Goal: Task Accomplishment & Management: Complete application form

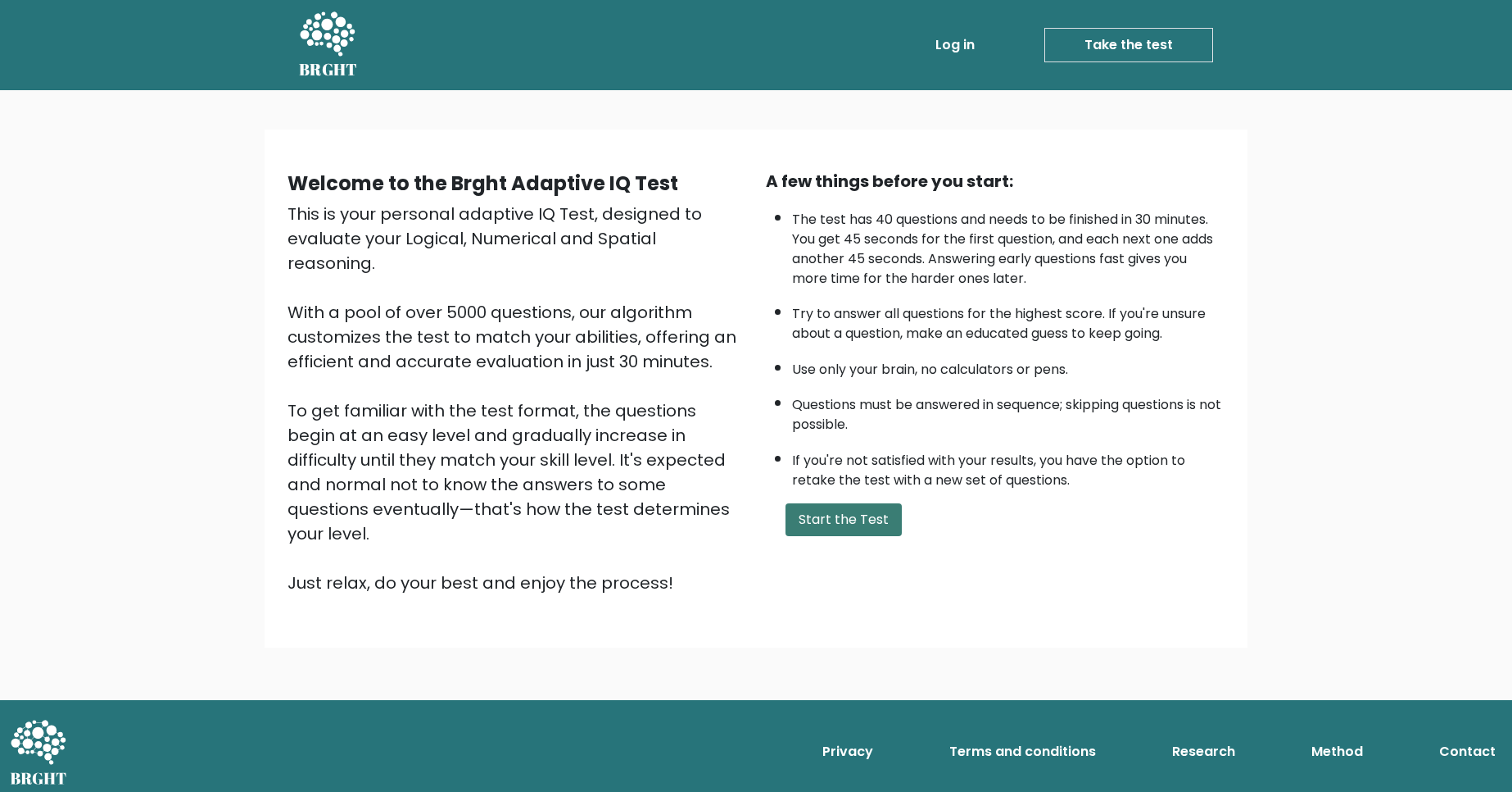
click at [867, 525] on button "Start the Test" at bounding box center [844, 520] width 117 height 33
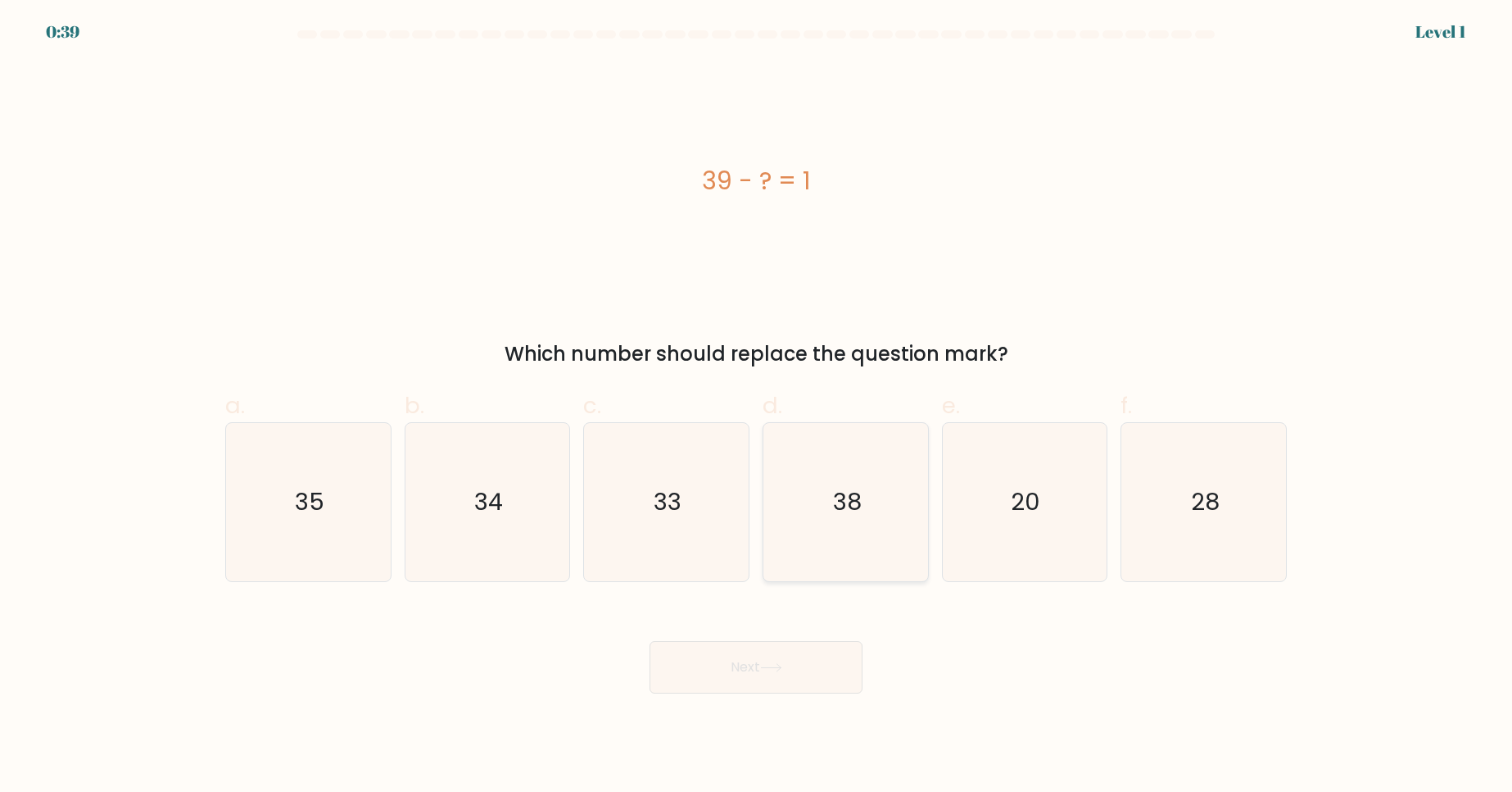
click at [781, 463] on icon "38" at bounding box center [846, 502] width 158 height 158
click at [756, 407] on input "d. 38" at bounding box center [756, 400] width 1 height 10
radio input "true"
click at [728, 655] on button "Next" at bounding box center [756, 667] width 213 height 52
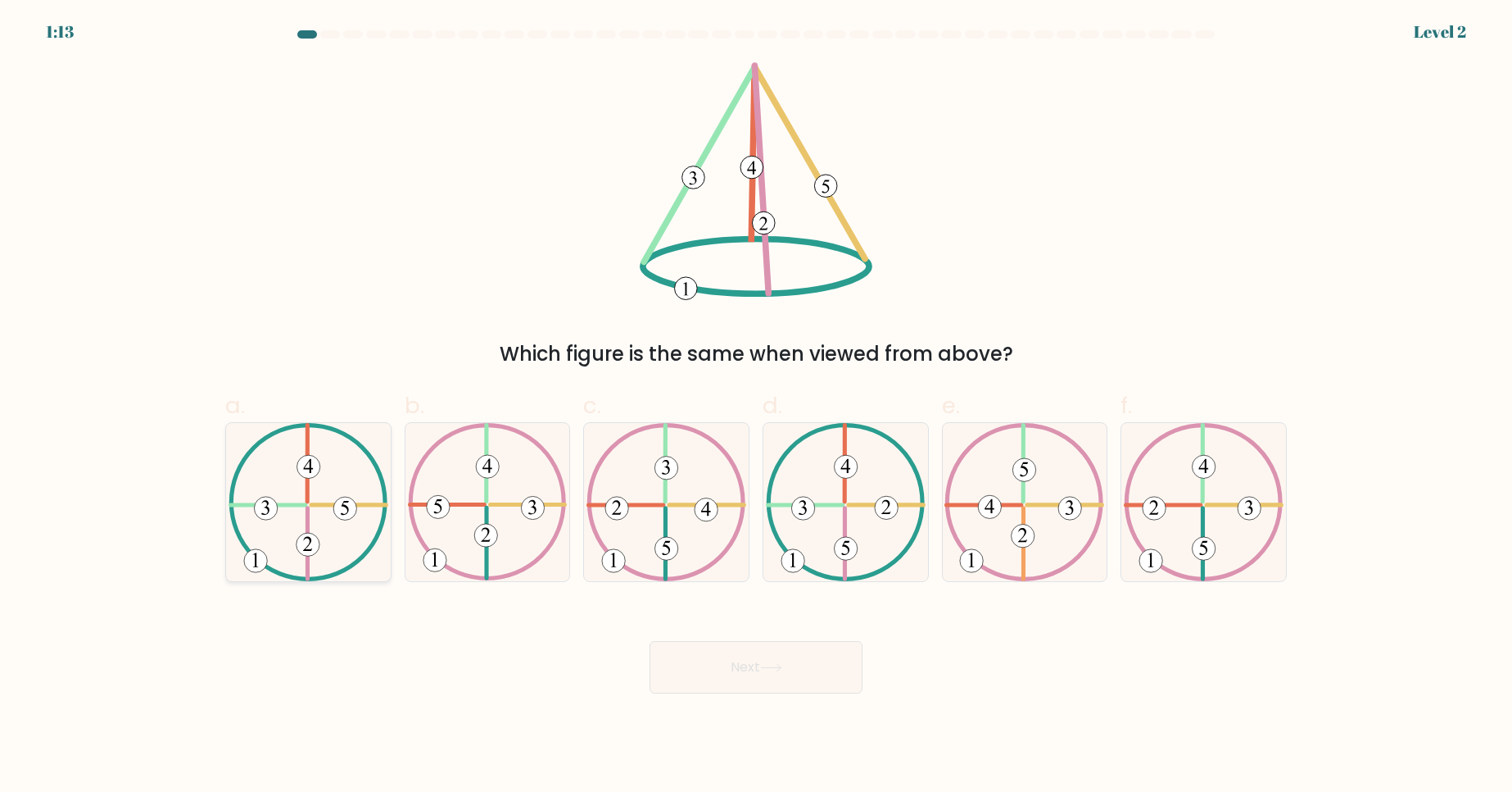
click at [350, 509] on 371 at bounding box center [345, 508] width 23 height 23
click at [756, 407] on input "a." at bounding box center [756, 400] width 1 height 10
radio input "true"
click at [684, 672] on button "Next" at bounding box center [756, 667] width 213 height 52
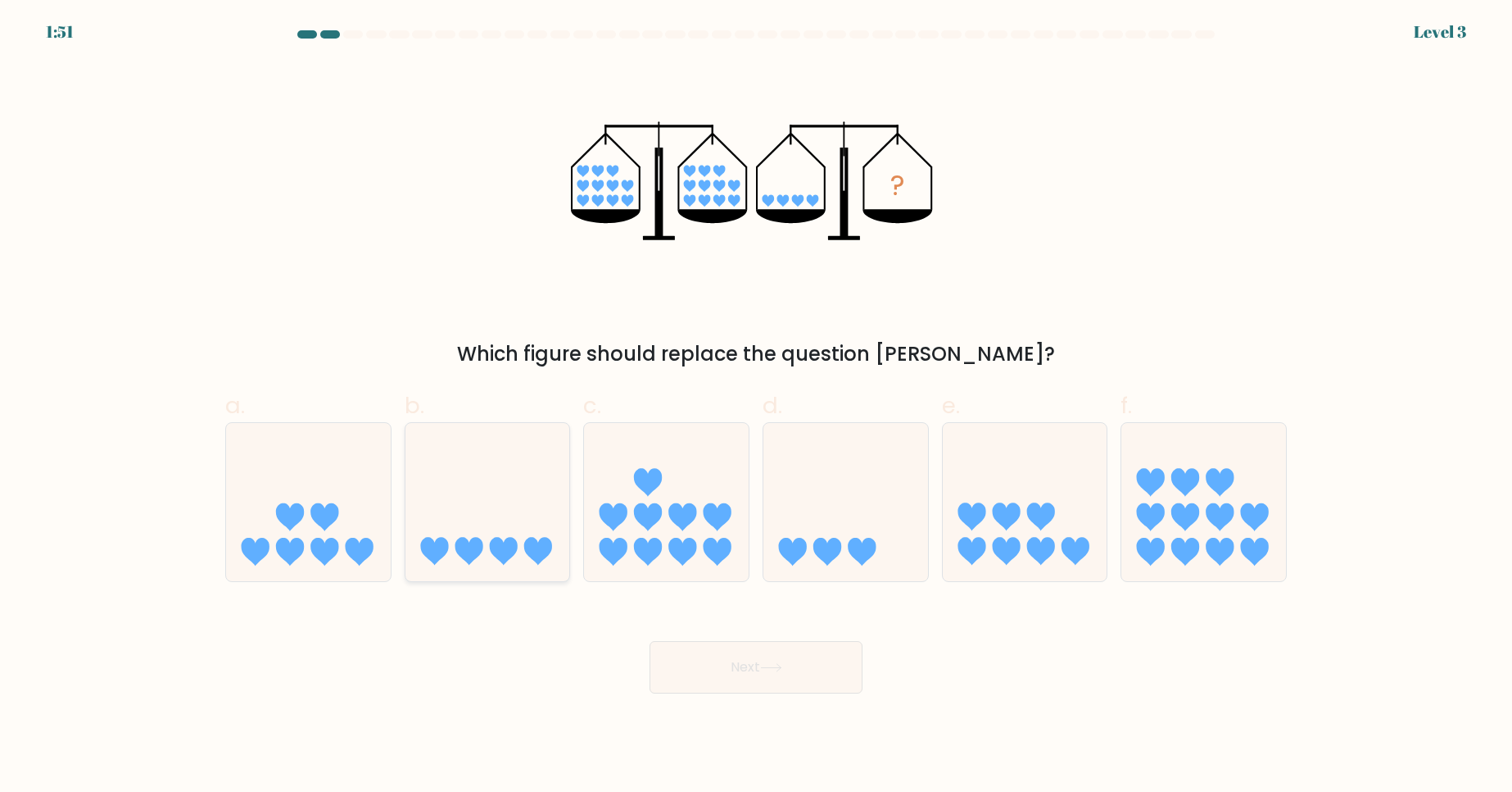
click at [487, 507] on icon at bounding box center [488, 501] width 165 height 136
click at [756, 407] on input "b." at bounding box center [756, 400] width 1 height 10
radio input "true"
click at [744, 680] on button "Next" at bounding box center [756, 667] width 213 height 52
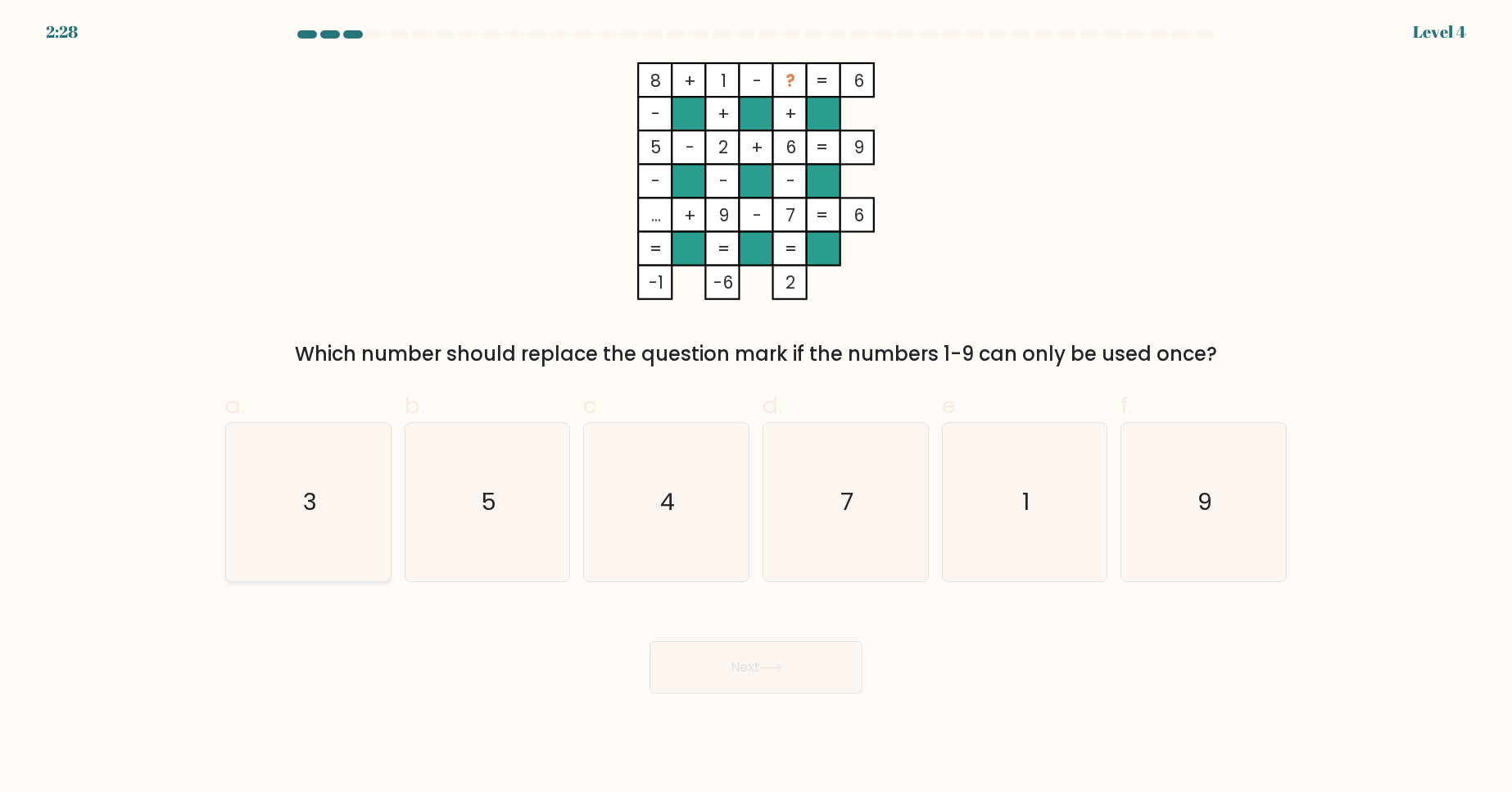
click at [335, 516] on icon "3" at bounding box center [308, 502] width 158 height 158
click at [756, 407] on input "a. 3" at bounding box center [756, 400] width 1 height 10
radio input "true"
click at [732, 665] on button "Next" at bounding box center [756, 667] width 213 height 52
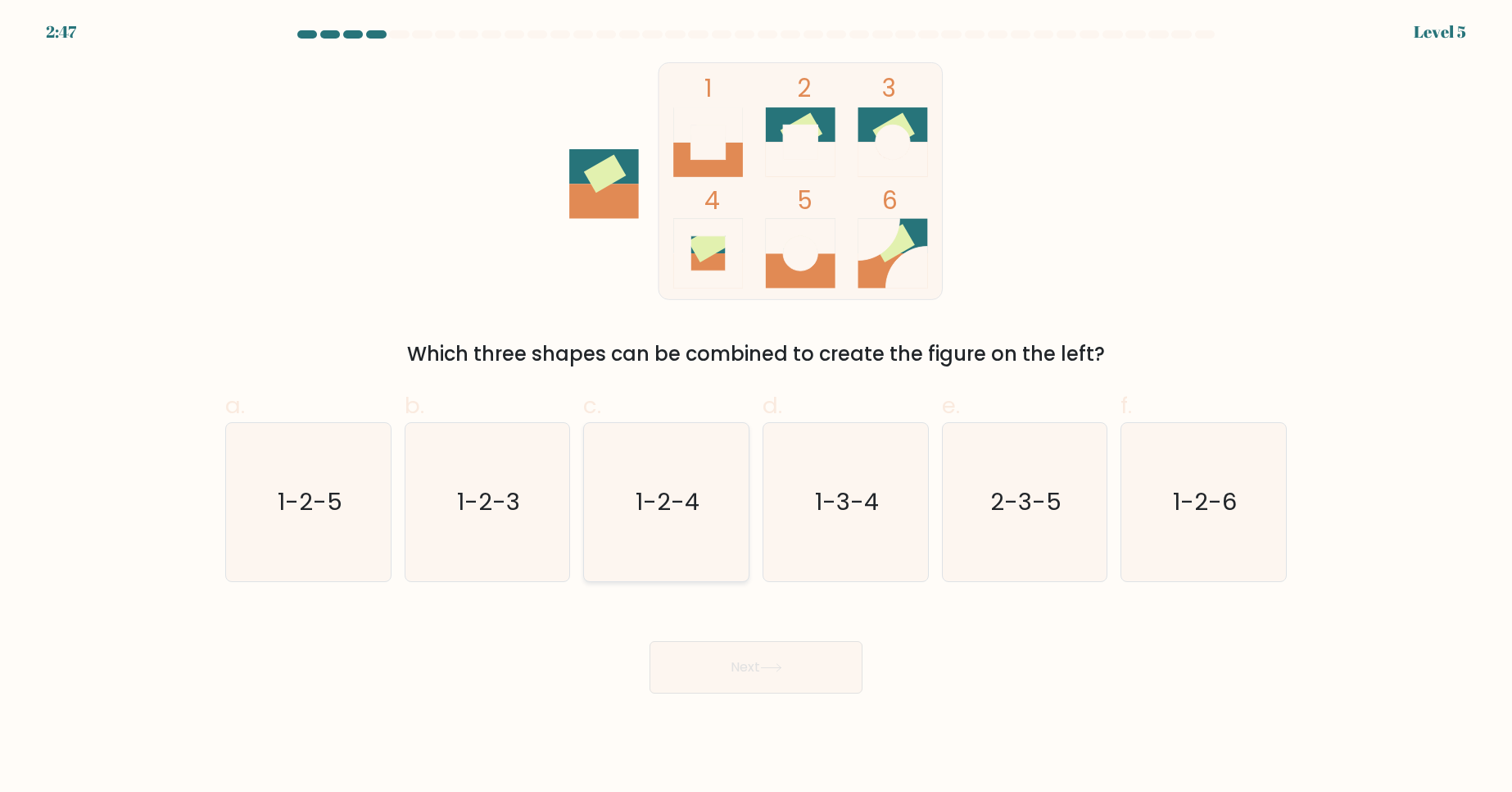
click at [678, 522] on icon "1-2-4" at bounding box center [666, 502] width 158 height 158
click at [756, 407] on input "c. 1-2-4" at bounding box center [756, 400] width 1 height 10
radio input "true"
click at [792, 663] on button "Next" at bounding box center [756, 667] width 213 height 52
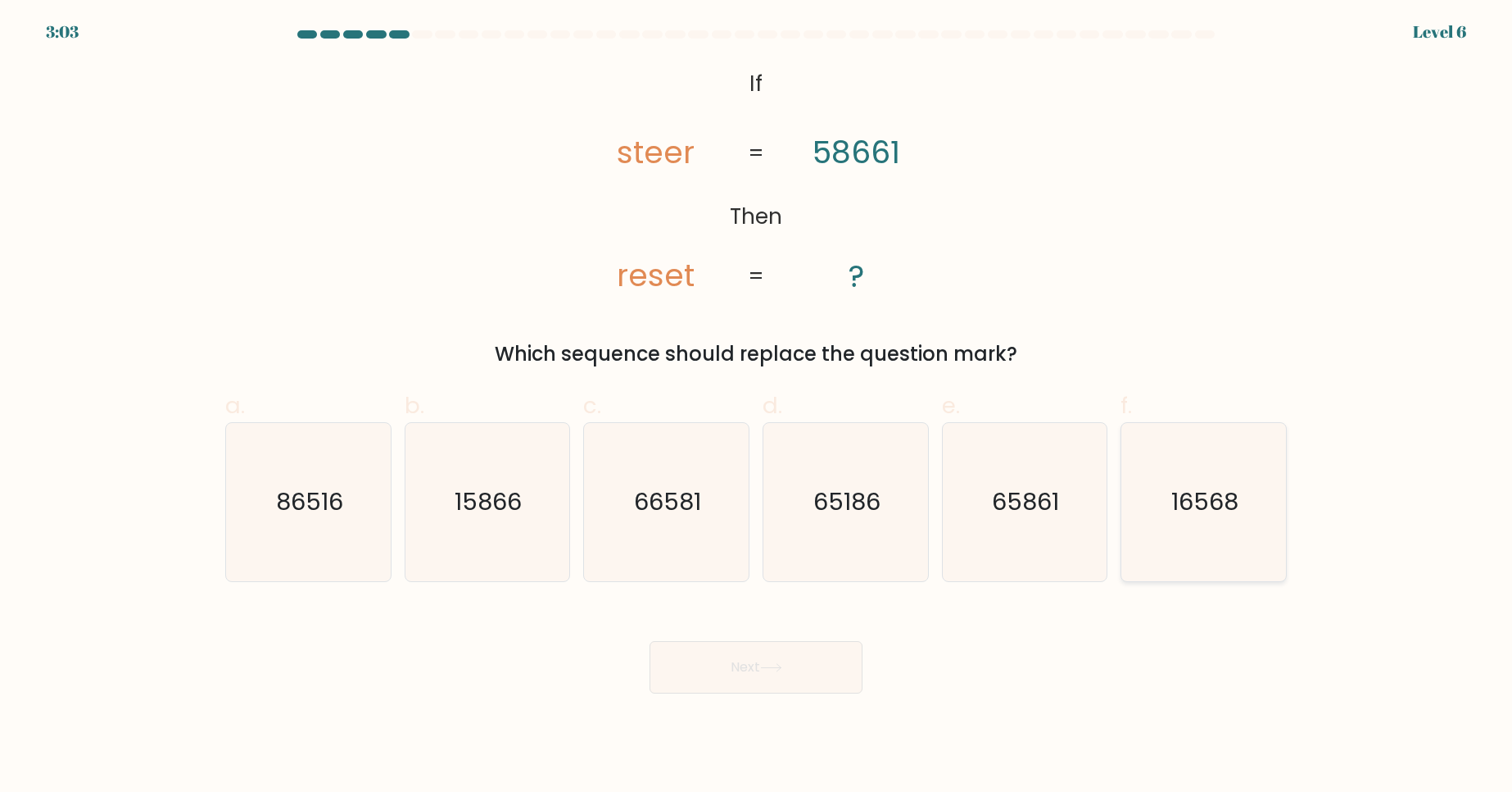
click at [1255, 513] on icon "16568" at bounding box center [1203, 502] width 158 height 158
click at [756, 407] on input "f. 16568" at bounding box center [756, 400] width 1 height 10
radio input "true"
click at [770, 675] on button "Next" at bounding box center [756, 667] width 213 height 52
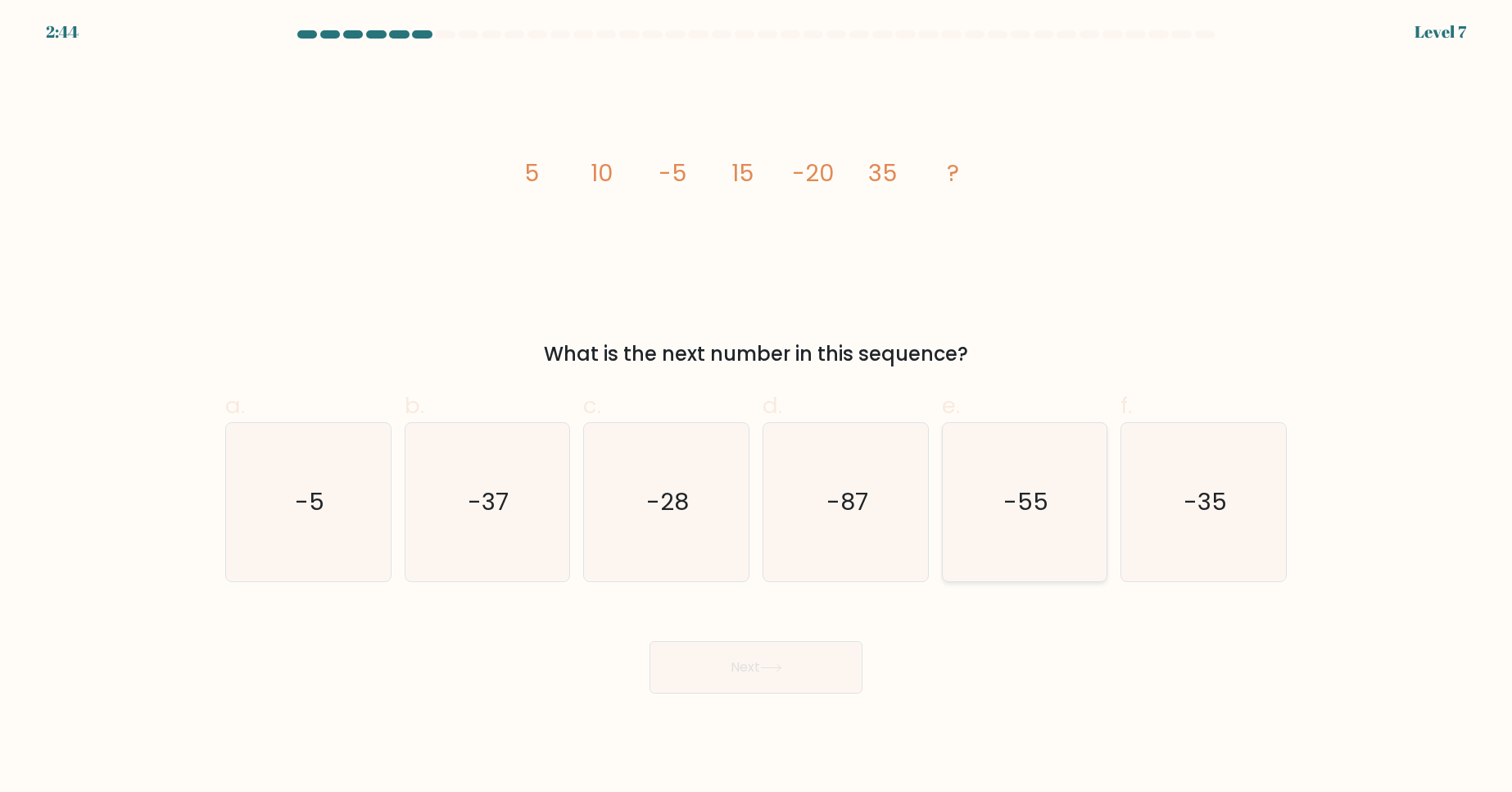
click at [1052, 469] on icon "-55" at bounding box center [1024, 502] width 158 height 158
click at [756, 407] on input "e. -55" at bounding box center [756, 400] width 1 height 10
radio input "true"
click at [809, 684] on button "Next" at bounding box center [756, 667] width 213 height 52
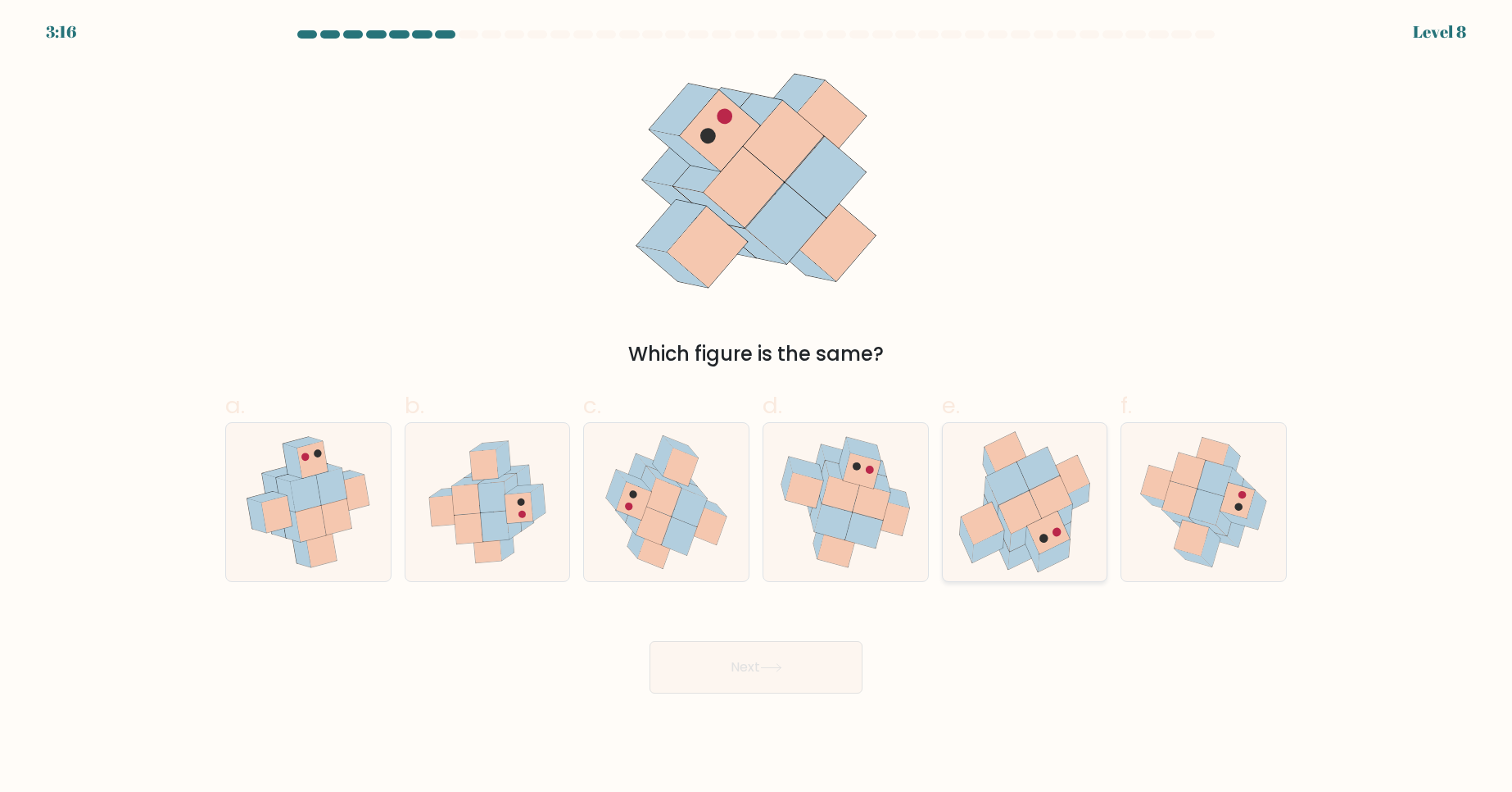
click at [970, 551] on icon at bounding box center [966, 540] width 14 height 46
click at [756, 407] on input "e." at bounding box center [756, 400] width 1 height 10
radio input "true"
click at [847, 666] on button "Next" at bounding box center [756, 667] width 213 height 52
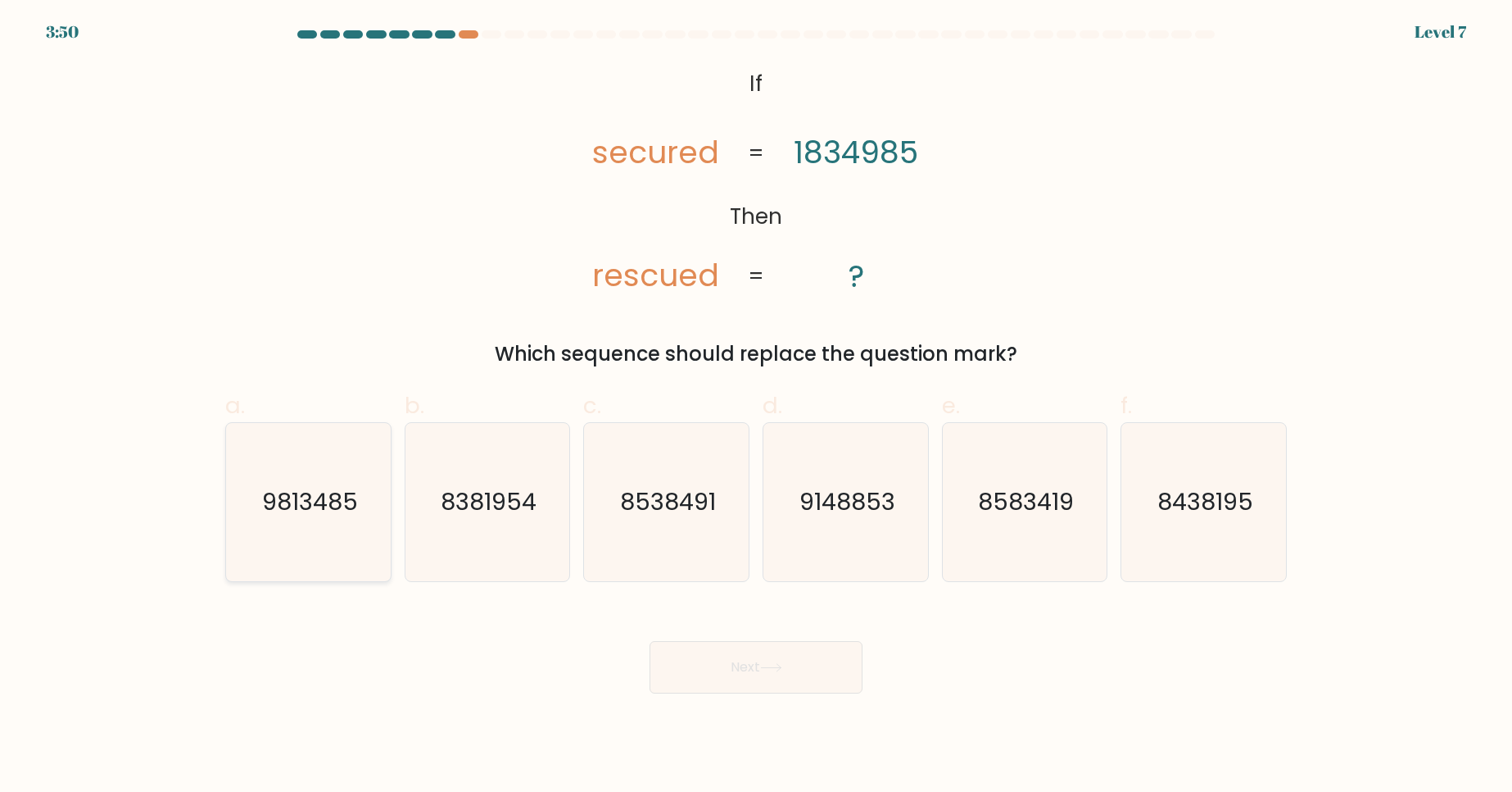
click at [313, 528] on icon "9813485" at bounding box center [308, 502] width 158 height 158
click at [756, 407] on input "a. 9813485" at bounding box center [756, 400] width 1 height 10
radio input "true"
click at [738, 664] on button "Next" at bounding box center [756, 667] width 213 height 52
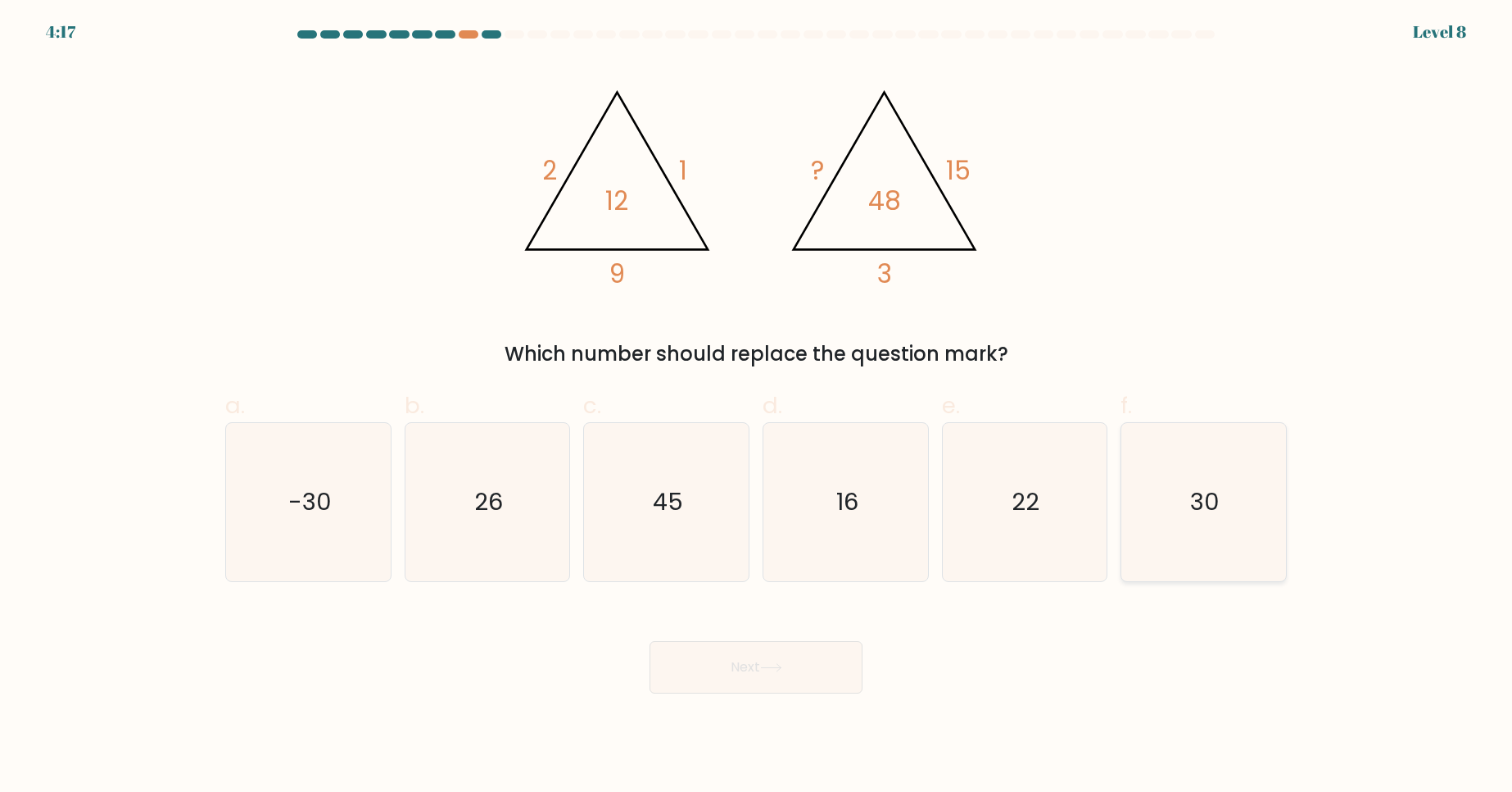
click at [1224, 538] on icon "30" at bounding box center [1203, 502] width 158 height 158
click at [756, 407] on input "f. 30" at bounding box center [756, 400] width 1 height 10
radio input "true"
click at [748, 685] on button "Next" at bounding box center [756, 667] width 213 height 52
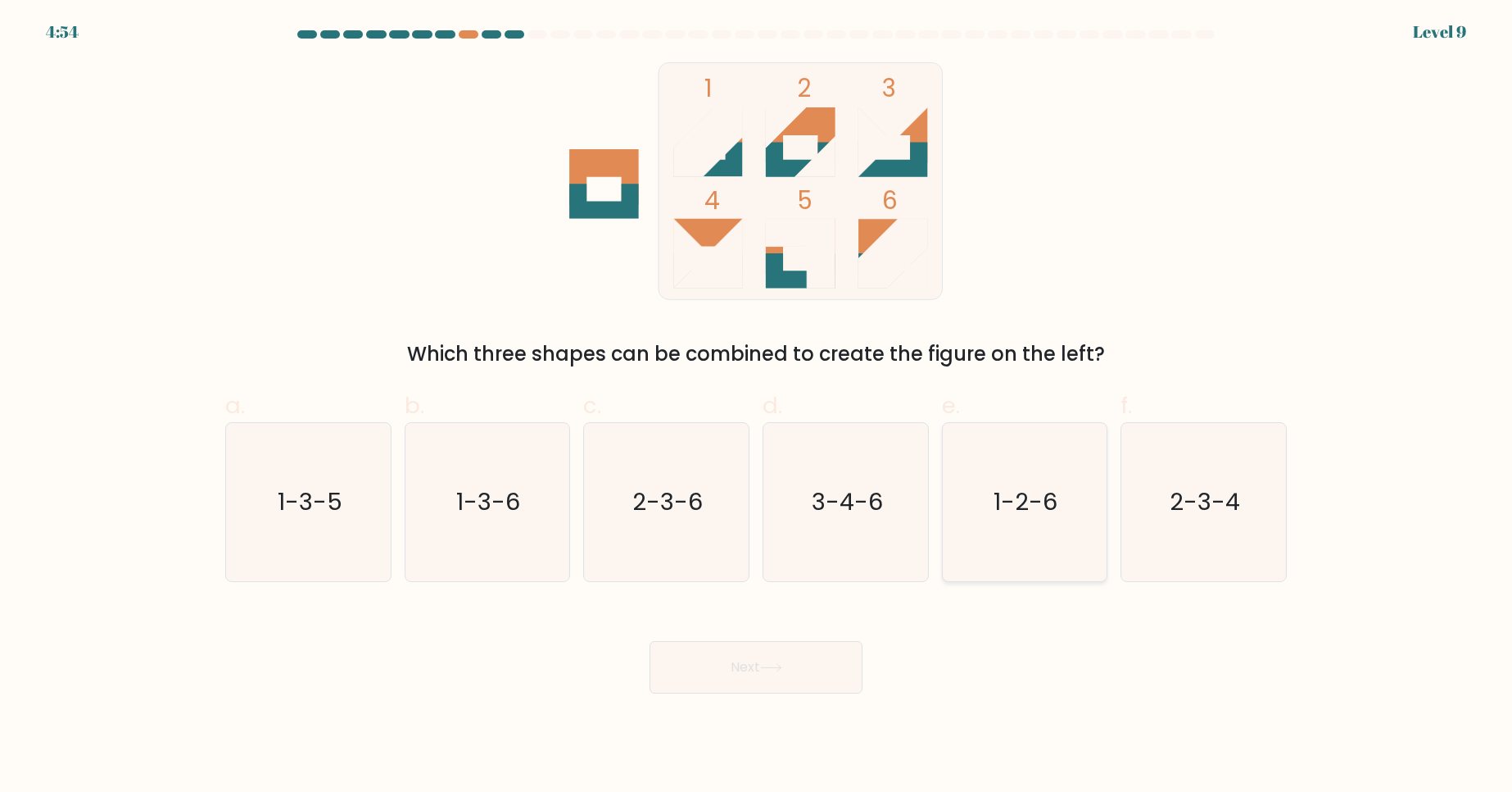
click at [1007, 501] on text "1-2-6" at bounding box center [1026, 502] width 64 height 33
click at [756, 407] on input "e. 1-2-6" at bounding box center [756, 400] width 1 height 10
radio input "true"
click at [815, 672] on button "Next" at bounding box center [756, 667] width 213 height 52
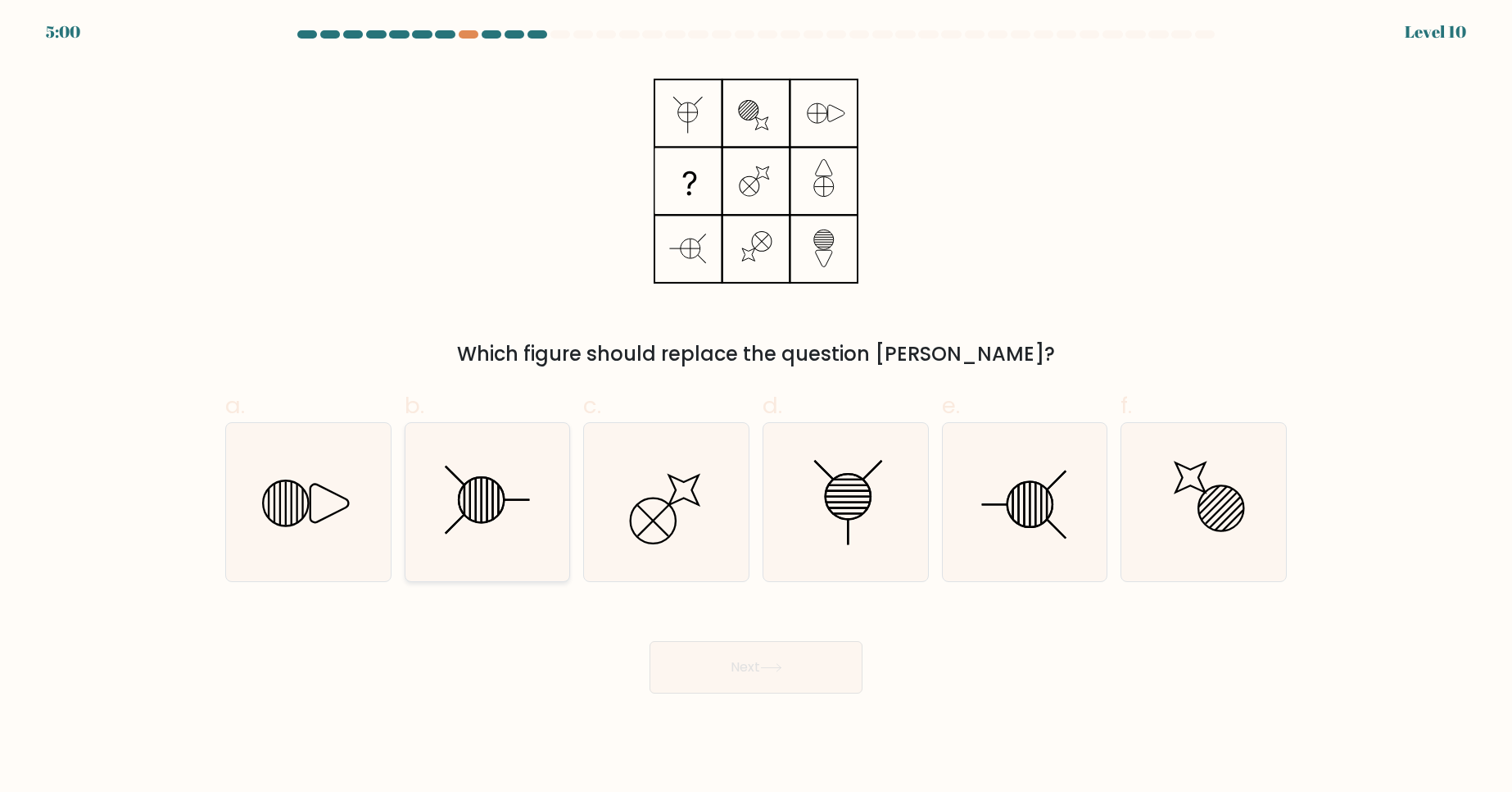
click at [463, 525] on icon at bounding box center [486, 502] width 158 height 158
click at [756, 407] on input "b." at bounding box center [756, 400] width 1 height 10
radio input "true"
click at [766, 666] on icon at bounding box center [771, 668] width 22 height 9
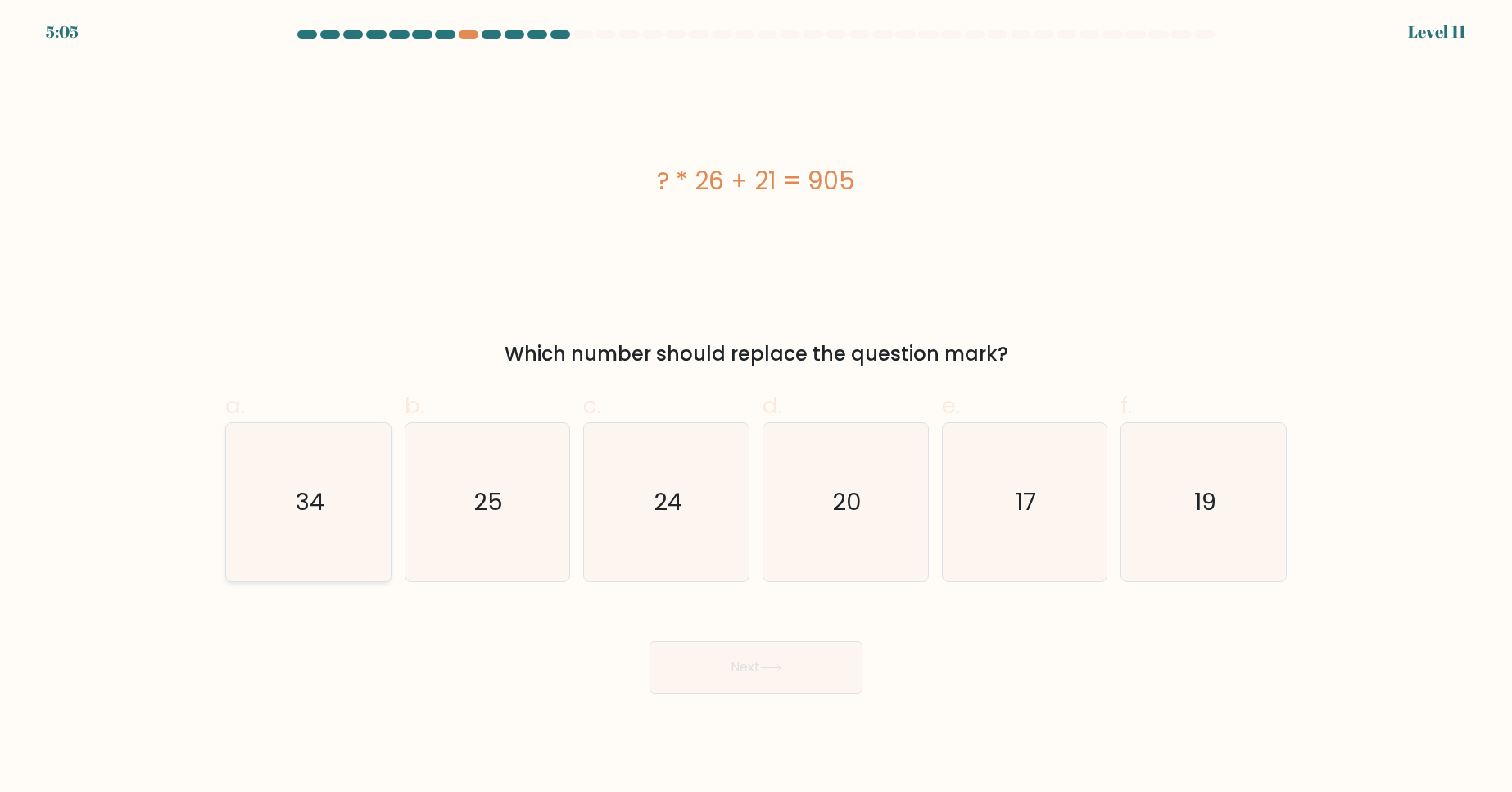
click at [321, 496] on text "34" at bounding box center [310, 502] width 28 height 33
click at [756, 407] on input "a. 34" at bounding box center [756, 400] width 1 height 10
radio input "true"
click at [751, 674] on button "Next" at bounding box center [756, 667] width 213 height 52
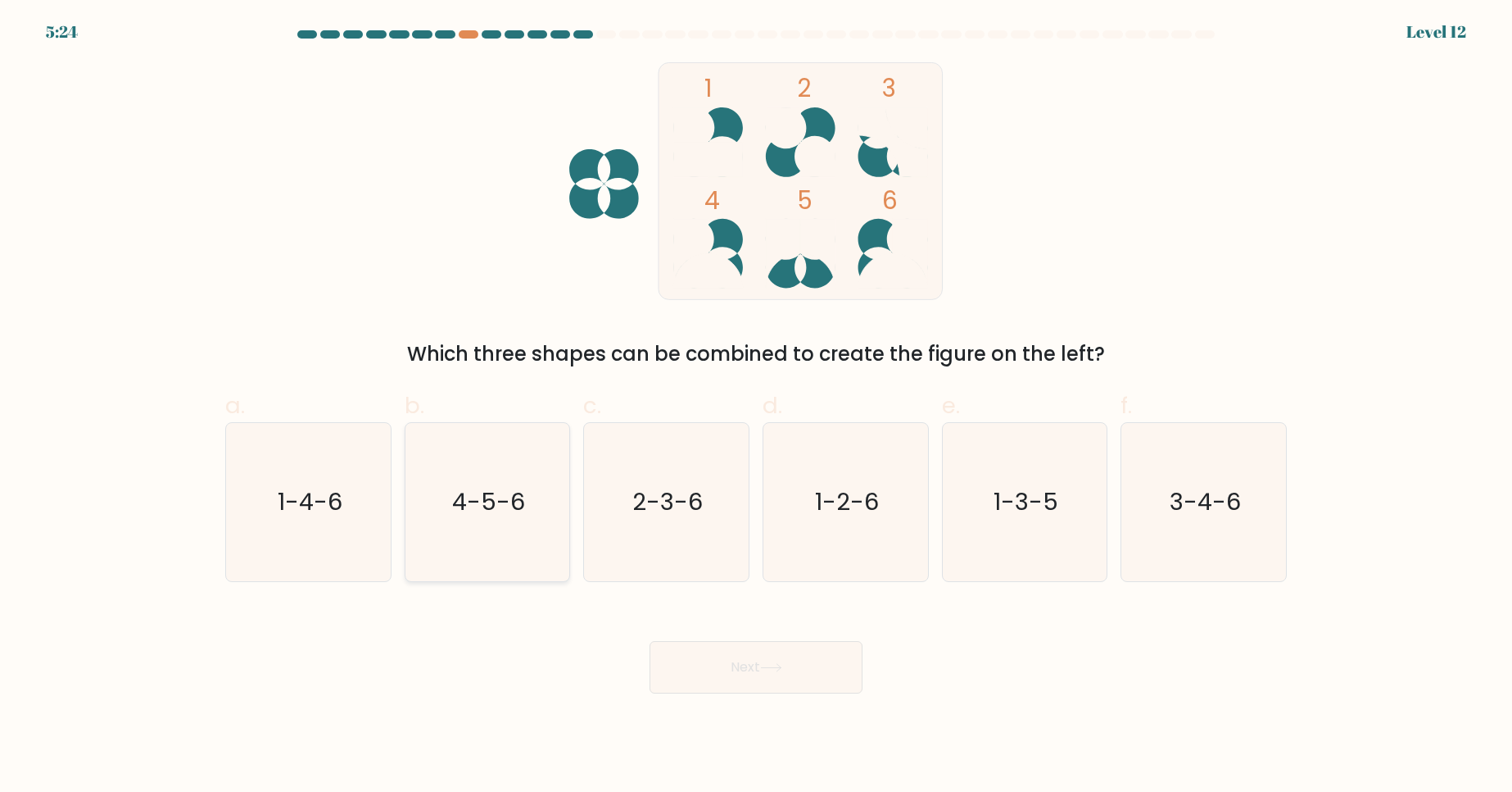
click at [485, 486] on icon "4-5-6" at bounding box center [486, 502] width 158 height 158
click at [756, 407] on input "b. 4-5-6" at bounding box center [756, 400] width 1 height 10
radio input "true"
click at [767, 664] on icon at bounding box center [771, 668] width 22 height 9
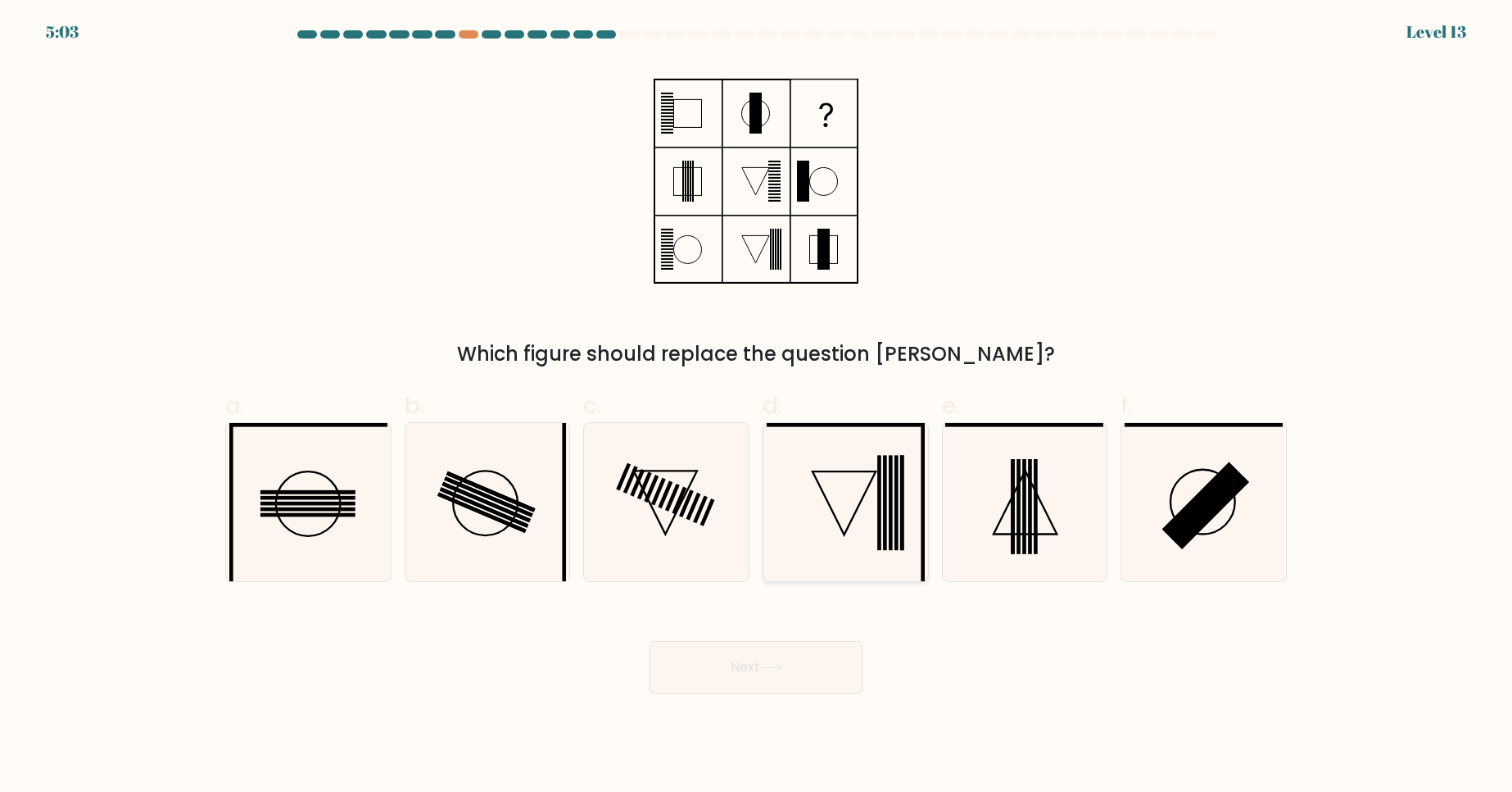
click at [842, 538] on icon at bounding box center [846, 502] width 158 height 158
click at [756, 407] on input "d." at bounding box center [756, 400] width 1 height 10
radio input "true"
click at [777, 680] on button "Next" at bounding box center [756, 667] width 213 height 52
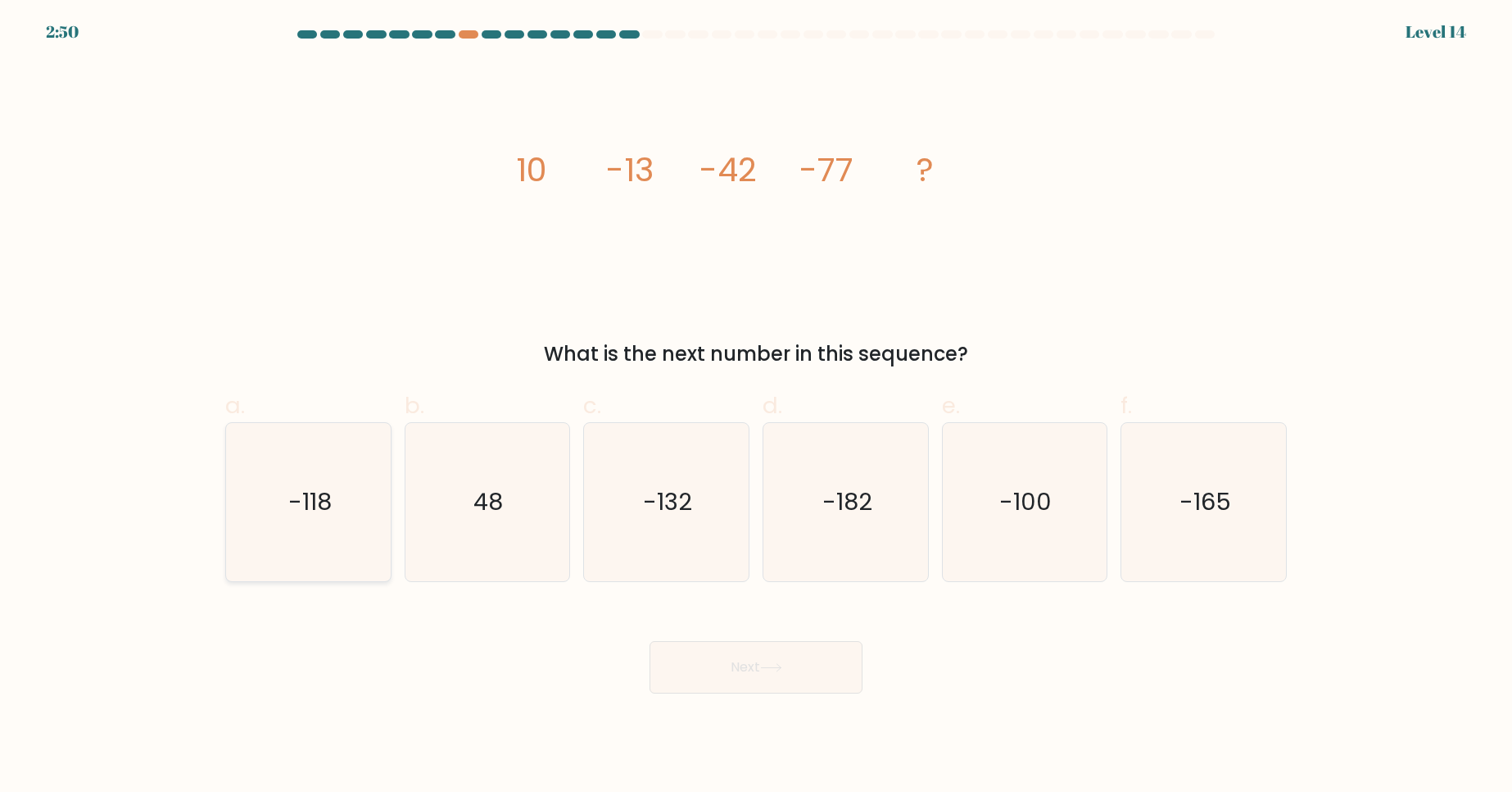
click at [303, 534] on icon "-118" at bounding box center [308, 502] width 158 height 158
click at [756, 407] on input "a. -118" at bounding box center [756, 400] width 1 height 10
radio input "true"
click at [750, 640] on div "Next" at bounding box center [756, 647] width 1082 height 92
click at [746, 663] on button "Next" at bounding box center [756, 667] width 213 height 52
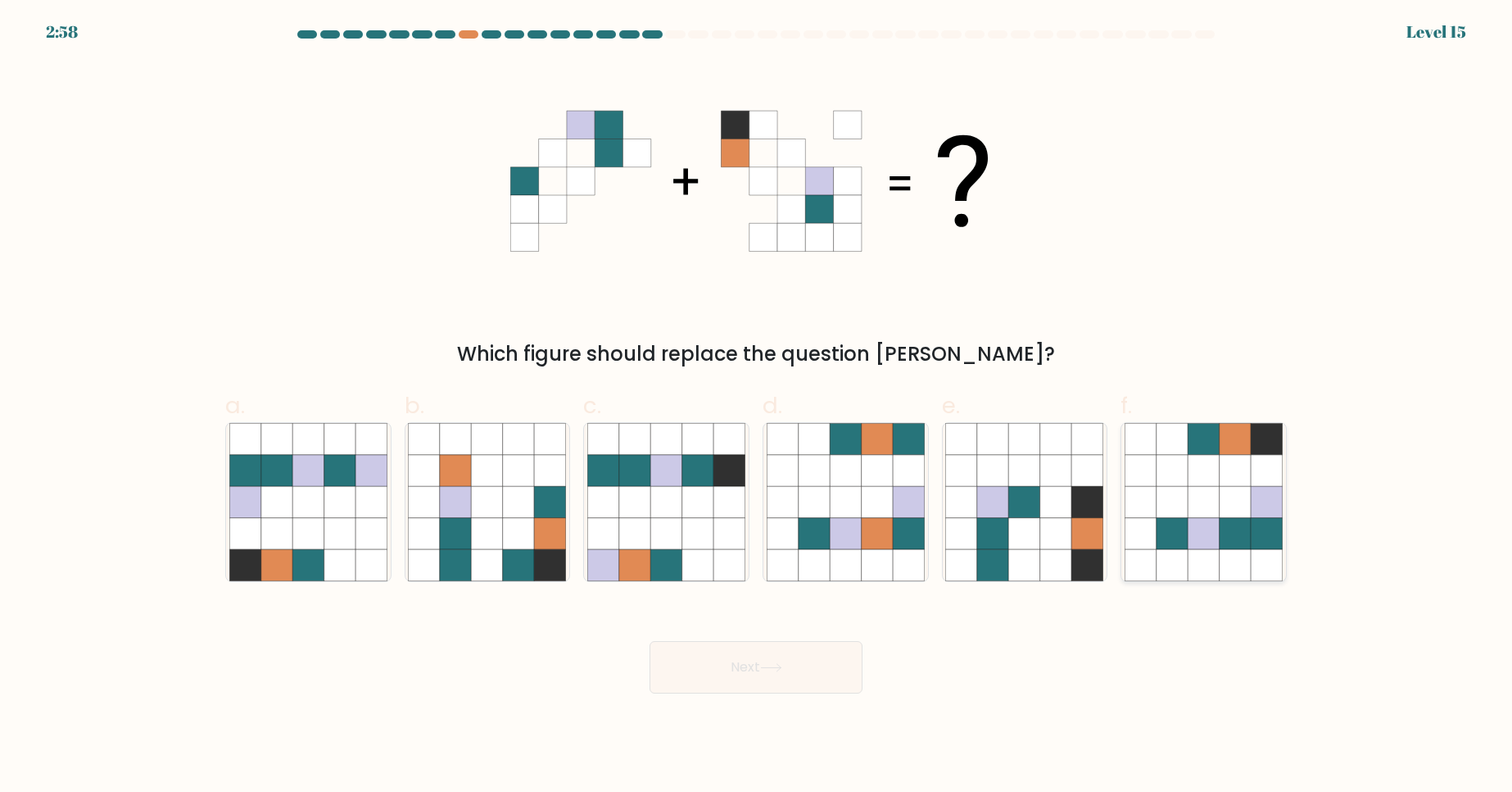
click at [1180, 509] on icon at bounding box center [1172, 501] width 31 height 31
click at [756, 407] on input "f." at bounding box center [756, 400] width 1 height 10
radio input "true"
click at [765, 660] on button "Next" at bounding box center [756, 667] width 213 height 52
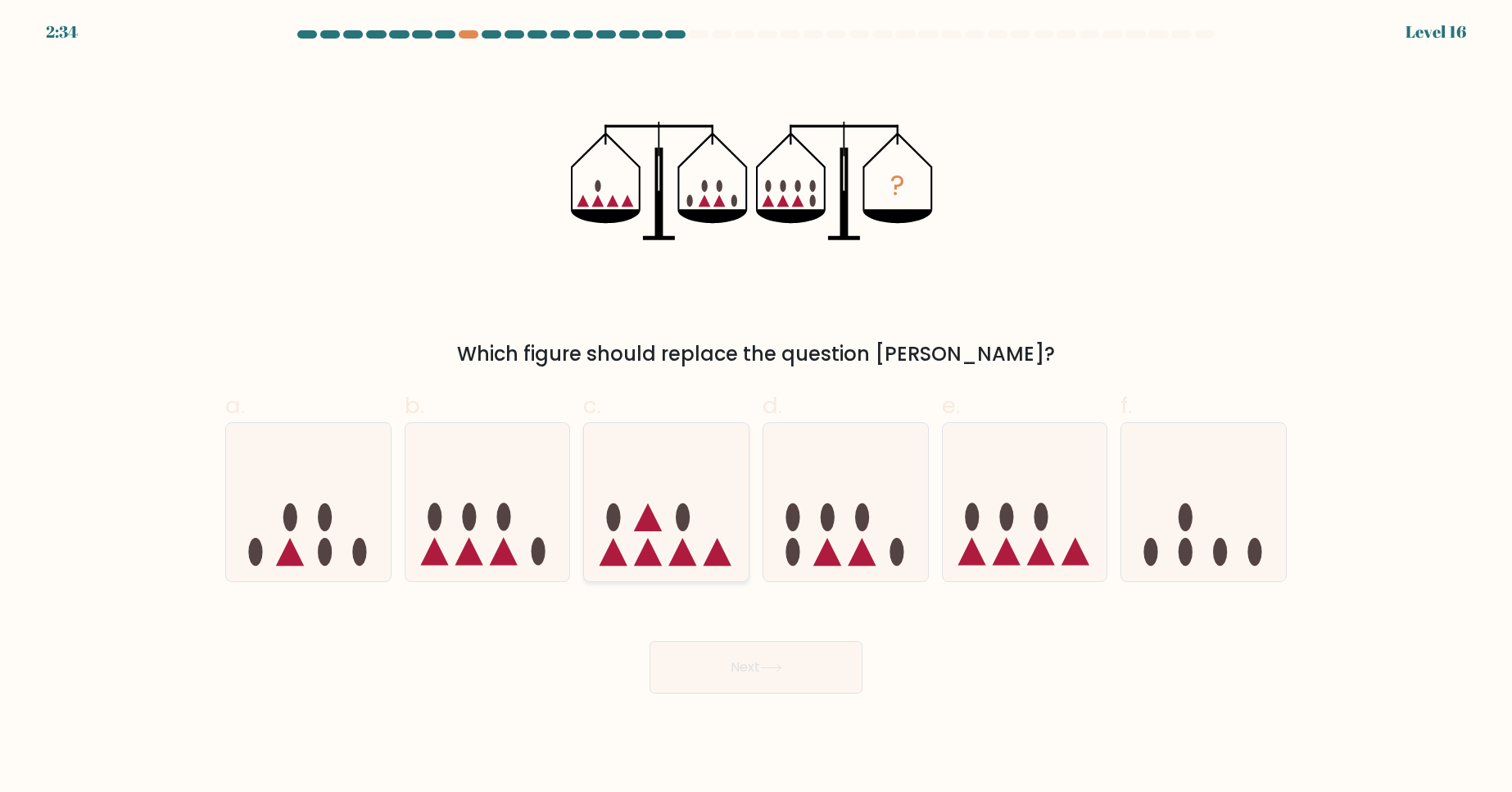
click at [694, 446] on icon at bounding box center [666, 501] width 165 height 136
click at [756, 407] on input "c." at bounding box center [756, 400] width 1 height 10
radio input "true"
click at [735, 620] on div "Next" at bounding box center [756, 647] width 1082 height 92
click at [754, 671] on button "Next" at bounding box center [756, 667] width 213 height 52
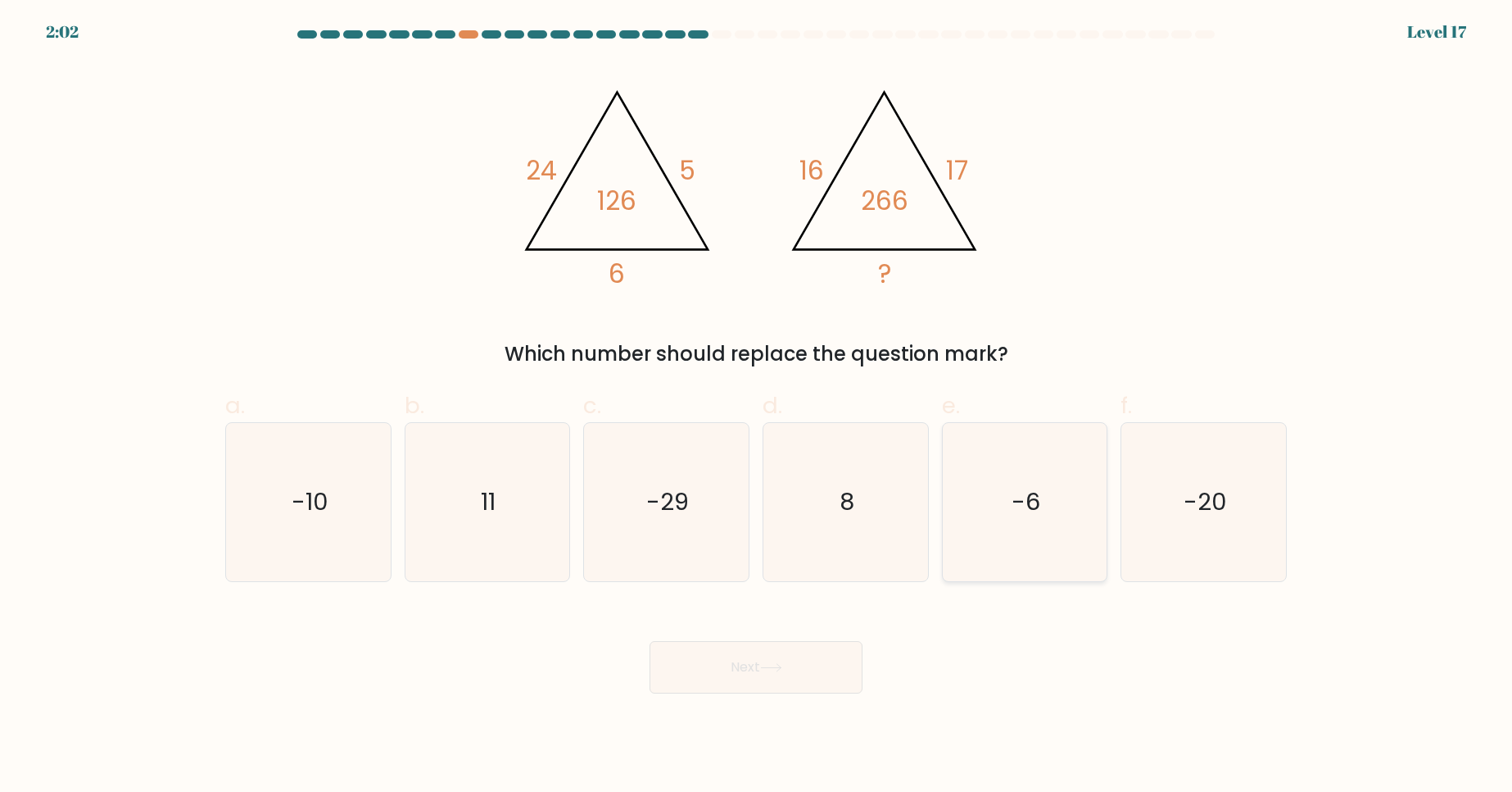
click at [1088, 515] on icon "-6" at bounding box center [1024, 502] width 158 height 158
click at [756, 407] on input "e. -6" at bounding box center [756, 400] width 1 height 10
radio input "true"
click at [761, 643] on button "Next" at bounding box center [756, 667] width 213 height 52
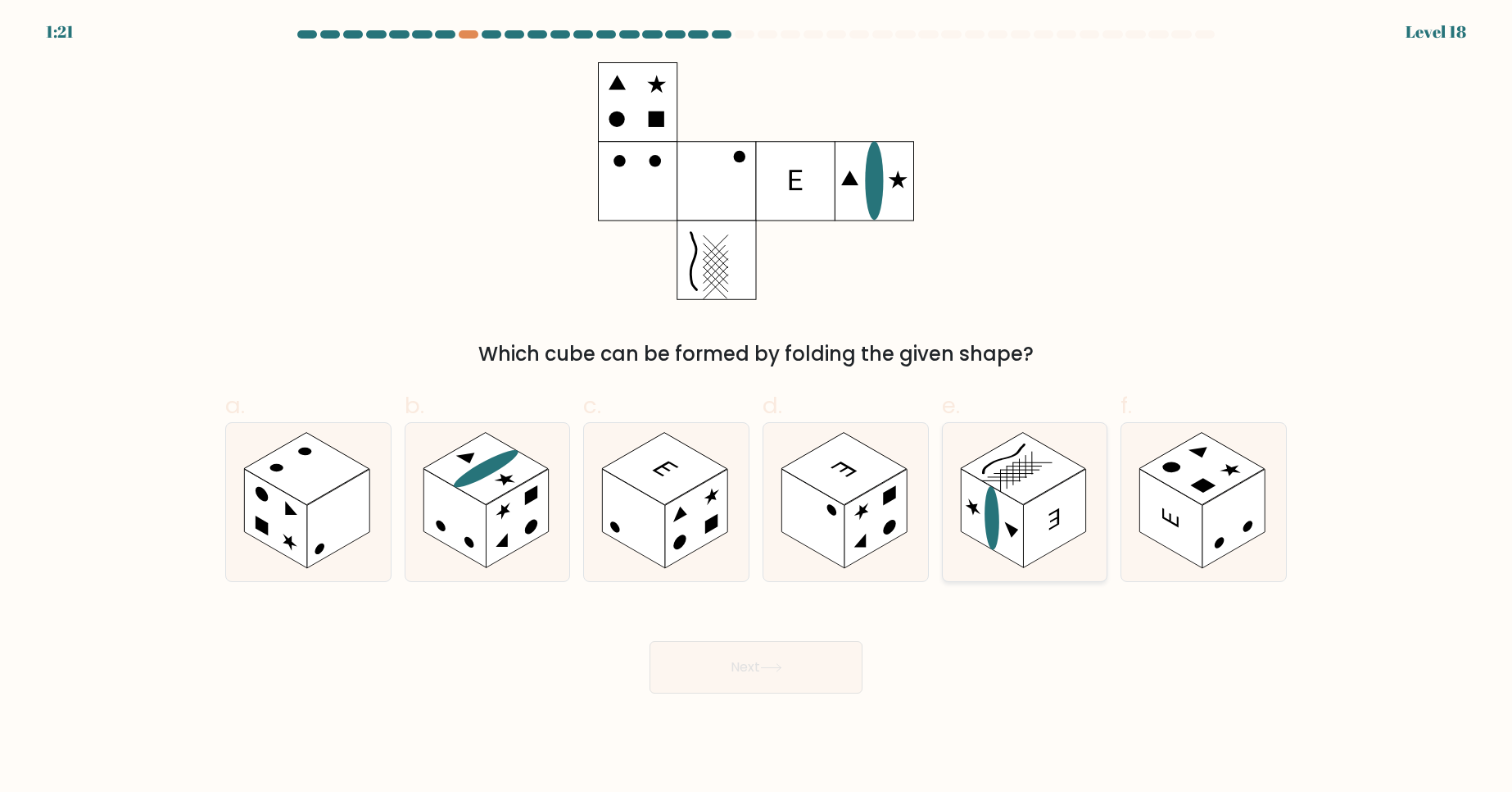
click at [1056, 570] on icon at bounding box center [1026, 502] width 165 height 158
click at [756, 407] on input "e." at bounding box center [756, 400] width 1 height 10
radio input "true"
click at [801, 655] on button "Next" at bounding box center [756, 667] width 213 height 52
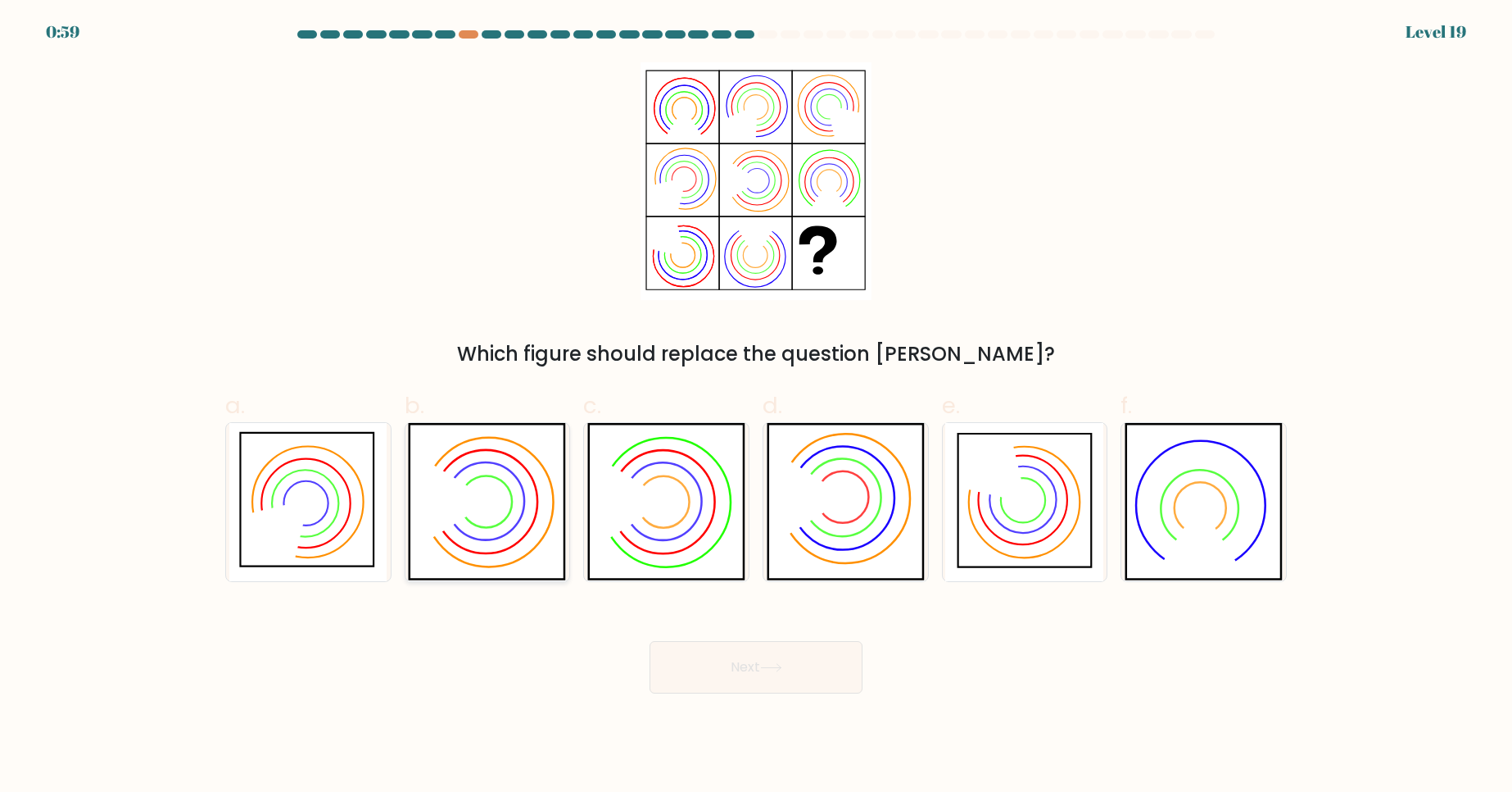
click at [496, 498] on icon at bounding box center [486, 502] width 158 height 158
click at [756, 407] on input "b." at bounding box center [756, 400] width 1 height 10
radio input "true"
click at [744, 676] on button "Next" at bounding box center [756, 667] width 213 height 52
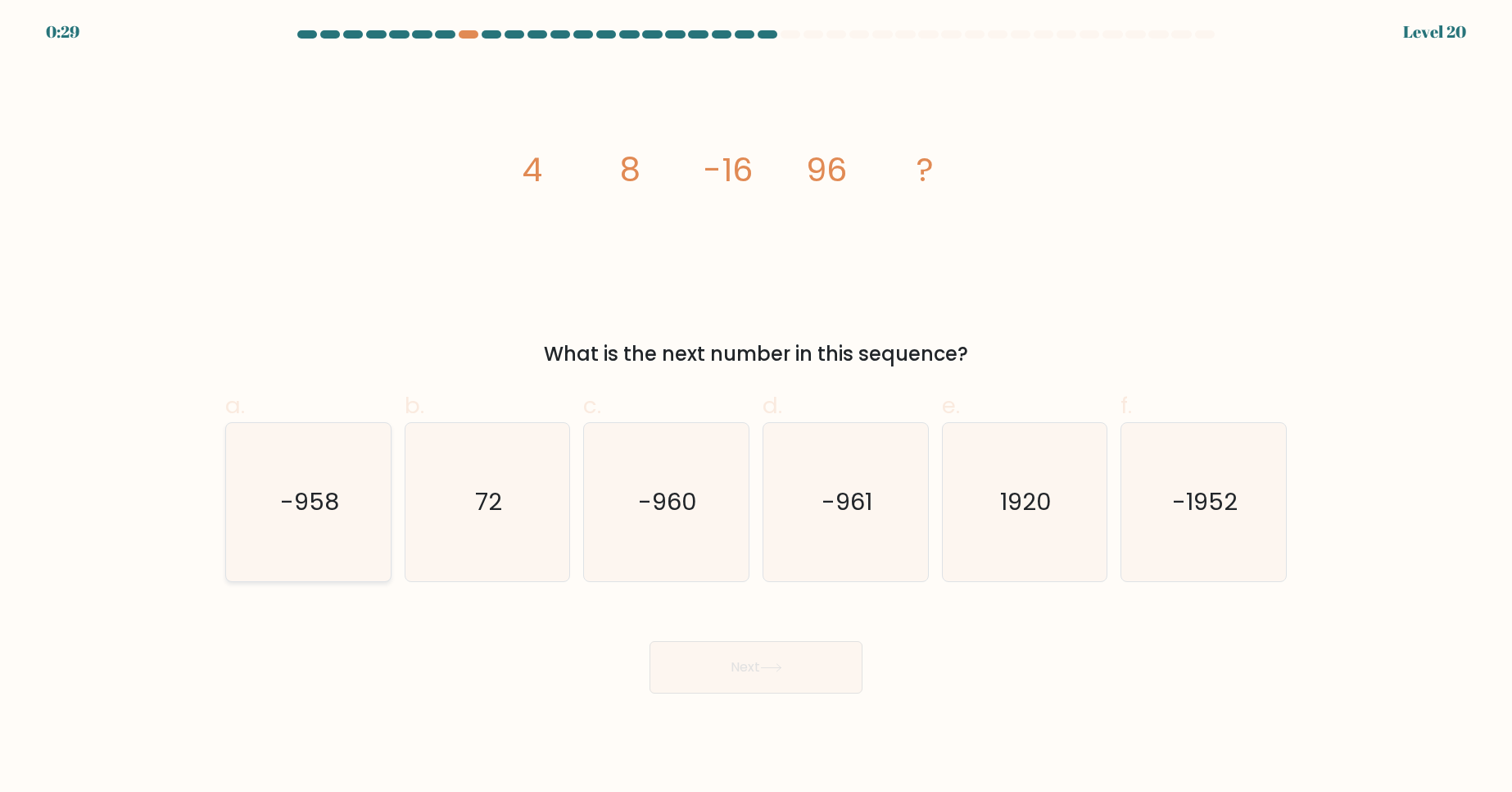
click at [299, 543] on icon "-958" at bounding box center [308, 502] width 158 height 158
click at [756, 407] on input "a. -958" at bounding box center [756, 400] width 1 height 10
radio input "true"
click at [744, 649] on button "Next" at bounding box center [756, 667] width 213 height 52
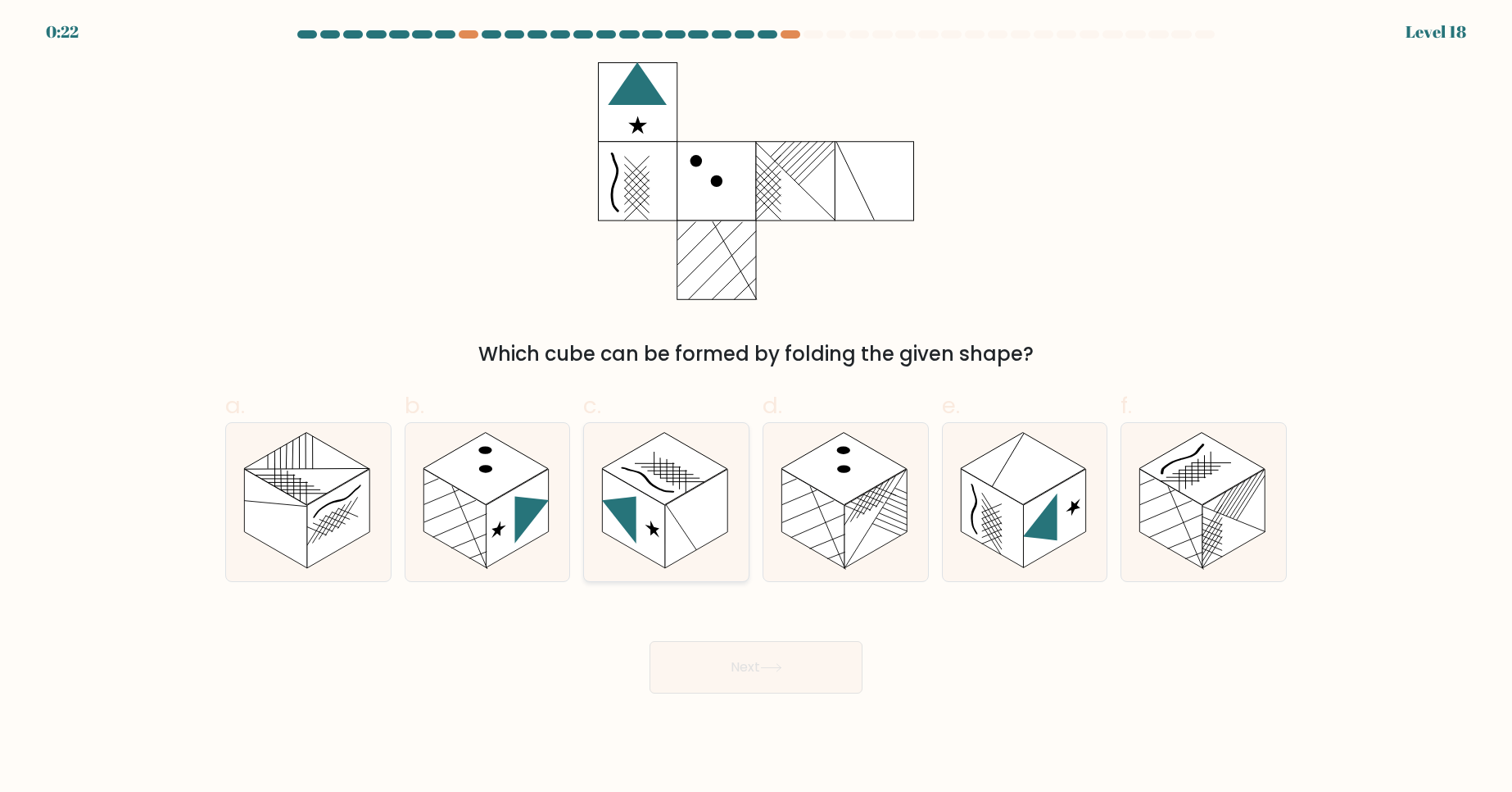
click at [690, 534] on rect at bounding box center [697, 519] width 63 height 100
click at [756, 407] on input "c." at bounding box center [756, 400] width 1 height 10
radio input "true"
click at [762, 660] on button "Next" at bounding box center [756, 667] width 213 height 52
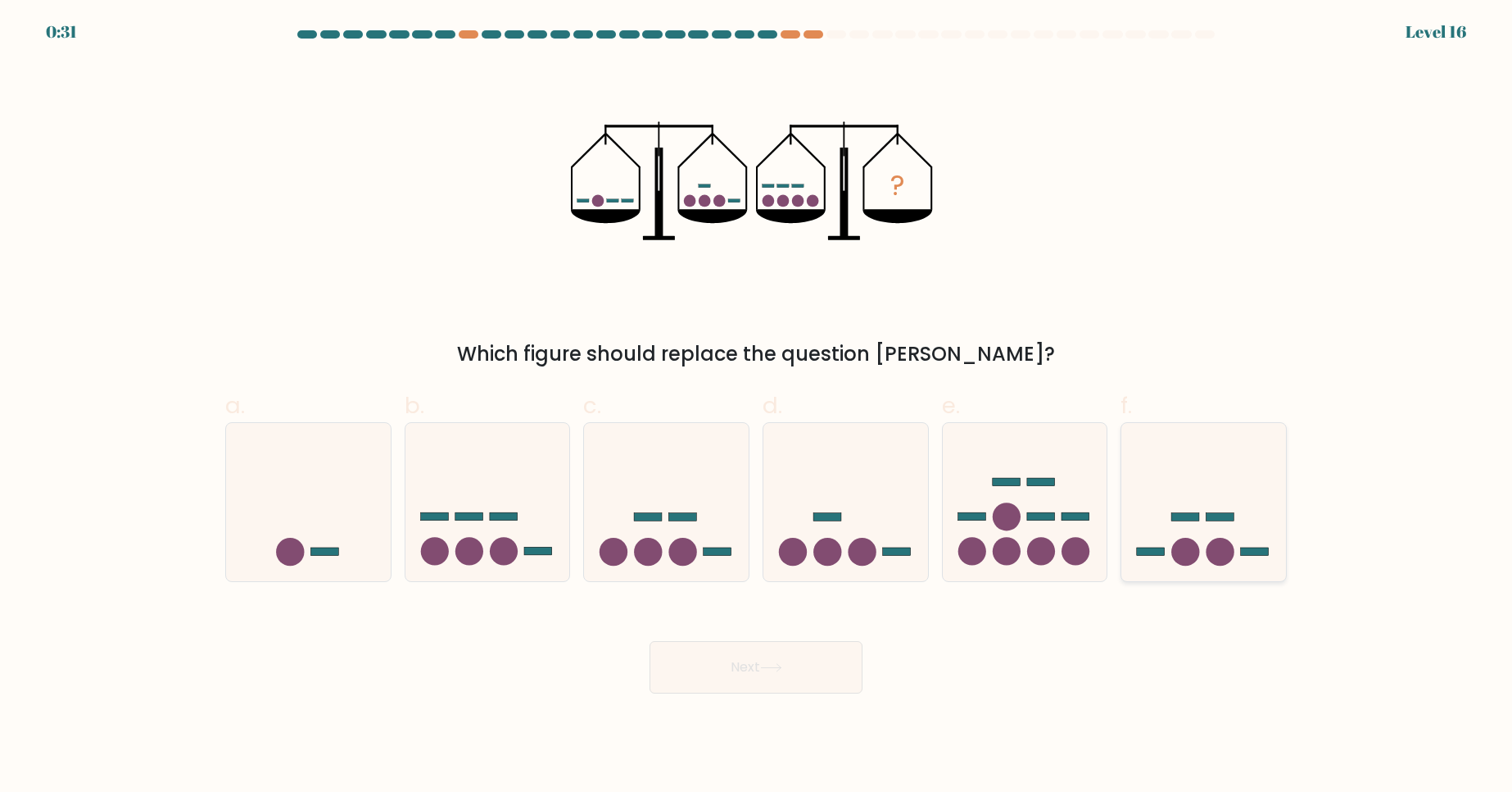
click at [1167, 537] on icon at bounding box center [1204, 501] width 165 height 136
click at [756, 407] on input "f." at bounding box center [756, 400] width 1 height 10
radio input "true"
click at [754, 668] on button "Next" at bounding box center [756, 667] width 213 height 52
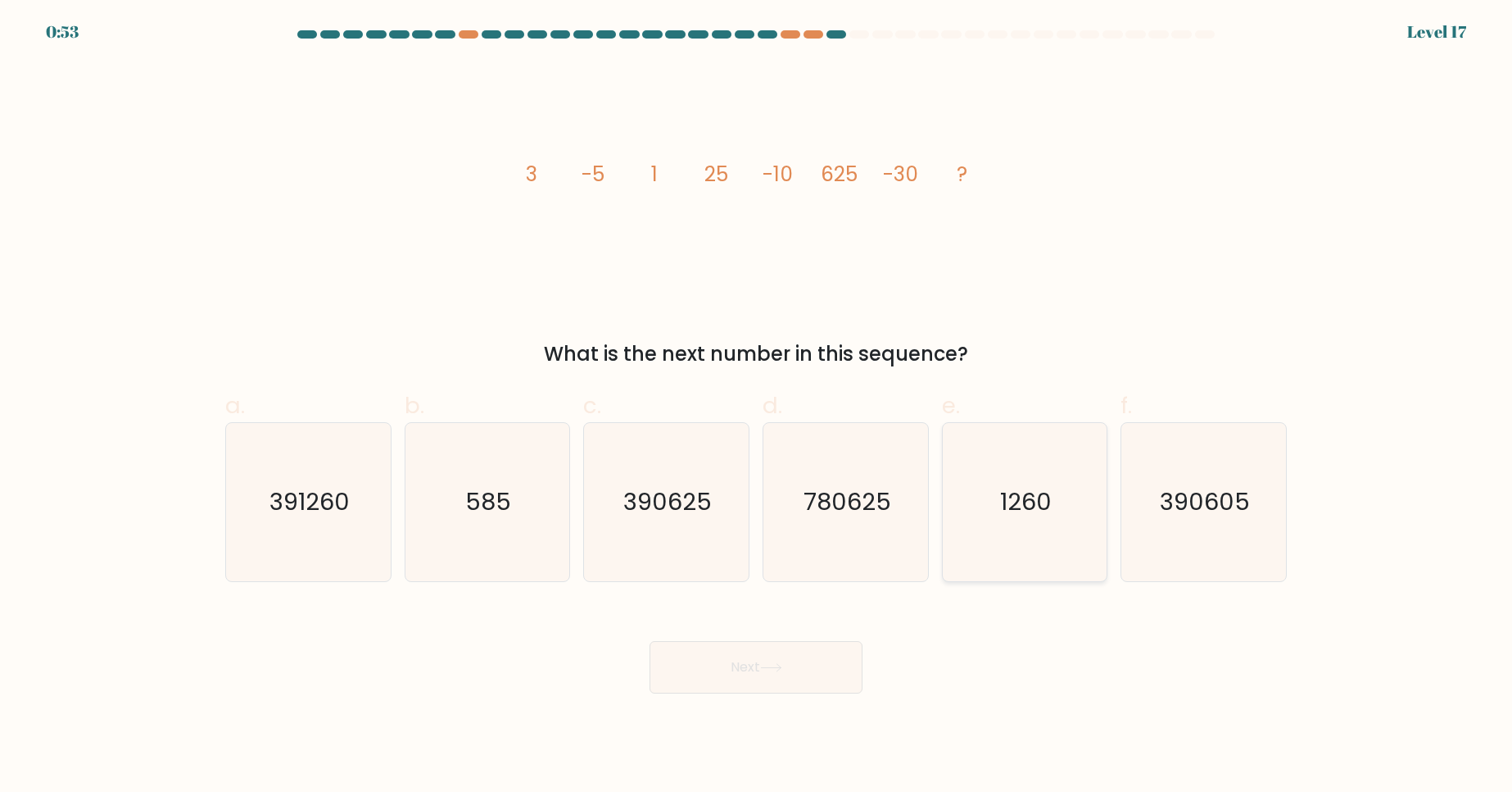
click at [1004, 557] on icon "1260" at bounding box center [1024, 502] width 158 height 158
click at [756, 407] on input "e. 1260" at bounding box center [756, 400] width 1 height 10
radio input "true"
click at [798, 544] on icon "780625" at bounding box center [846, 502] width 158 height 158
click at [756, 407] on input "d. 780625" at bounding box center [756, 400] width 1 height 10
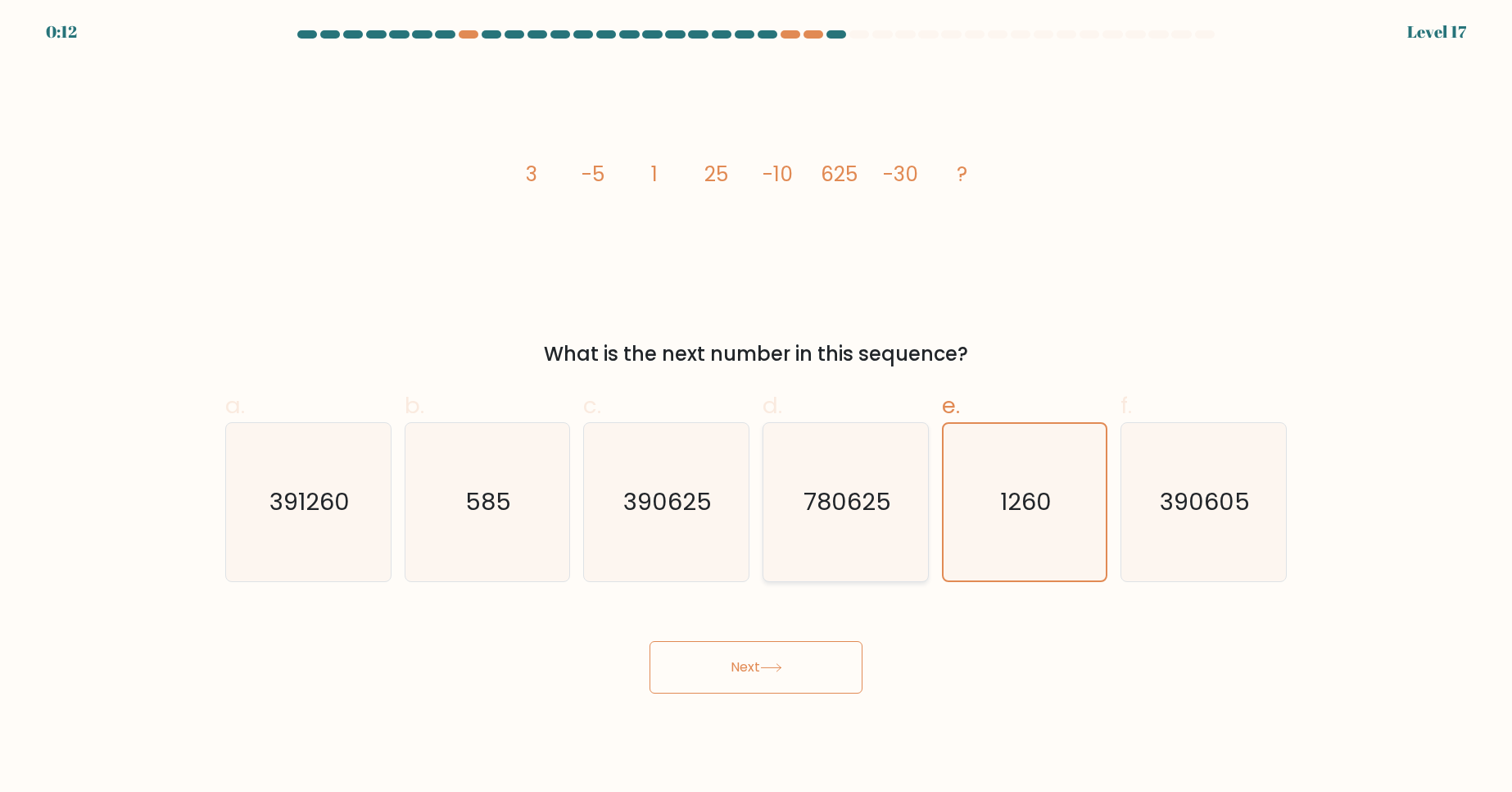
radio input "true"
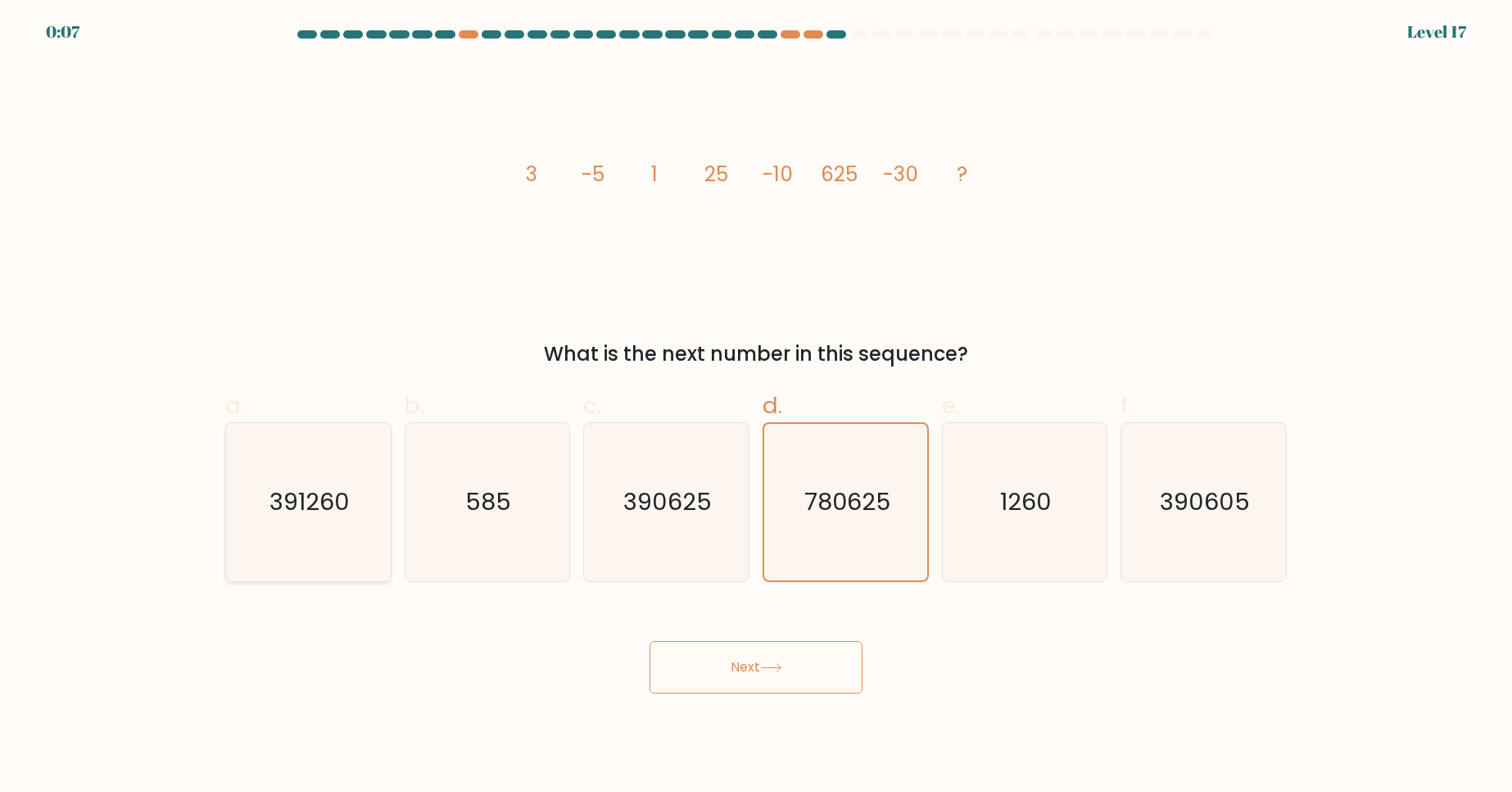
click at [363, 534] on icon "391260" at bounding box center [308, 502] width 158 height 158
click at [756, 407] on input "a. 391260" at bounding box center [756, 400] width 1 height 10
radio input "true"
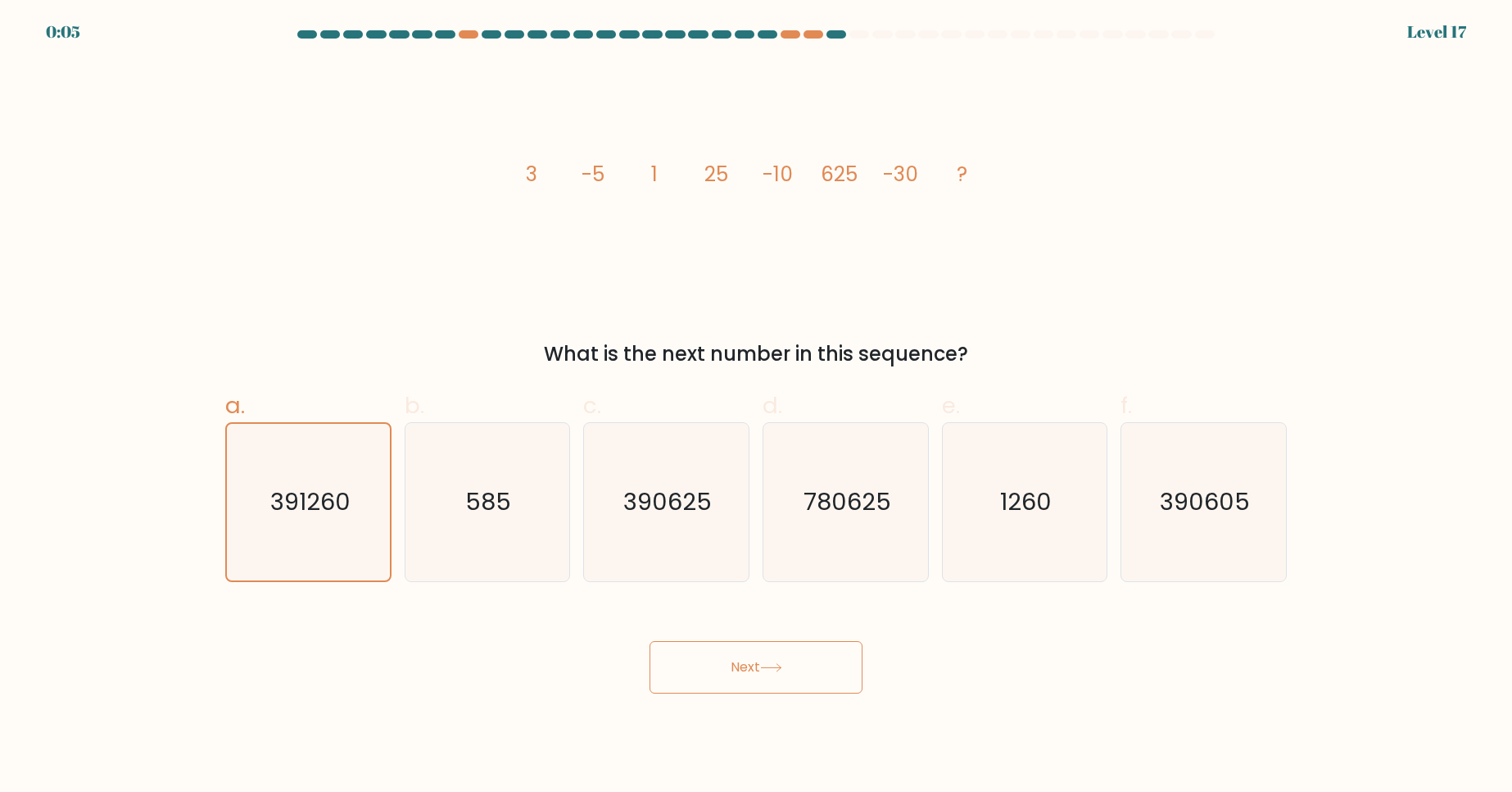
click at [701, 664] on button "Next" at bounding box center [756, 667] width 213 height 52
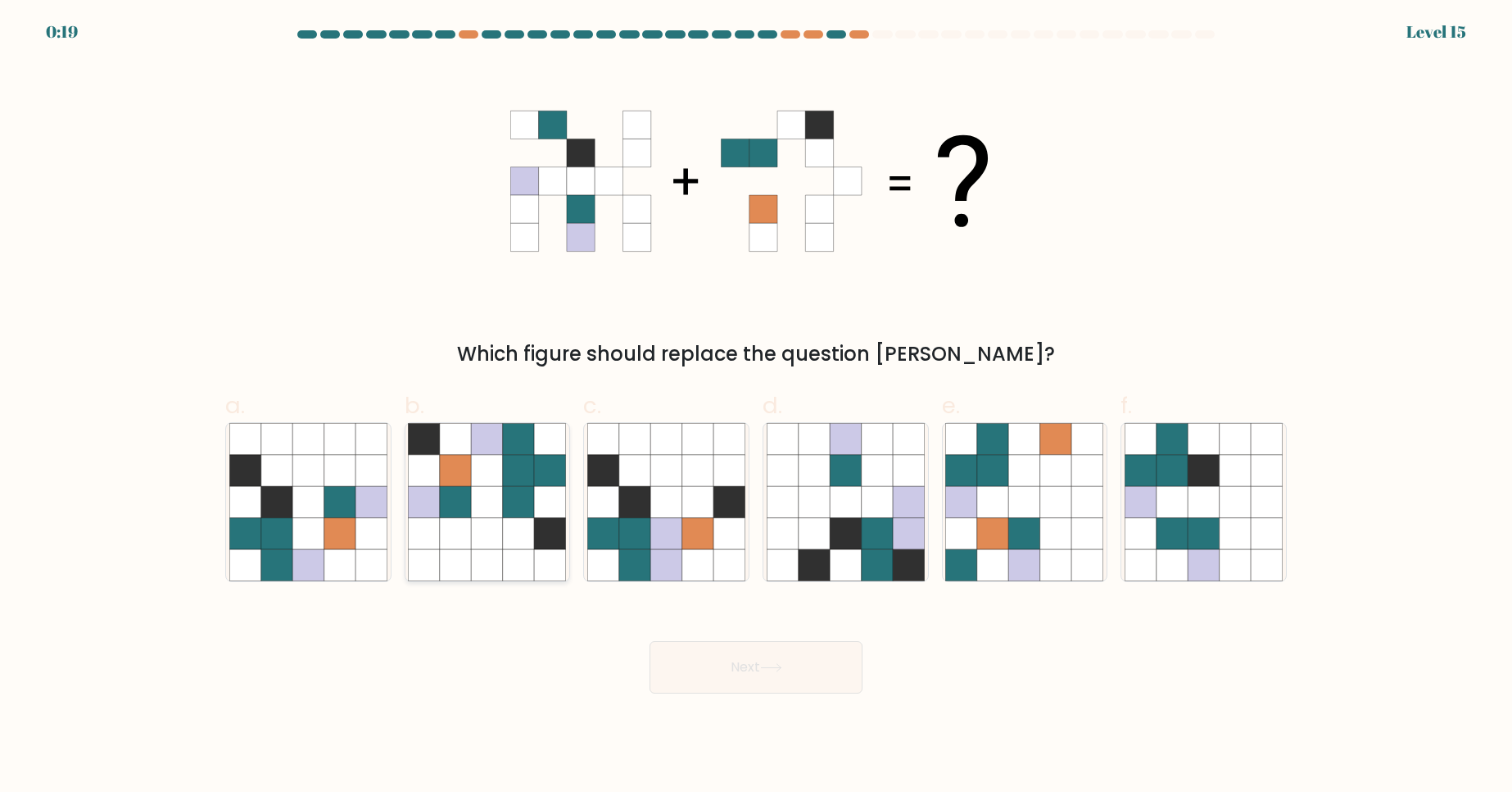
click at [446, 486] on icon at bounding box center [455, 470] width 31 height 31
click at [756, 407] on input "b." at bounding box center [756, 400] width 1 height 10
radio input "true"
click at [749, 672] on button "Next" at bounding box center [756, 667] width 213 height 52
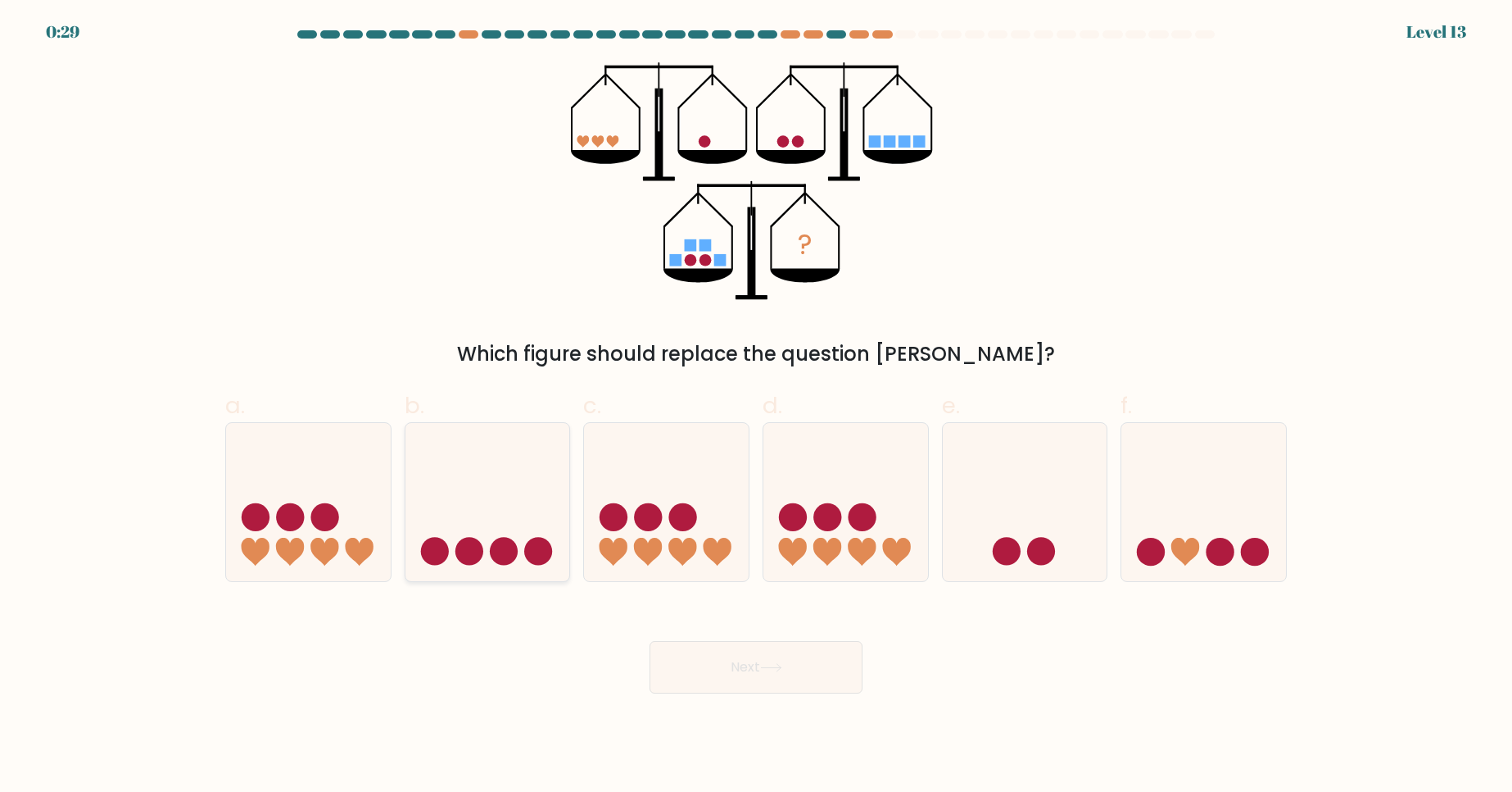
click at [500, 473] on icon at bounding box center [488, 501] width 165 height 136
click at [756, 407] on input "b." at bounding box center [756, 400] width 1 height 10
radio input "true"
click at [720, 670] on button "Next" at bounding box center [756, 667] width 213 height 52
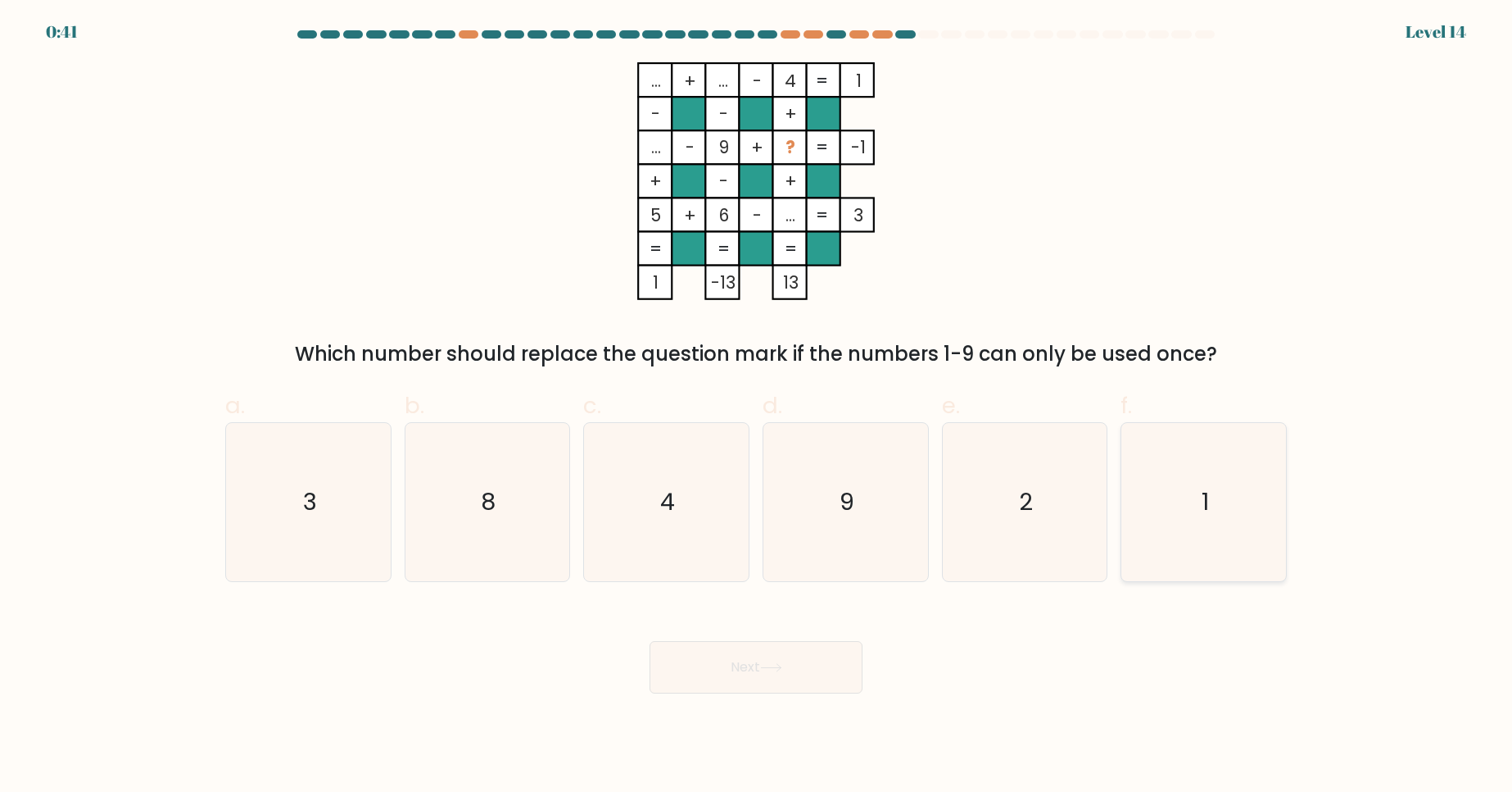
click at [1223, 468] on icon "1" at bounding box center [1203, 502] width 158 height 158
click at [756, 407] on input "f. 1" at bounding box center [756, 400] width 1 height 10
radio input "true"
click at [734, 663] on button "Next" at bounding box center [756, 667] width 213 height 52
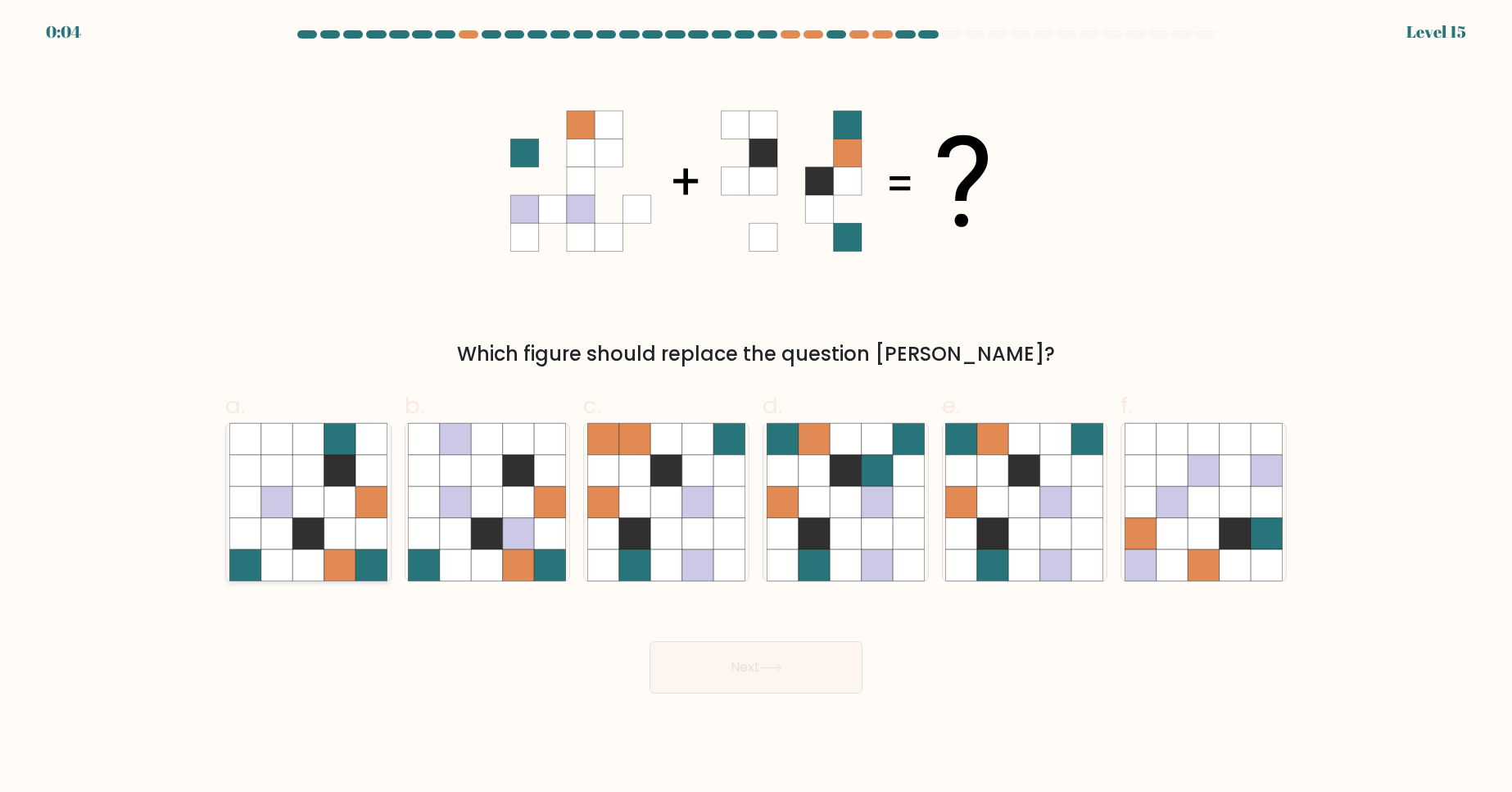
click at [299, 552] on icon at bounding box center [307, 564] width 31 height 31
click at [756, 407] on input "a." at bounding box center [756, 400] width 1 height 10
radio input "true"
click at [702, 683] on button "Next" at bounding box center [756, 667] width 213 height 52
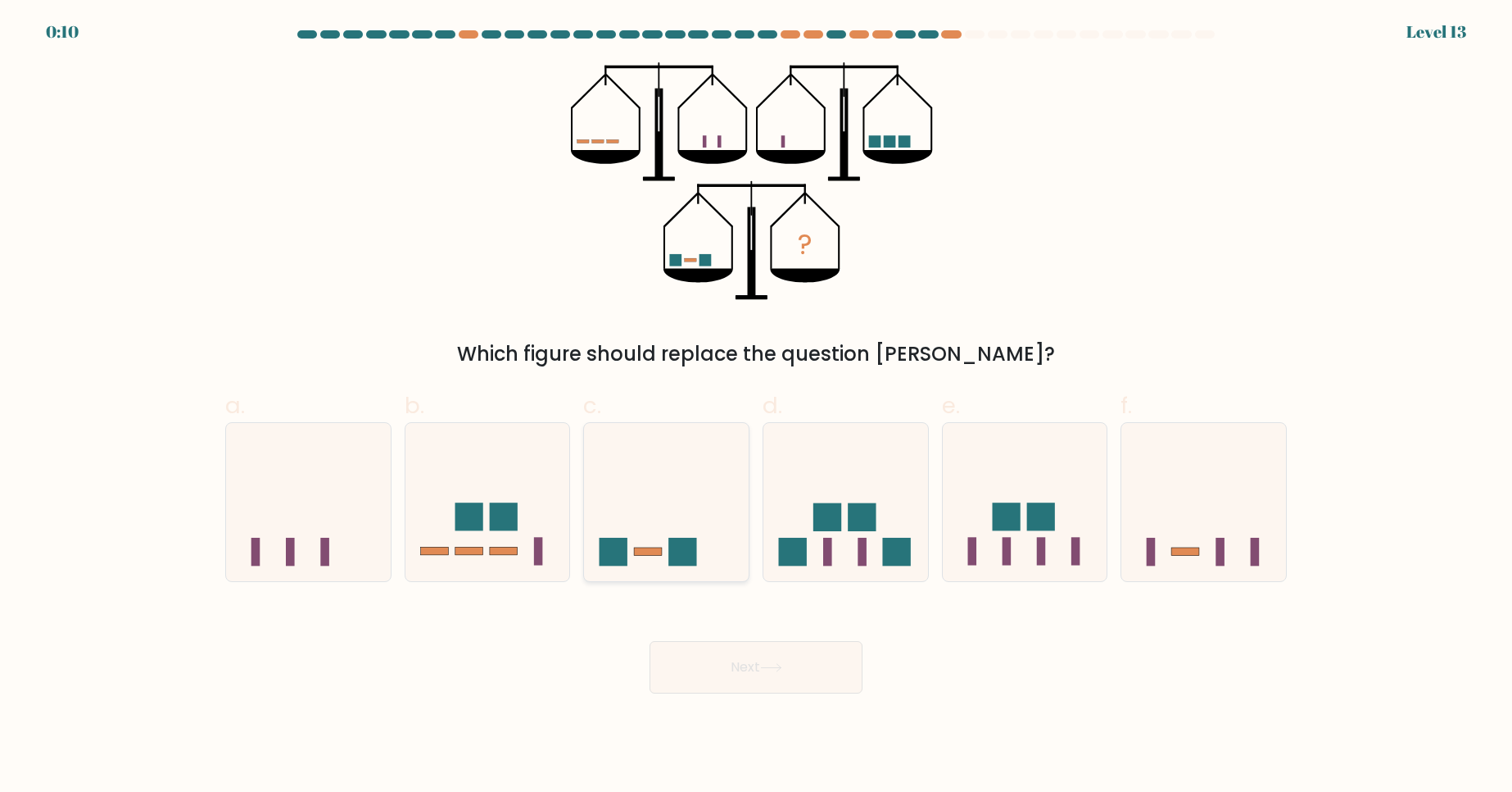
click at [665, 509] on icon at bounding box center [666, 501] width 165 height 136
click at [756, 407] on input "c." at bounding box center [756, 400] width 1 height 10
radio input "true"
click at [723, 672] on button "Next" at bounding box center [756, 667] width 213 height 52
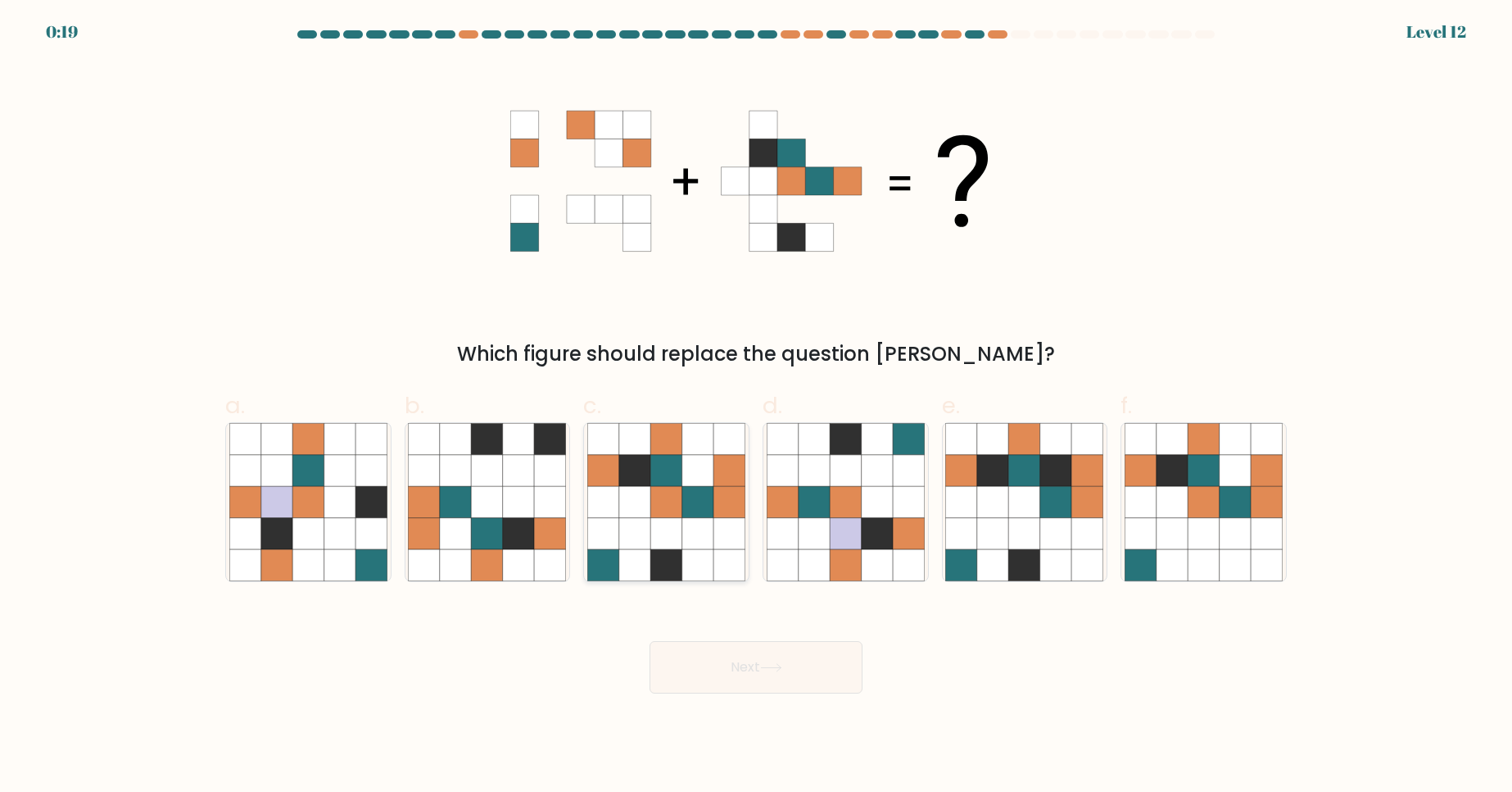
click at [681, 517] on icon at bounding box center [665, 501] width 31 height 31
click at [756, 407] on input "c." at bounding box center [756, 400] width 1 height 10
radio input "true"
click at [749, 672] on button "Next" at bounding box center [756, 667] width 213 height 52
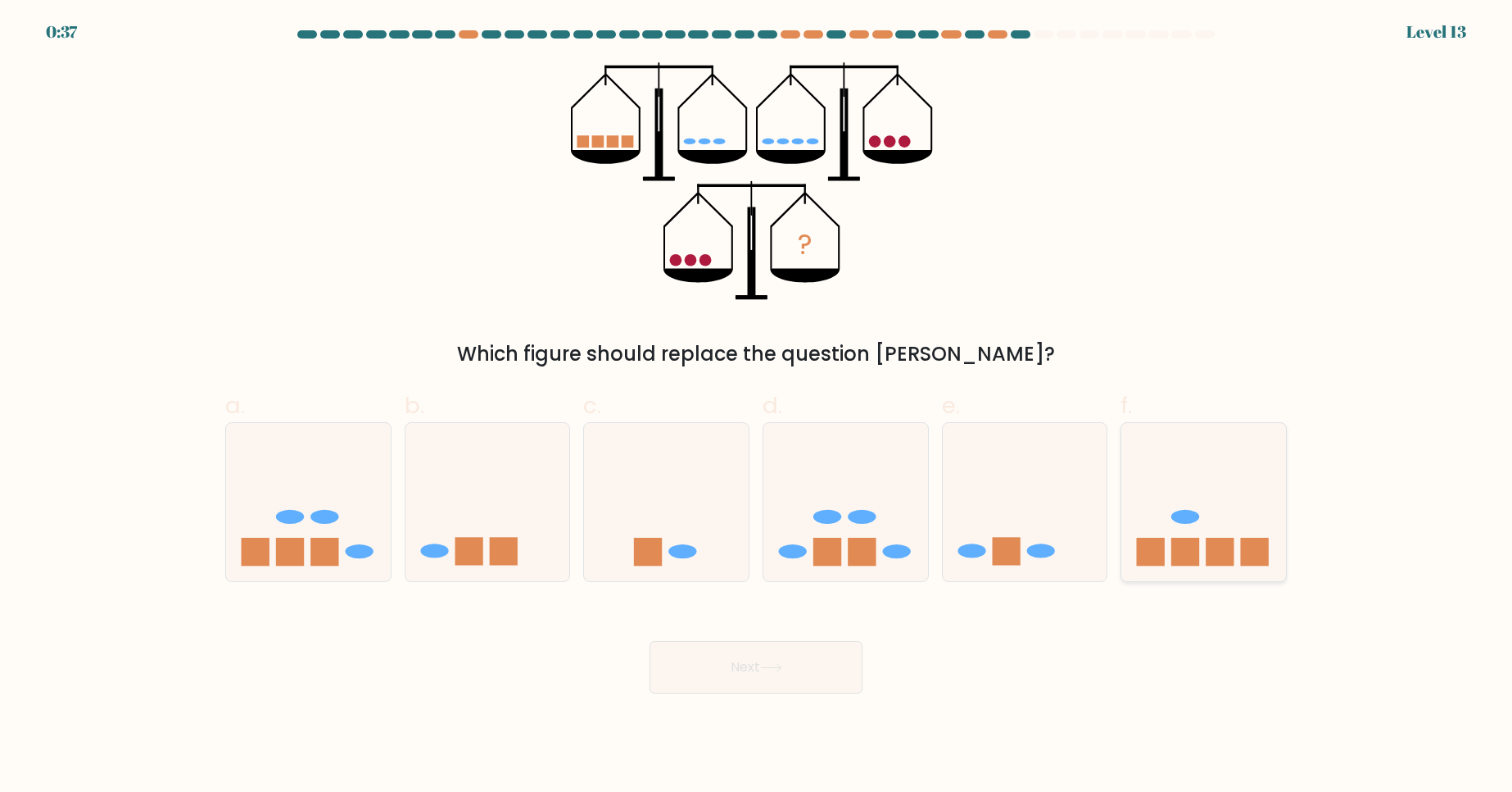
click at [1243, 573] on div at bounding box center [1203, 502] width 166 height 160
click at [756, 407] on input "f." at bounding box center [756, 400] width 1 height 10
radio input "true"
click at [758, 667] on button "Next" at bounding box center [756, 667] width 213 height 52
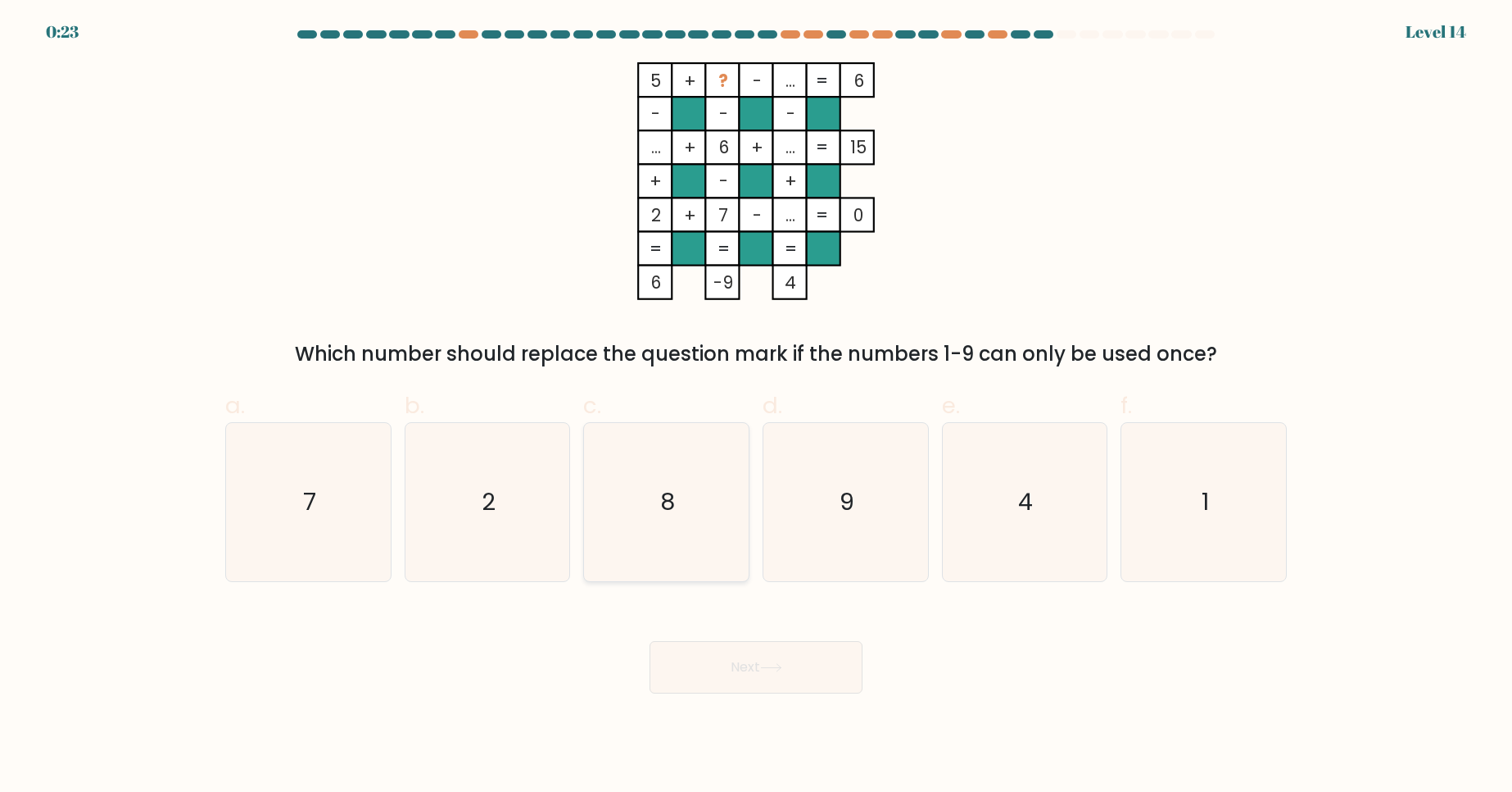
click at [678, 480] on icon "8" at bounding box center [666, 502] width 158 height 158
click at [756, 407] on input "c. 8" at bounding box center [756, 400] width 1 height 10
radio input "true"
click at [735, 672] on button "Next" at bounding box center [756, 667] width 213 height 52
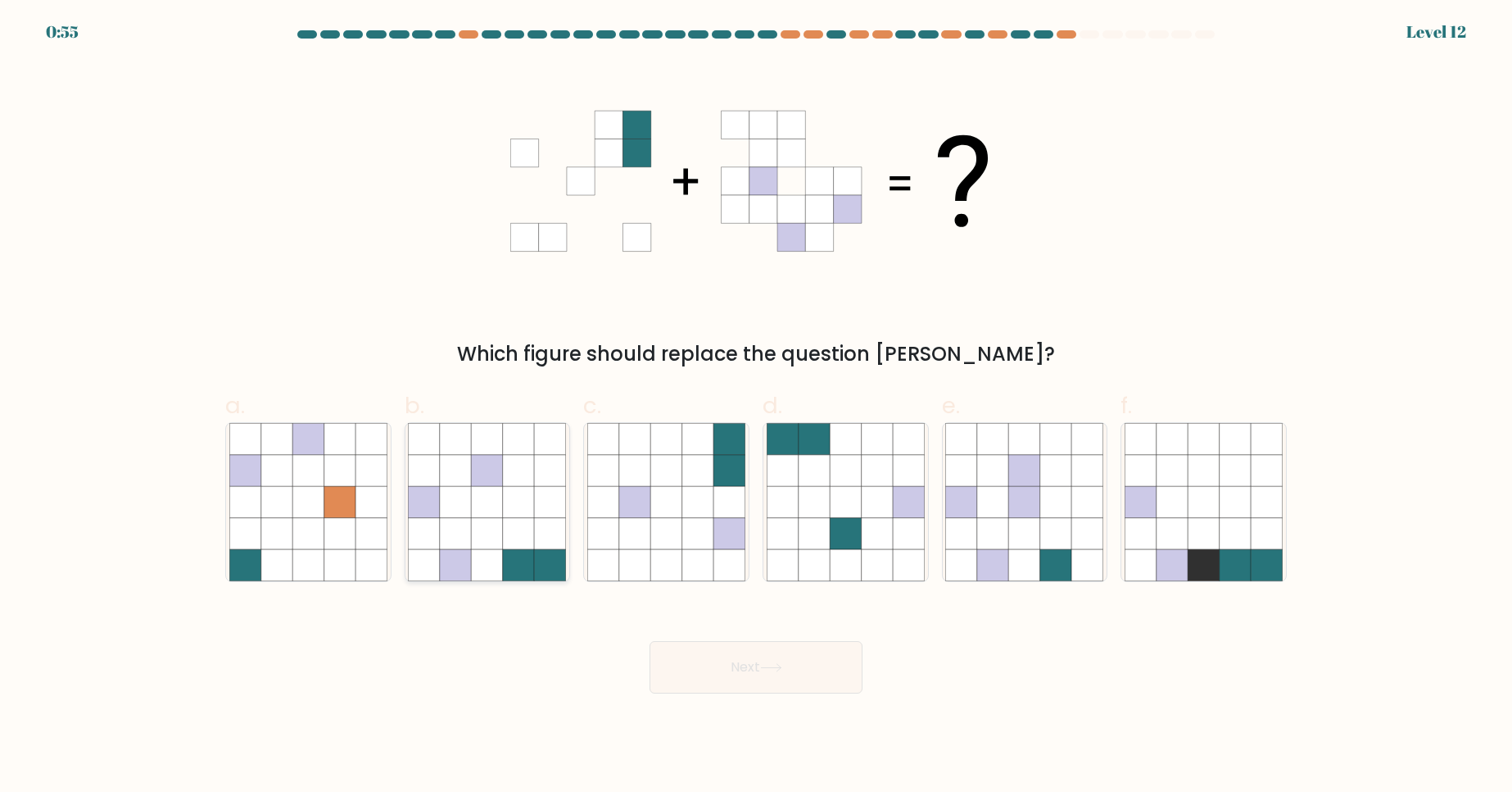
click at [475, 524] on icon at bounding box center [487, 533] width 31 height 31
click at [756, 407] on input "b." at bounding box center [756, 400] width 1 height 10
radio input "true"
click at [752, 664] on button "Next" at bounding box center [756, 667] width 213 height 52
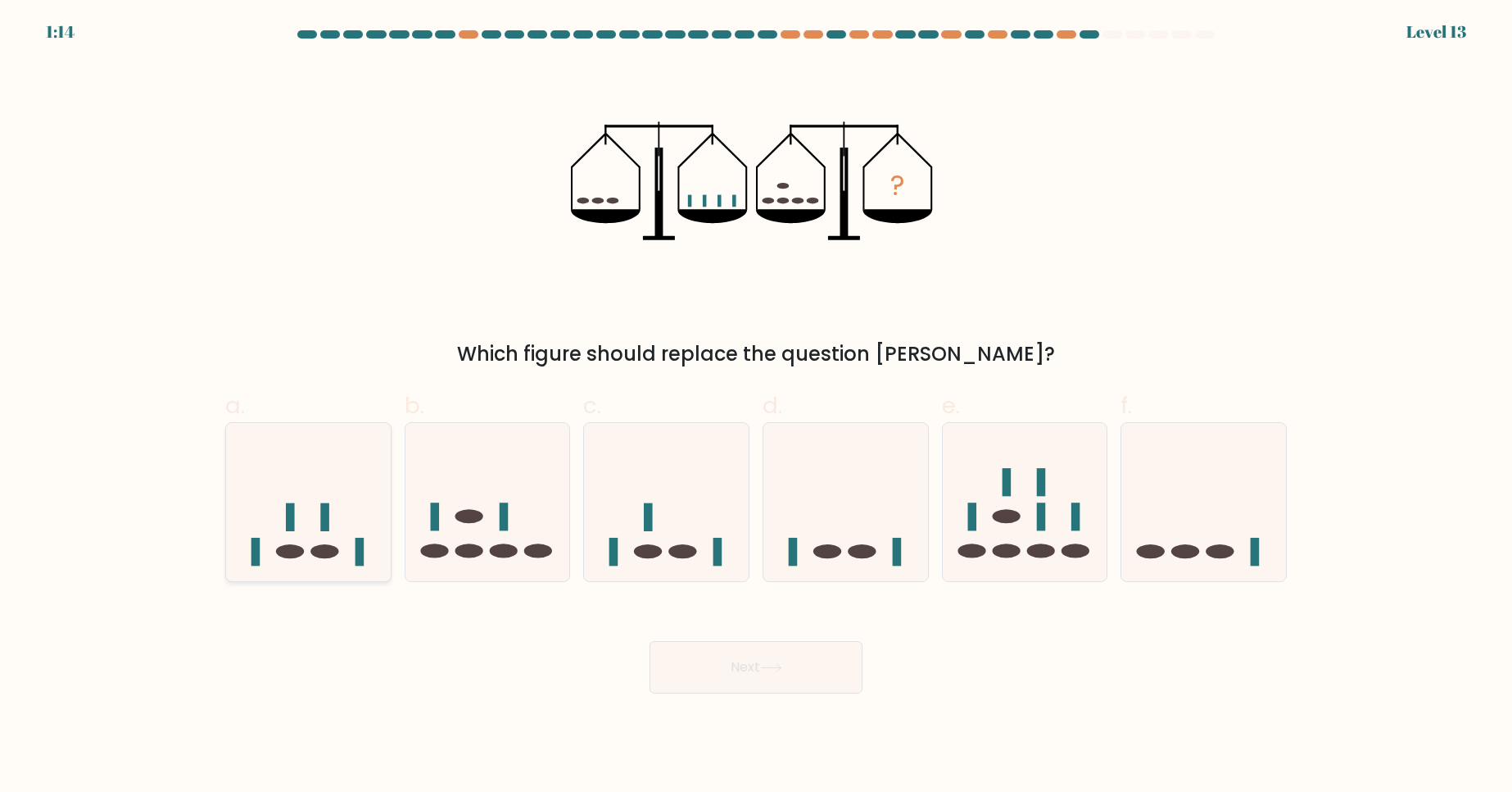
click at [277, 504] on icon at bounding box center [309, 501] width 165 height 136
click at [756, 407] on input "a." at bounding box center [756, 400] width 1 height 10
radio input "true"
click at [766, 697] on body "1:13 Level 13" at bounding box center [756, 396] width 1512 height 792
click at [770, 679] on button "Next" at bounding box center [756, 667] width 213 height 52
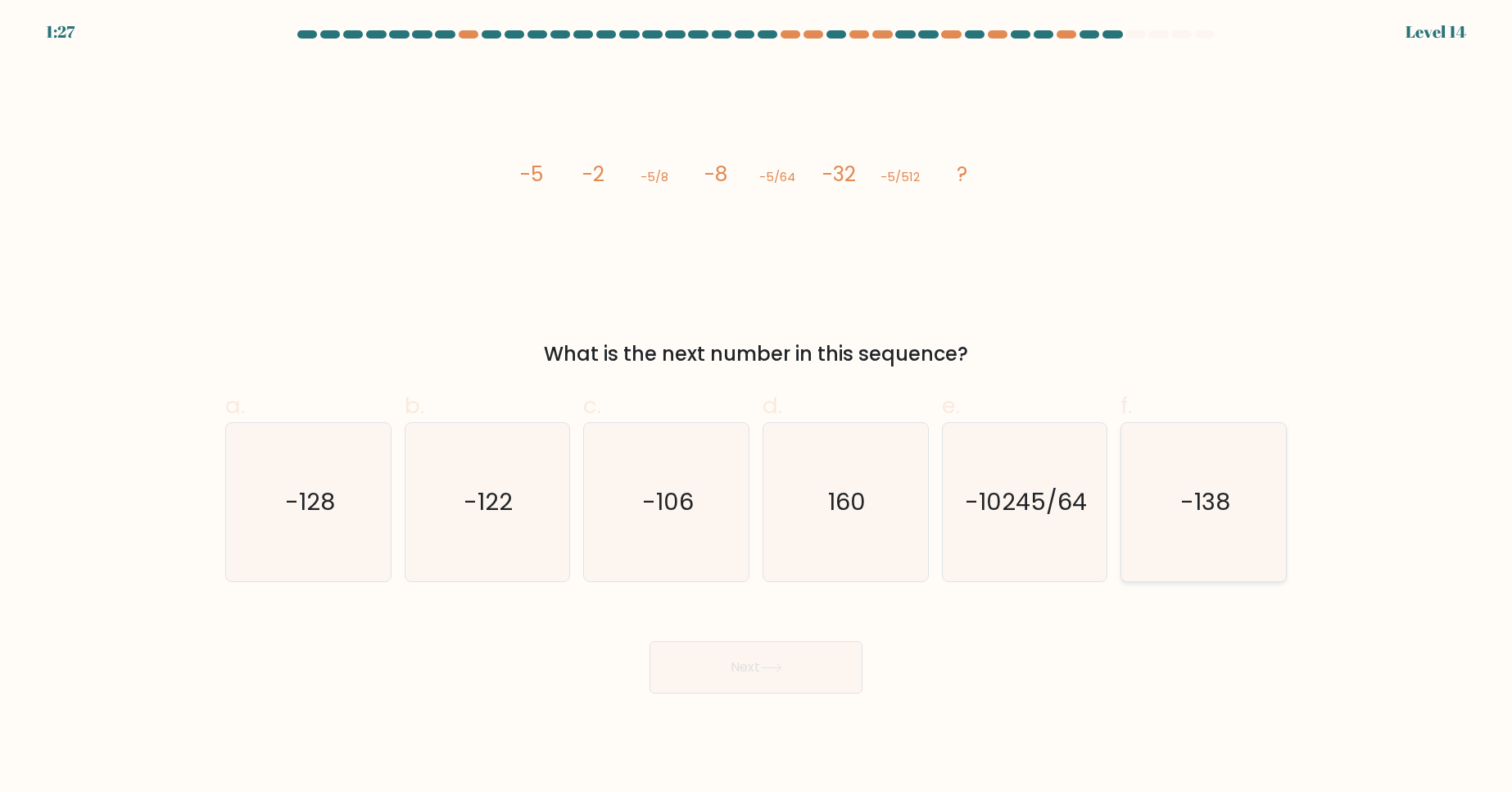
click at [1235, 528] on icon "-138" at bounding box center [1203, 502] width 158 height 158
click at [756, 407] on input "f. -138" at bounding box center [756, 400] width 1 height 10
radio input "true"
click at [346, 525] on icon "-128" at bounding box center [308, 502] width 158 height 158
click at [756, 407] on input "a. -128" at bounding box center [756, 400] width 1 height 10
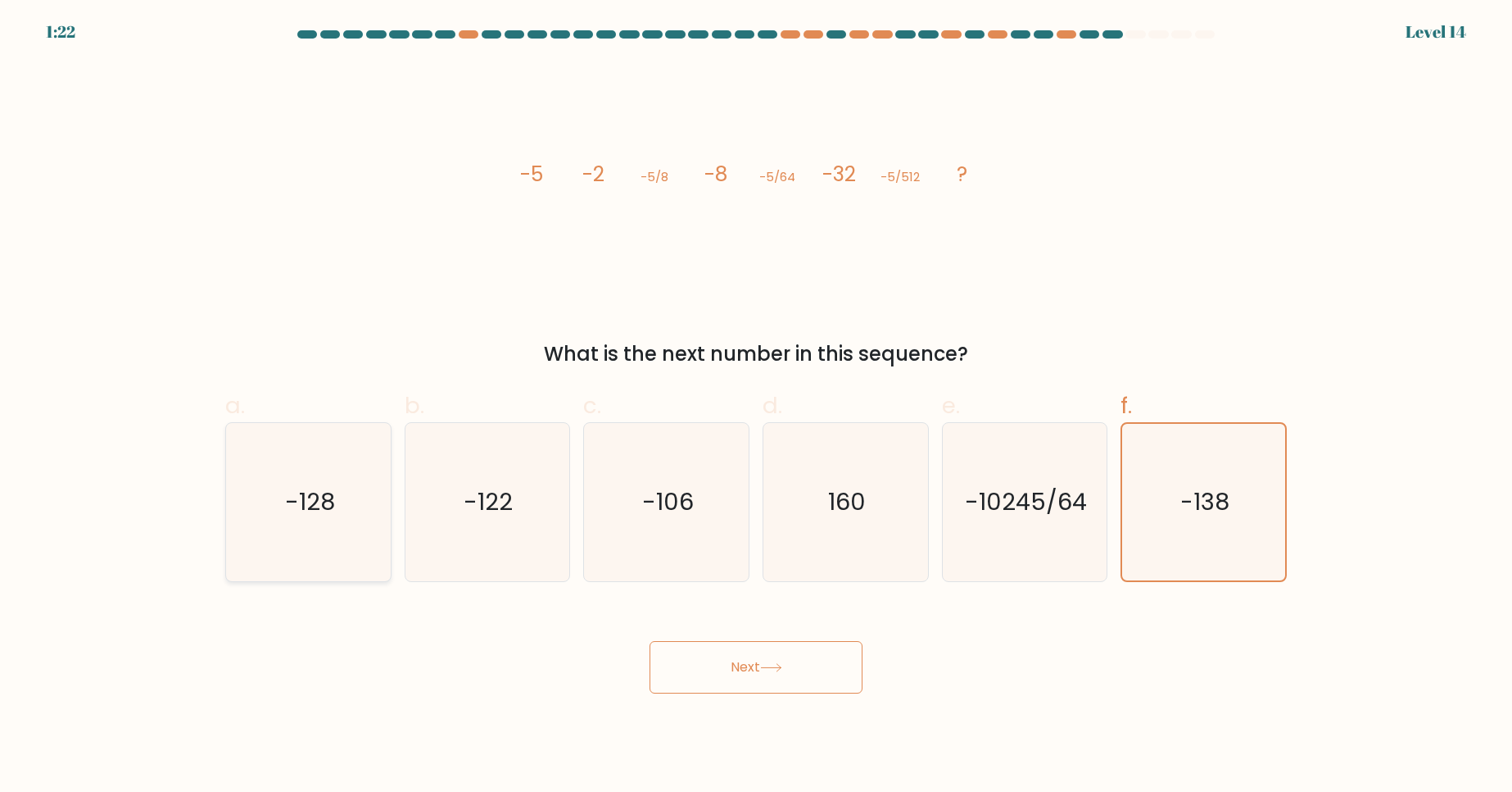
radio input "true"
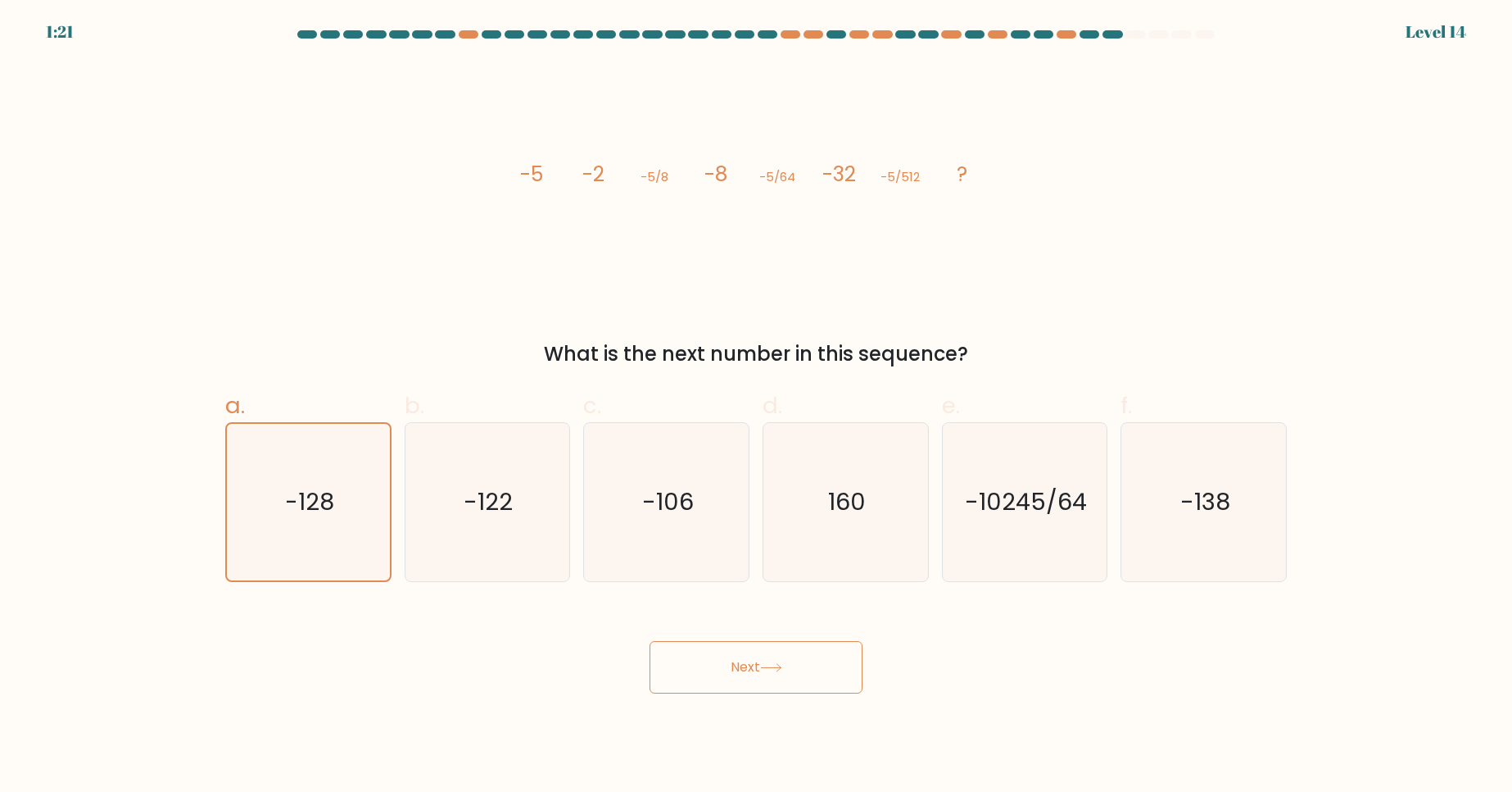
click at [812, 701] on body "1:21 Level 14" at bounding box center [756, 396] width 1512 height 792
click at [799, 667] on button "Next" at bounding box center [756, 667] width 213 height 52
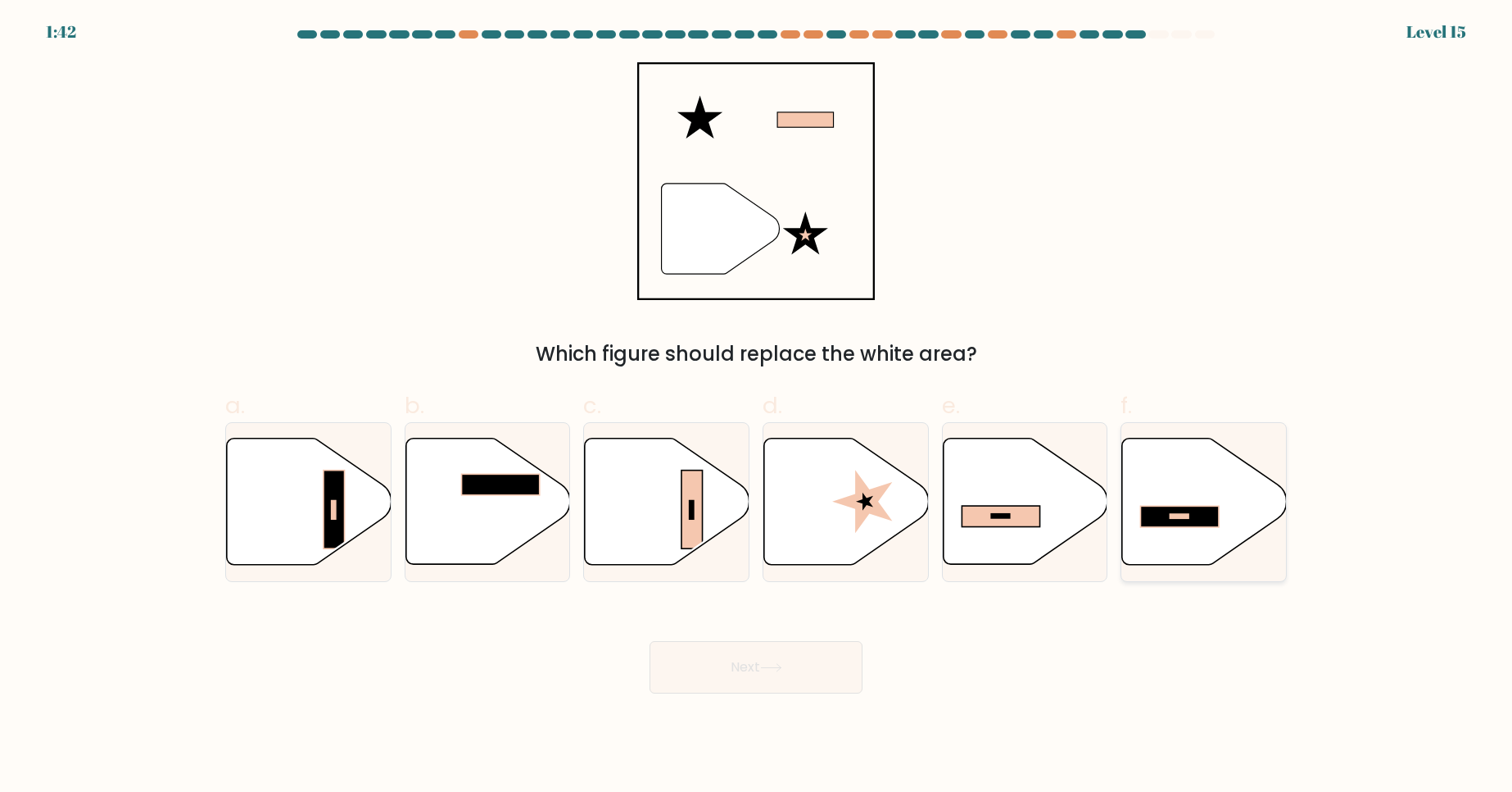
click at [1207, 518] on rect at bounding box center [1180, 516] width 78 height 21
click at [756, 407] on input "f." at bounding box center [756, 400] width 1 height 10
radio input "true"
click at [811, 667] on button "Next" at bounding box center [756, 667] width 213 height 52
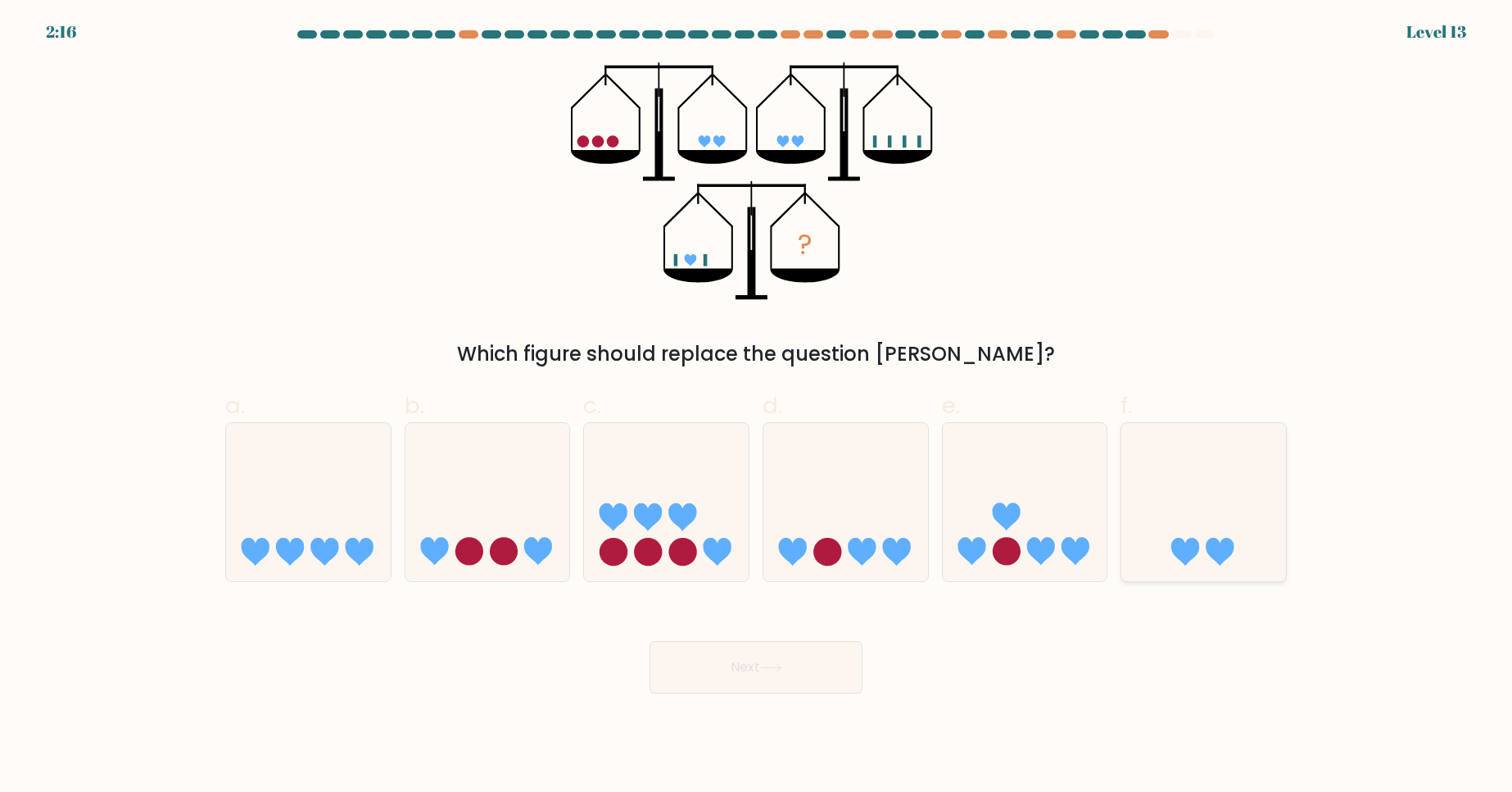
click at [1178, 541] on icon at bounding box center [1185, 551] width 27 height 28
click at [756, 407] on input "f." at bounding box center [756, 400] width 1 height 10
radio input "true"
click at [792, 699] on body "2:15 Level 13" at bounding box center [756, 396] width 1512 height 792
click at [808, 673] on button "Next" at bounding box center [756, 667] width 213 height 52
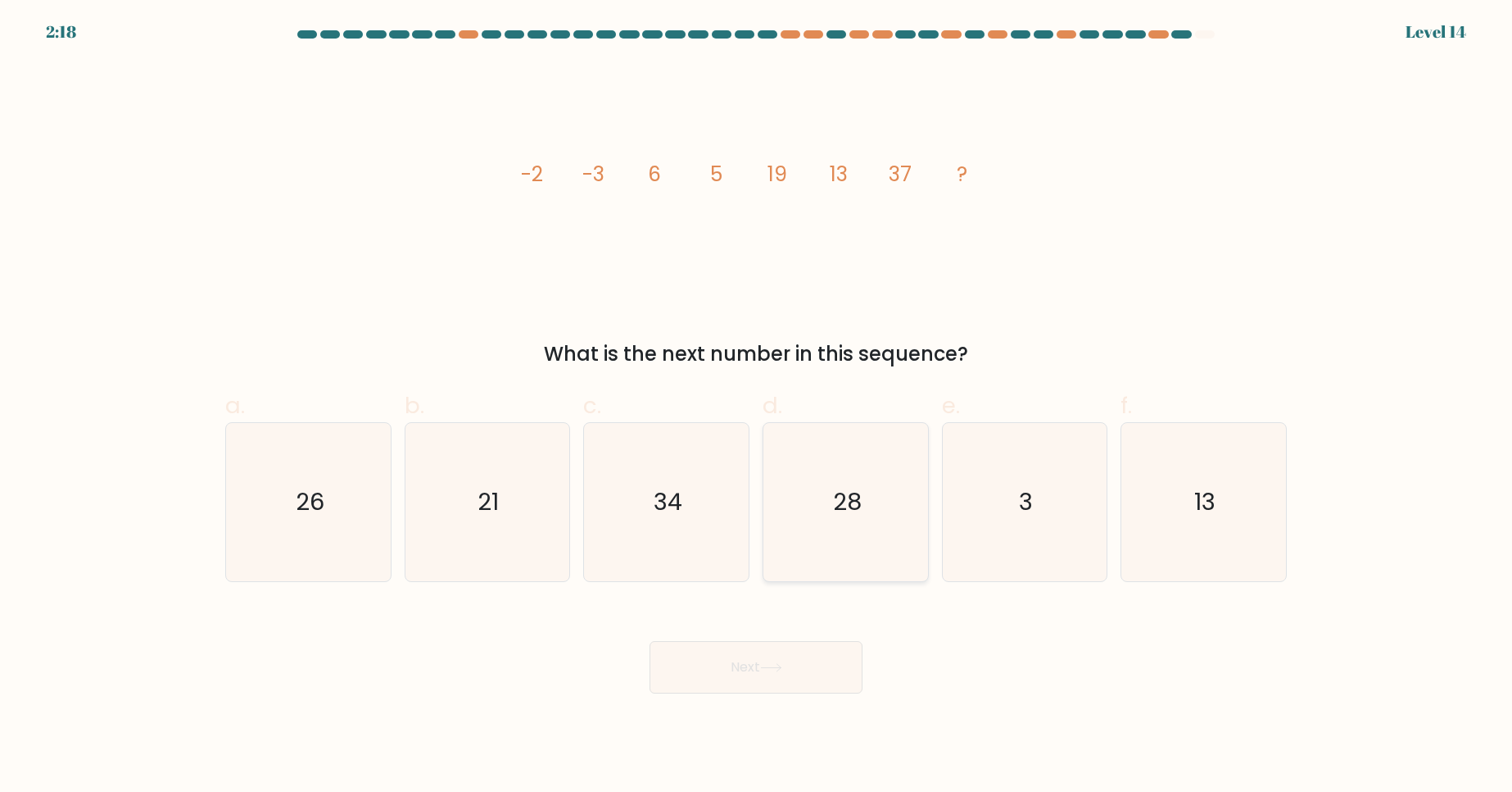
click at [836, 509] on text "28" at bounding box center [847, 502] width 28 height 33
click at [756, 407] on input "d. 28" at bounding box center [756, 400] width 1 height 10
radio input "true"
click at [771, 660] on button "Next" at bounding box center [756, 667] width 213 height 52
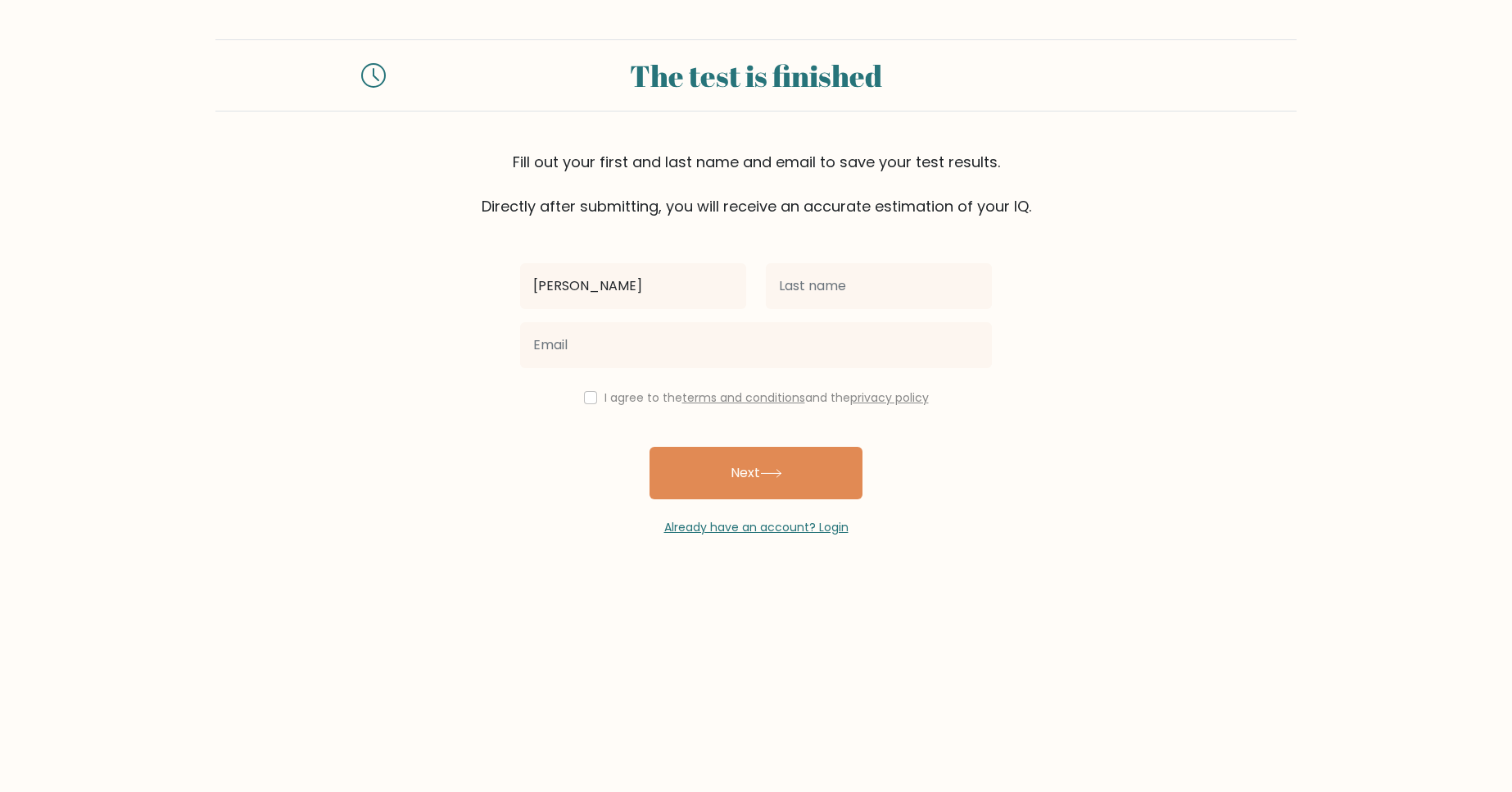
type input "chris"
type input "a"
type input "van maarseveen"
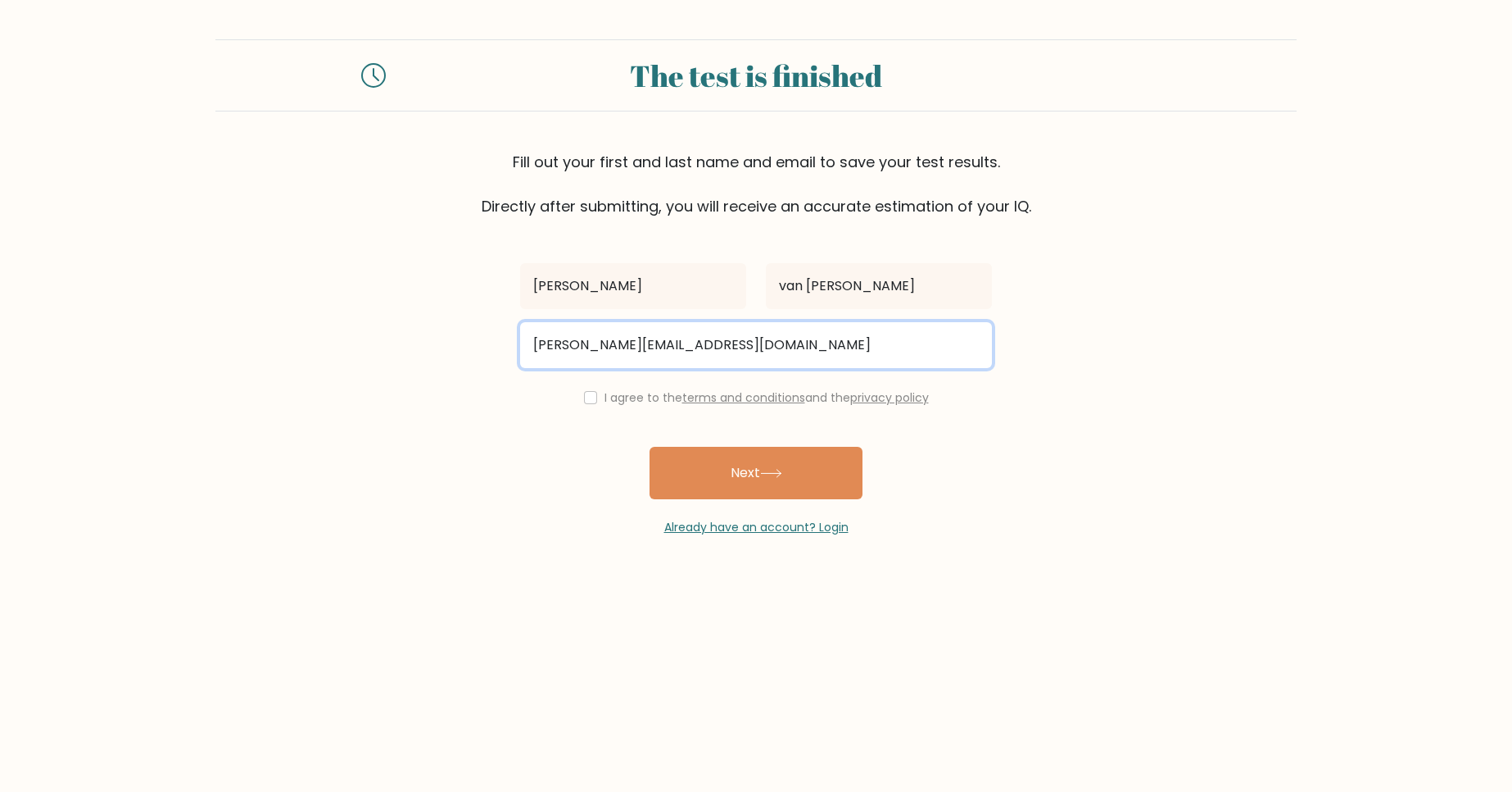
type input "chris@vanmaarseveen.net"
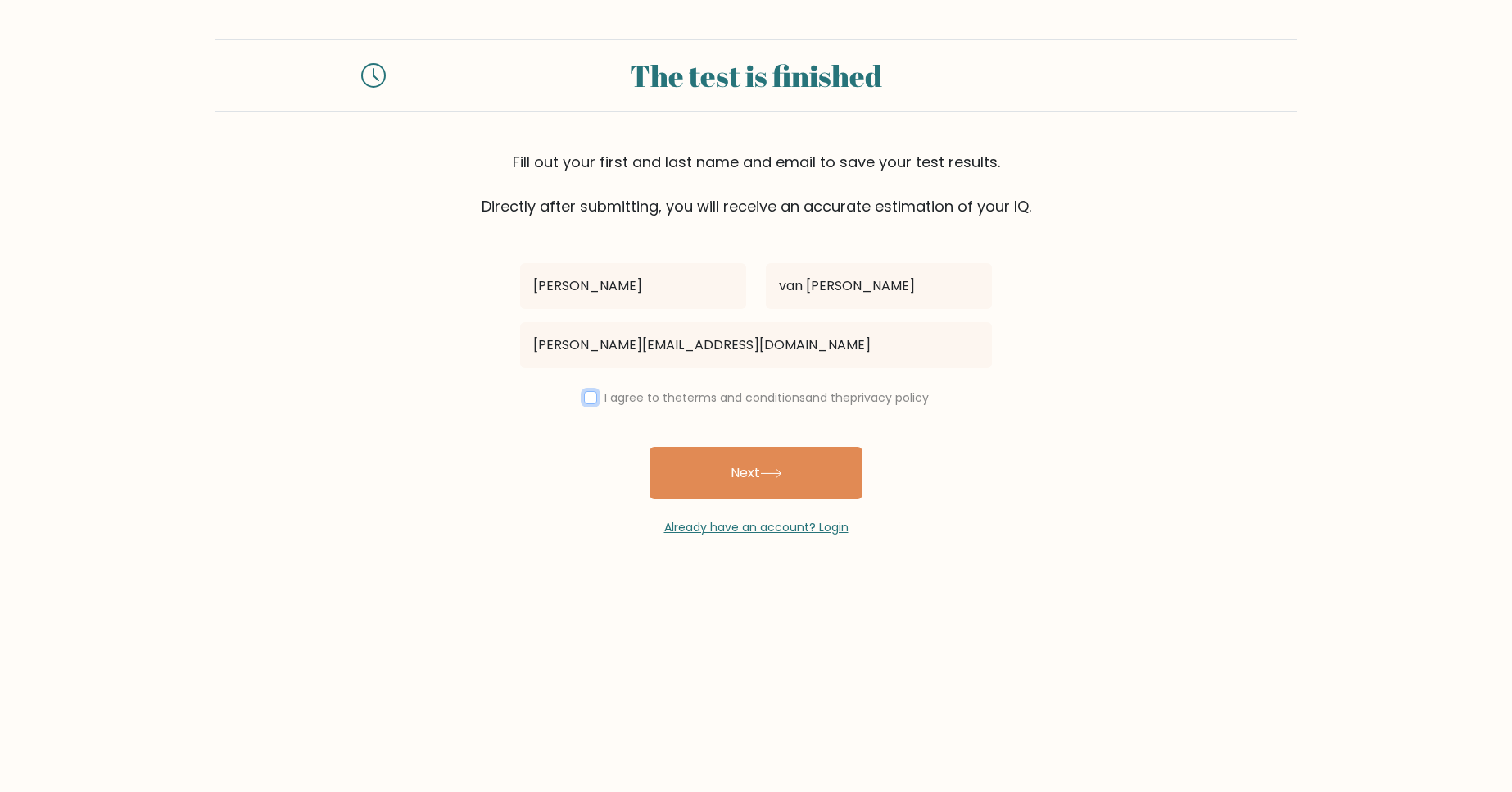
click at [592, 397] on input "checkbox" at bounding box center [591, 397] width 13 height 13
checkbox input "true"
click at [708, 446] on div "chris van maarseveen chris@vanmaarseveen.net I agree to the terms and condition…" at bounding box center [756, 377] width 491 height 319
click at [702, 462] on button "Next" at bounding box center [756, 472] width 213 height 52
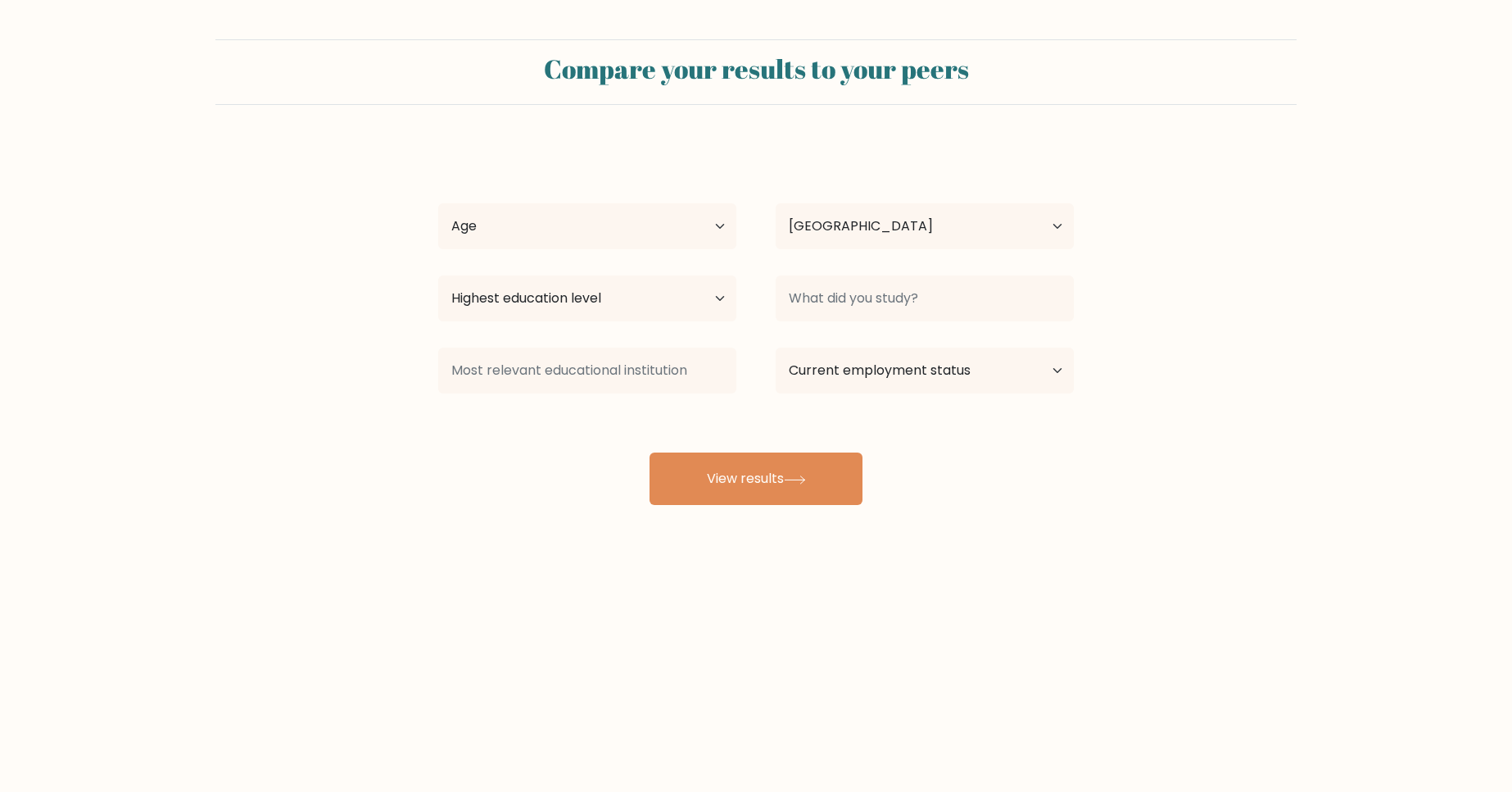
select select "ID"
click at [608, 244] on select "Age Under [DEMOGRAPHIC_DATA] [DEMOGRAPHIC_DATA] [DEMOGRAPHIC_DATA] [DEMOGRAPHIC…" at bounding box center [587, 226] width 299 height 46
select select "18_24"
click at [438, 203] on select "Age Under [DEMOGRAPHIC_DATA] [DEMOGRAPHIC_DATA] [DEMOGRAPHIC_DATA] [DEMOGRAPHIC…" at bounding box center [587, 226] width 299 height 46
select select "upper_secondary"
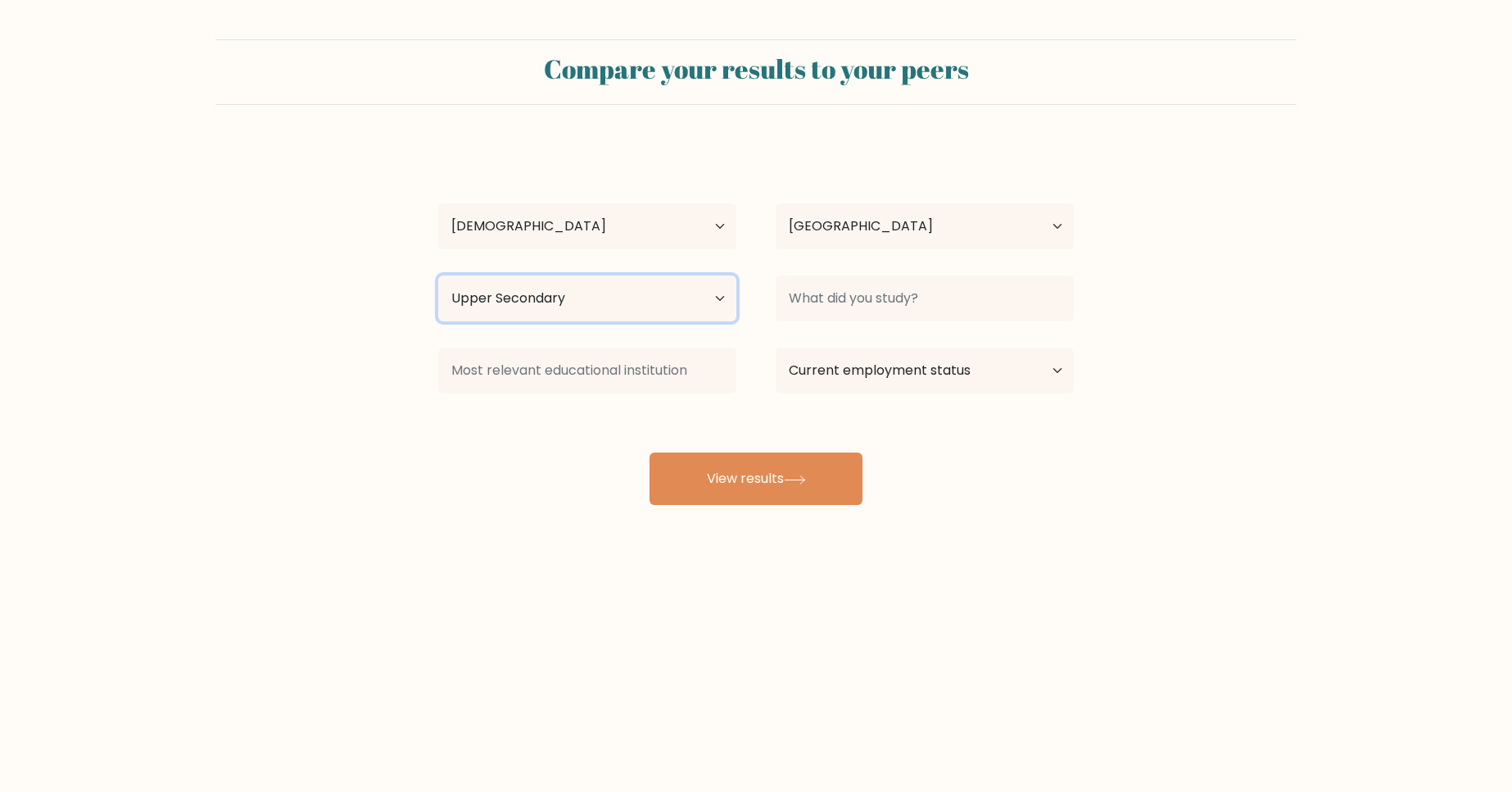
click at [438, 275] on select "Highest education level No schooling Primary Lower Secondary Upper Secondary Oc…" at bounding box center [587, 298] width 299 height 46
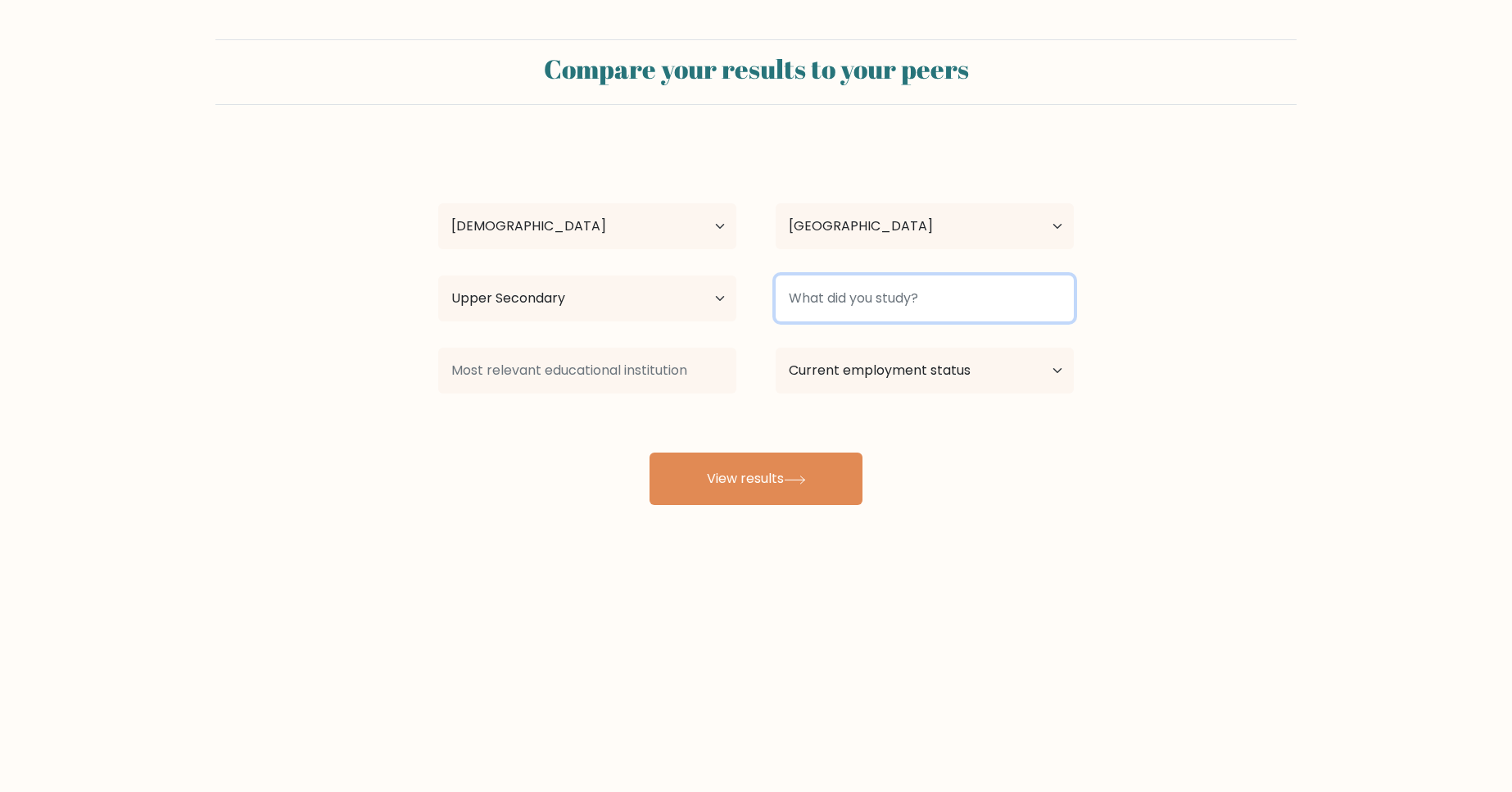
click at [865, 292] on input at bounding box center [924, 298] width 299 height 46
type input "H"
type input "G"
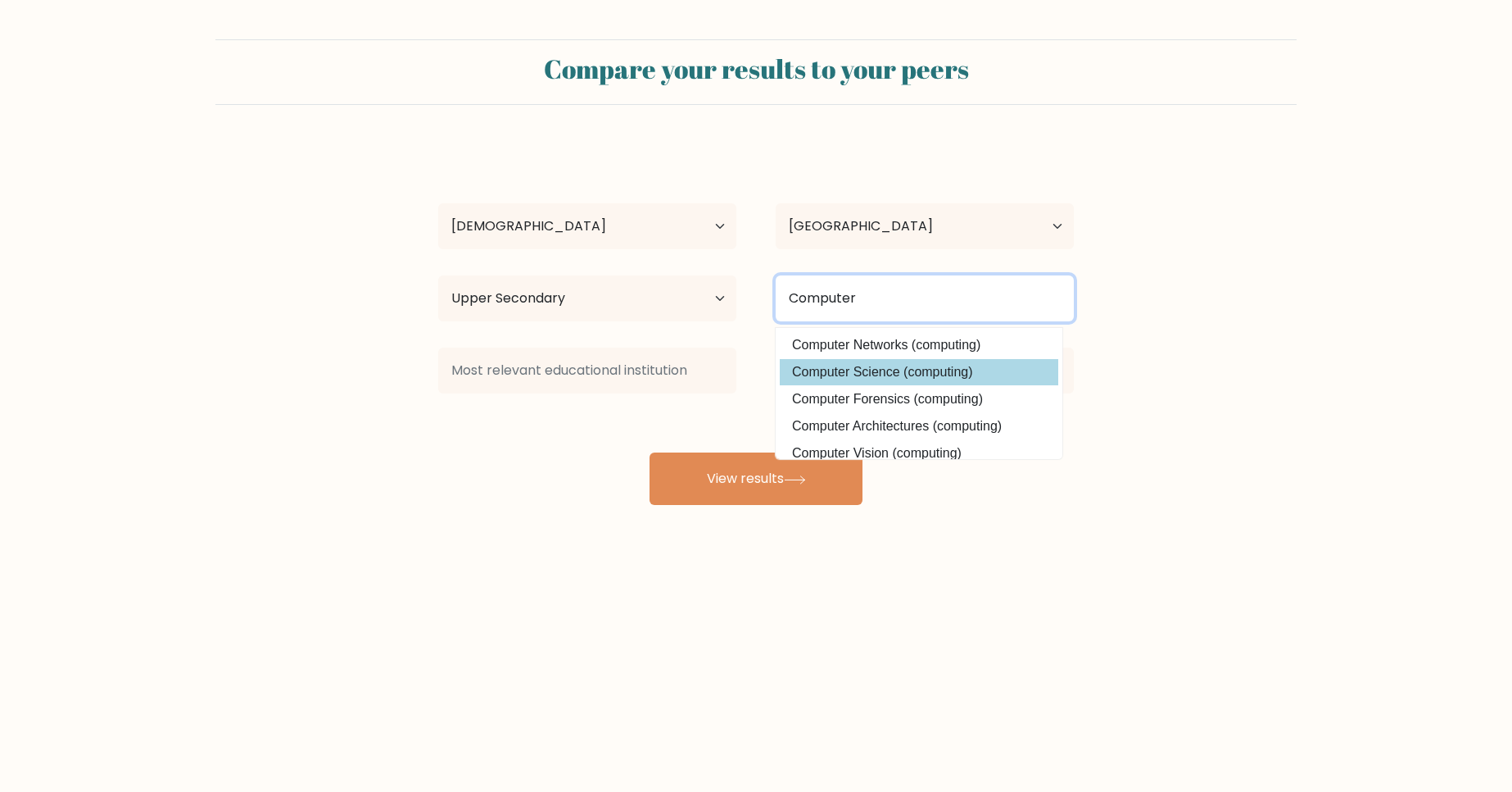
type input "Computer"
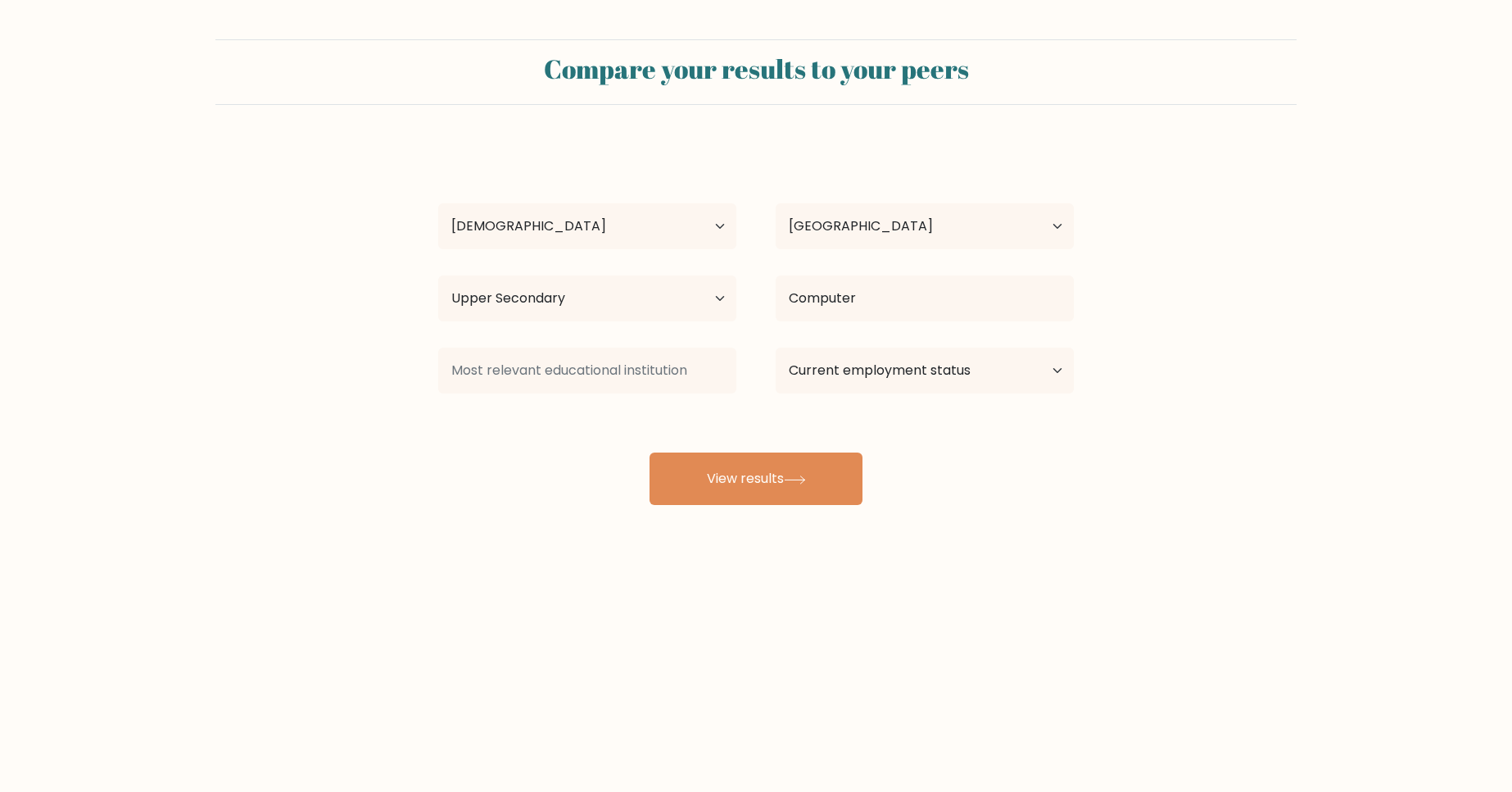
click at [854, 371] on div "[PERSON_NAME] Age Under [DEMOGRAPHIC_DATA] [DEMOGRAPHIC_DATA] [DEMOGRAPHIC_DATA…" at bounding box center [756, 324] width 655 height 360
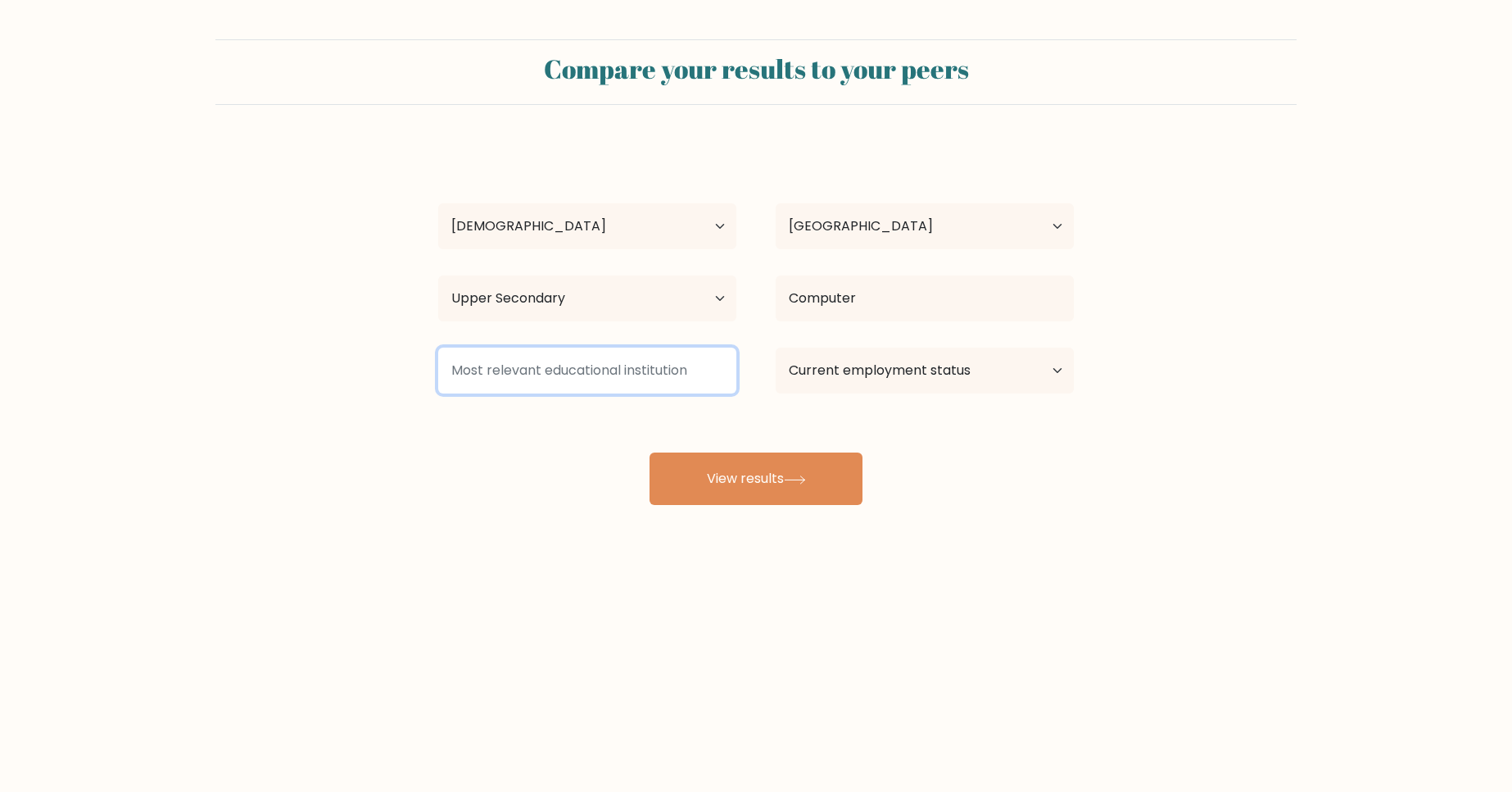
click at [666, 365] on input at bounding box center [587, 370] width 299 height 46
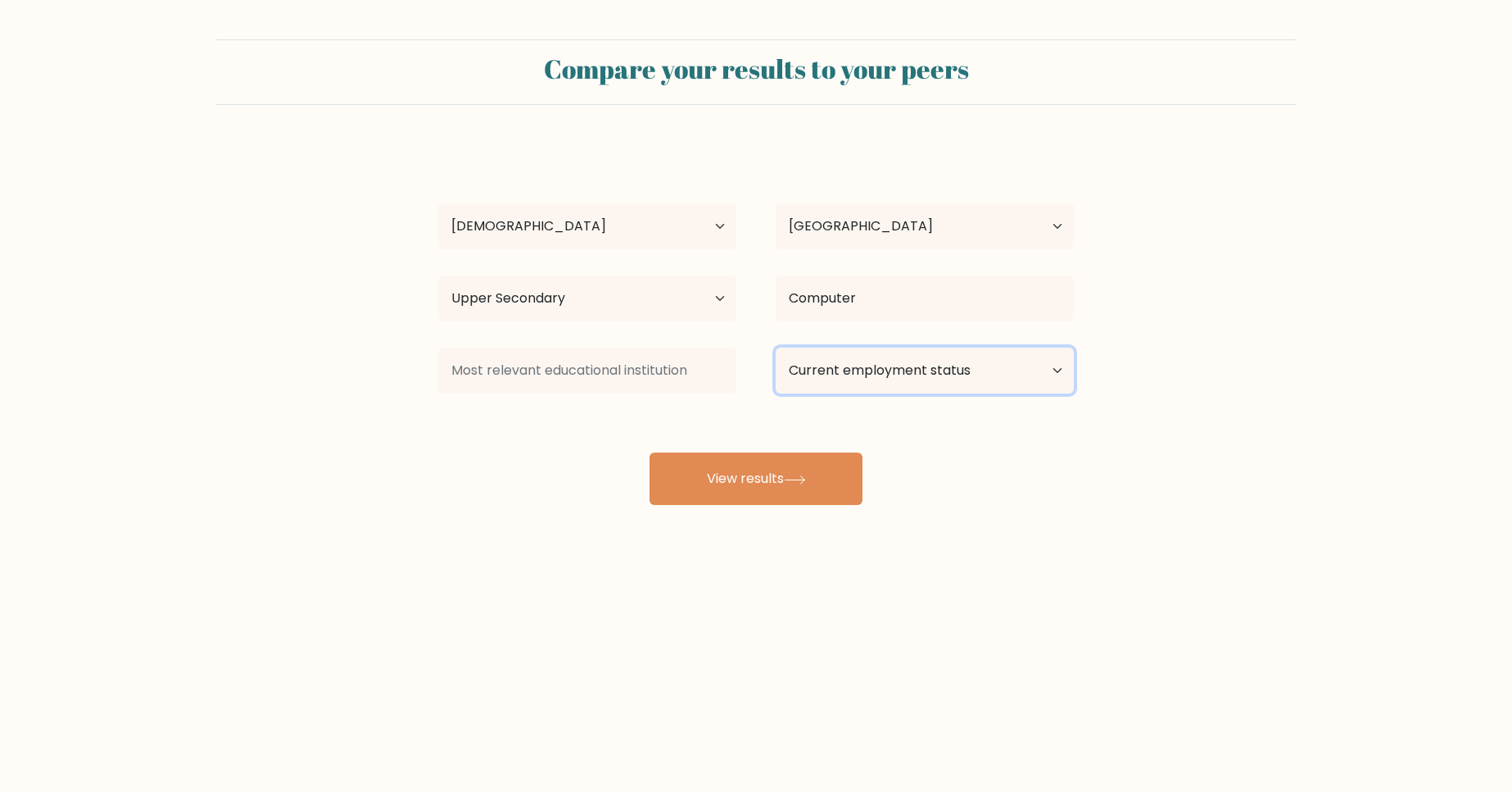
select select "employed"
click at [775, 347] on select "Current employment status Employed Student Retired Other / prefer not to answer" at bounding box center [924, 370] width 299 height 46
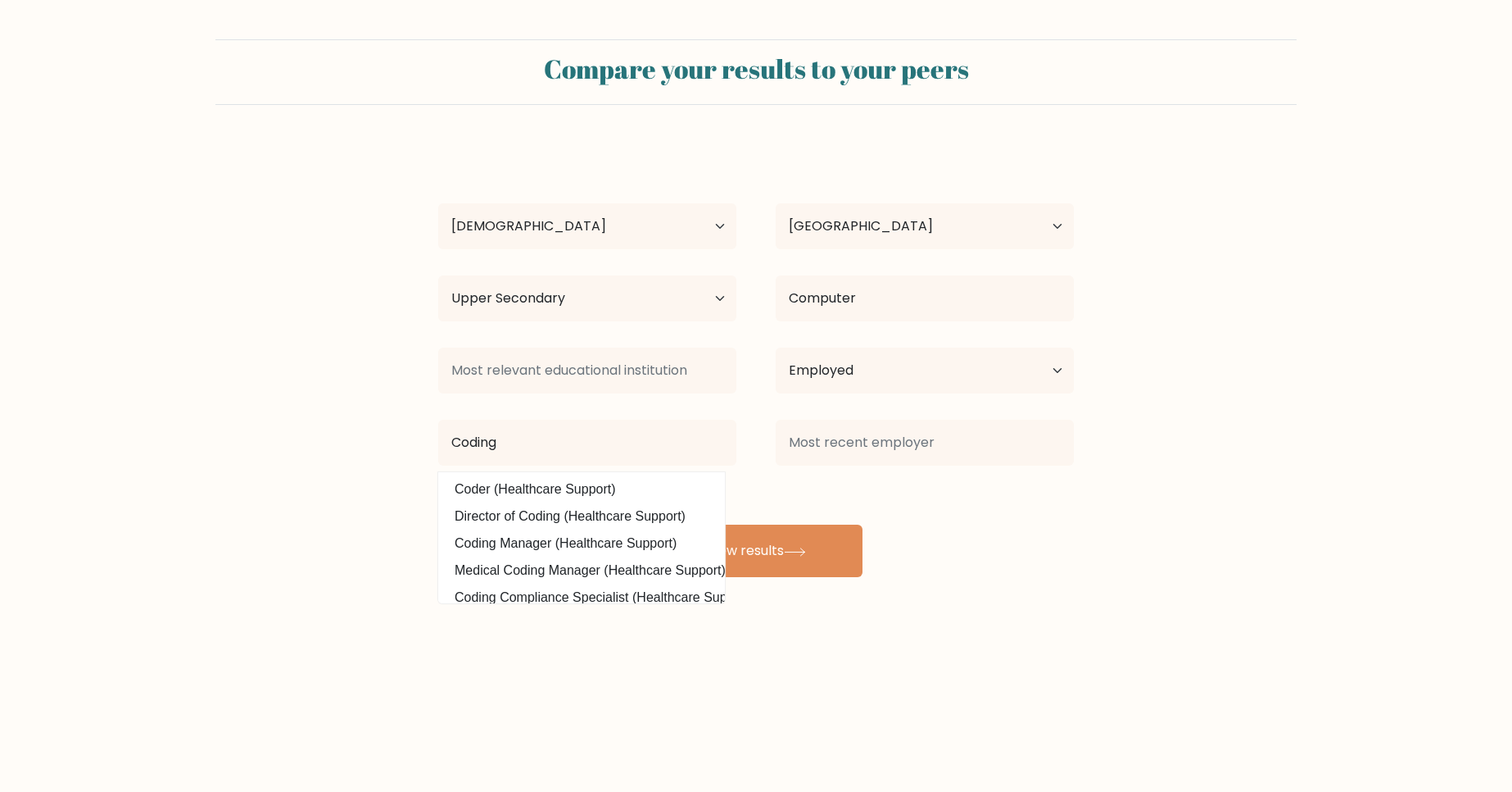
drag, startPoint x: 612, startPoint y: 433, endPoint x: 467, endPoint y: 408, distance: 147.1
click at [467, 408] on div "chris van maarseveen Age Under 18 years old 18-24 years old 25-34 years old 35-…" at bounding box center [756, 360] width 655 height 433
type input "software en"
click at [489, 510] on div "chris van maarseveen Age Under 18 years old 18-24 years old 25-34 years old 35-…" at bounding box center [756, 360] width 655 height 433
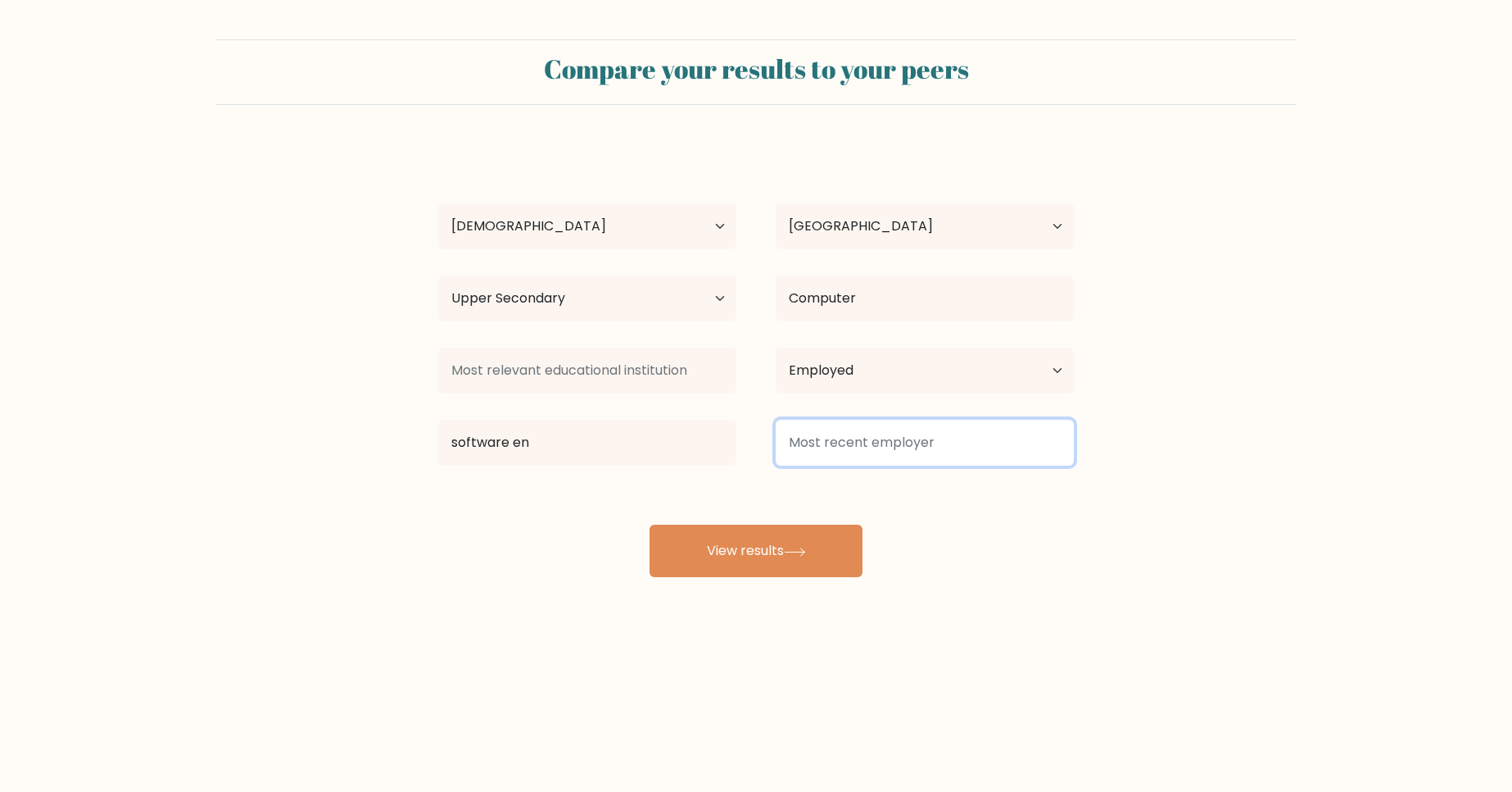
click at [912, 451] on input at bounding box center [924, 442] width 299 height 46
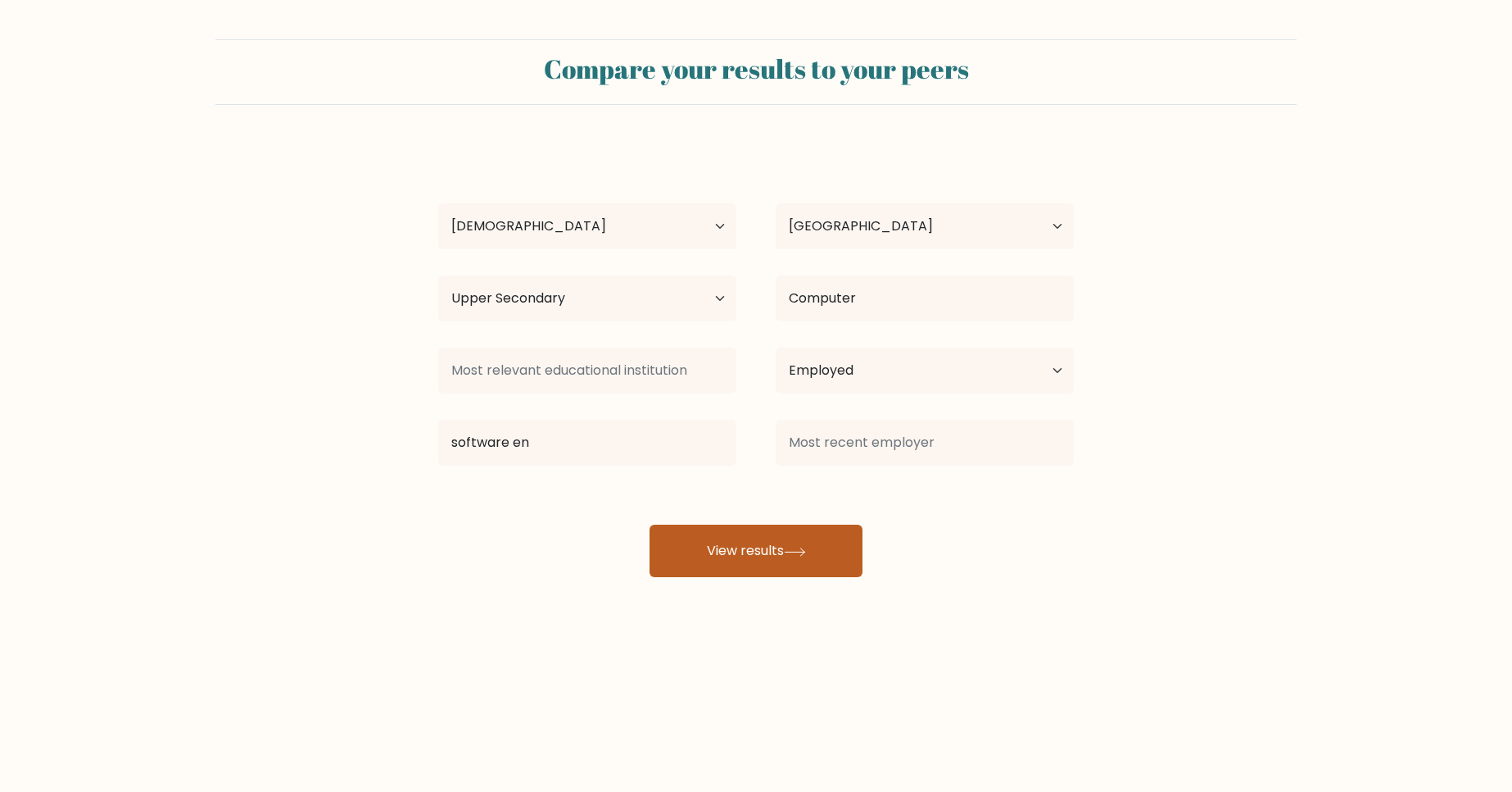
click at [742, 572] on button "View results" at bounding box center [756, 550] width 213 height 52
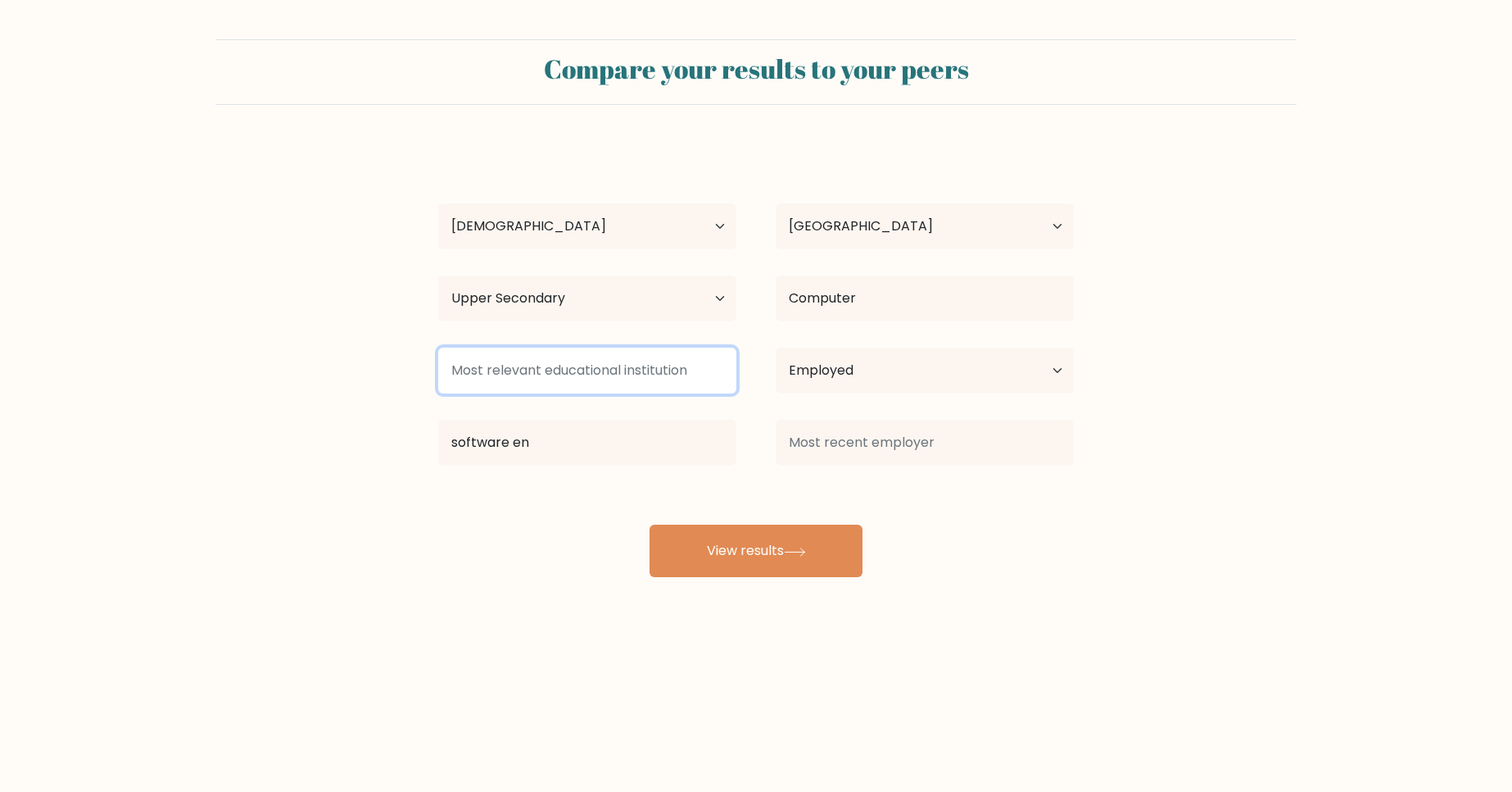
click at [576, 393] on input at bounding box center [587, 370] width 299 height 46
type input "G"
type input "n"
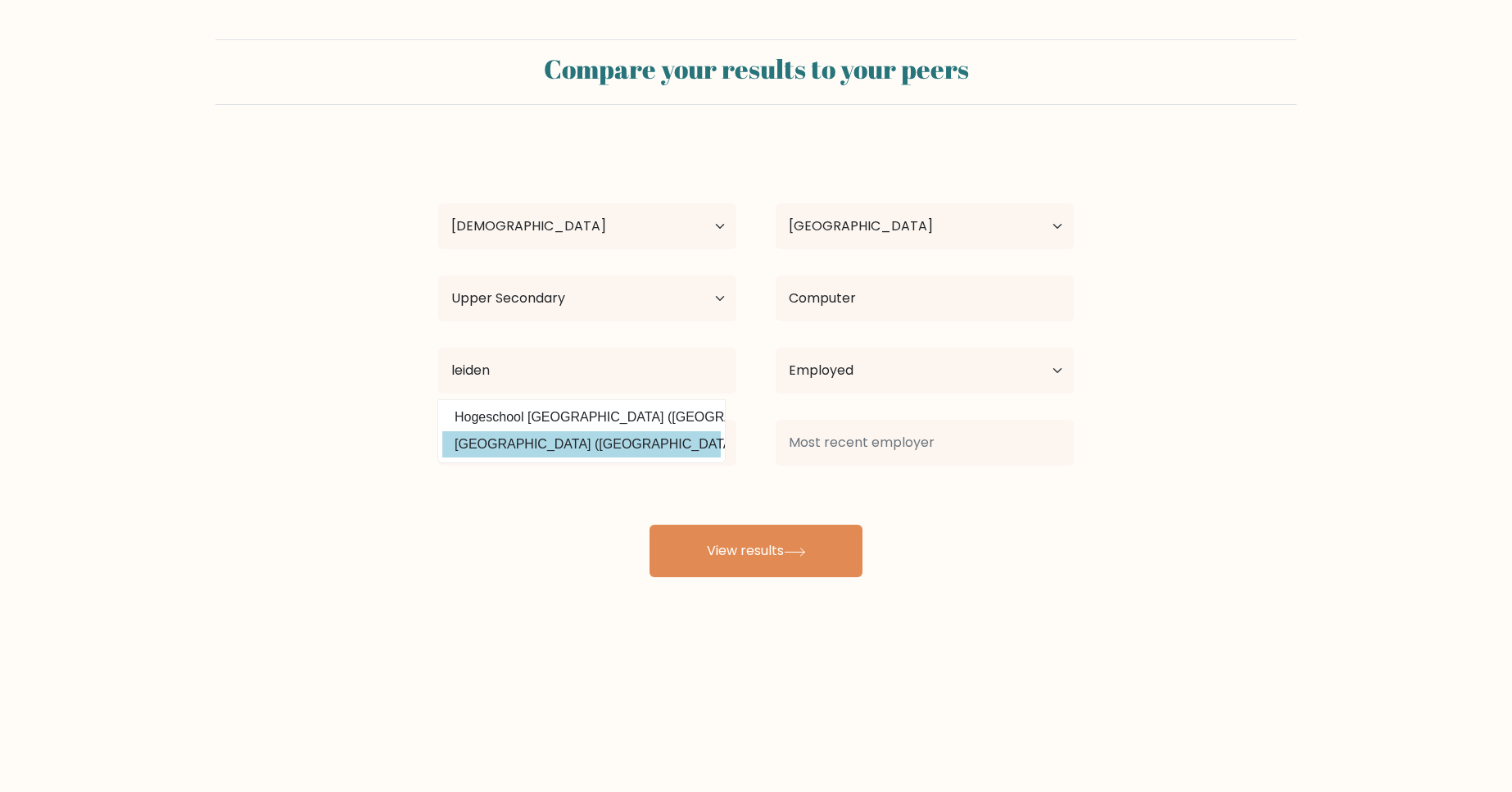
click at [547, 441] on option "Universiteit Leiden (Netherlands)" at bounding box center [582, 445] width 279 height 27
type input "Universiteit Leiden"
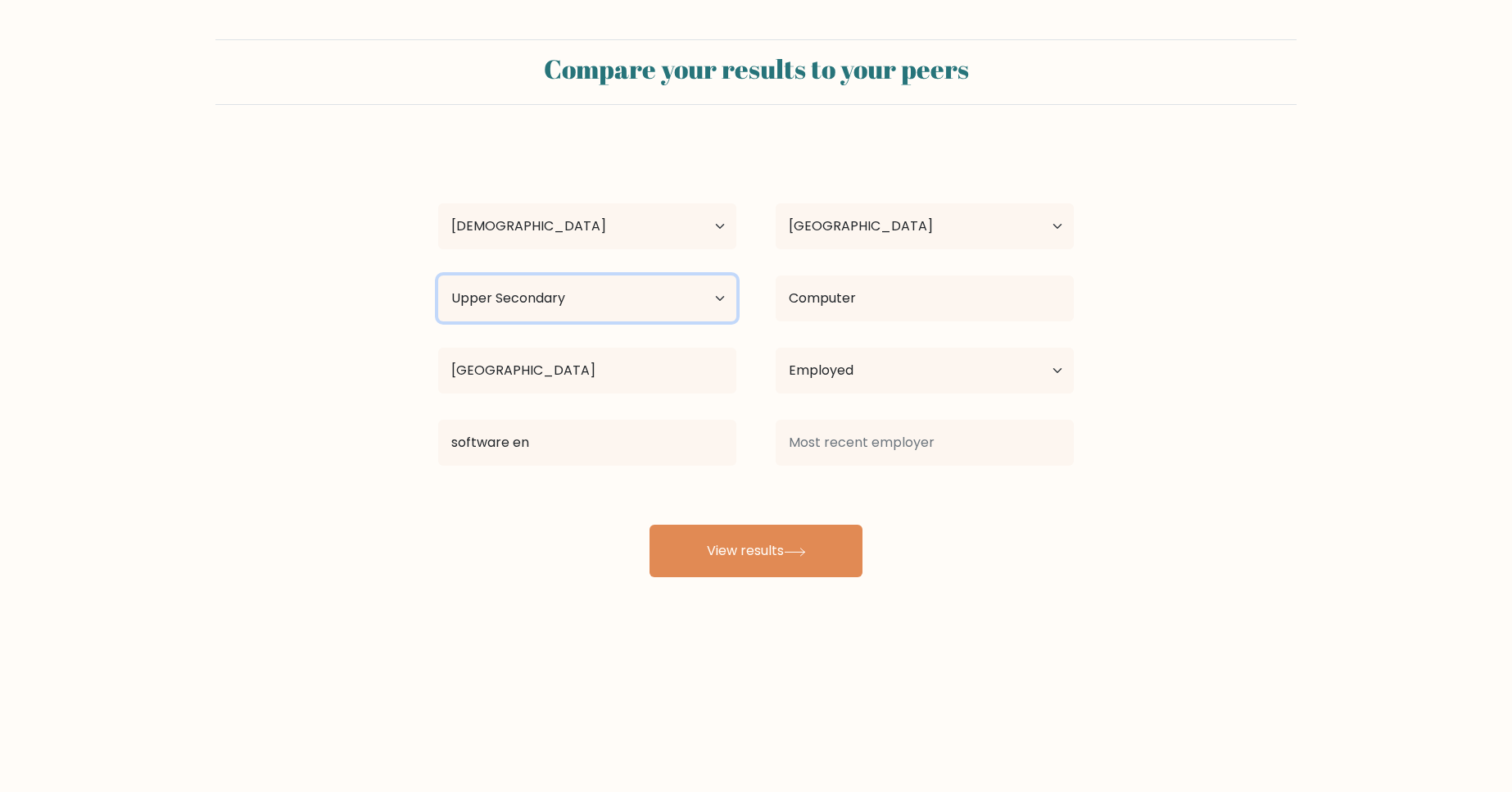
select select "bachelors_degree"
click at [438, 275] on select "Highest education level No schooling Primary Lower Secondary Upper Secondary Oc…" at bounding box center [587, 298] width 299 height 46
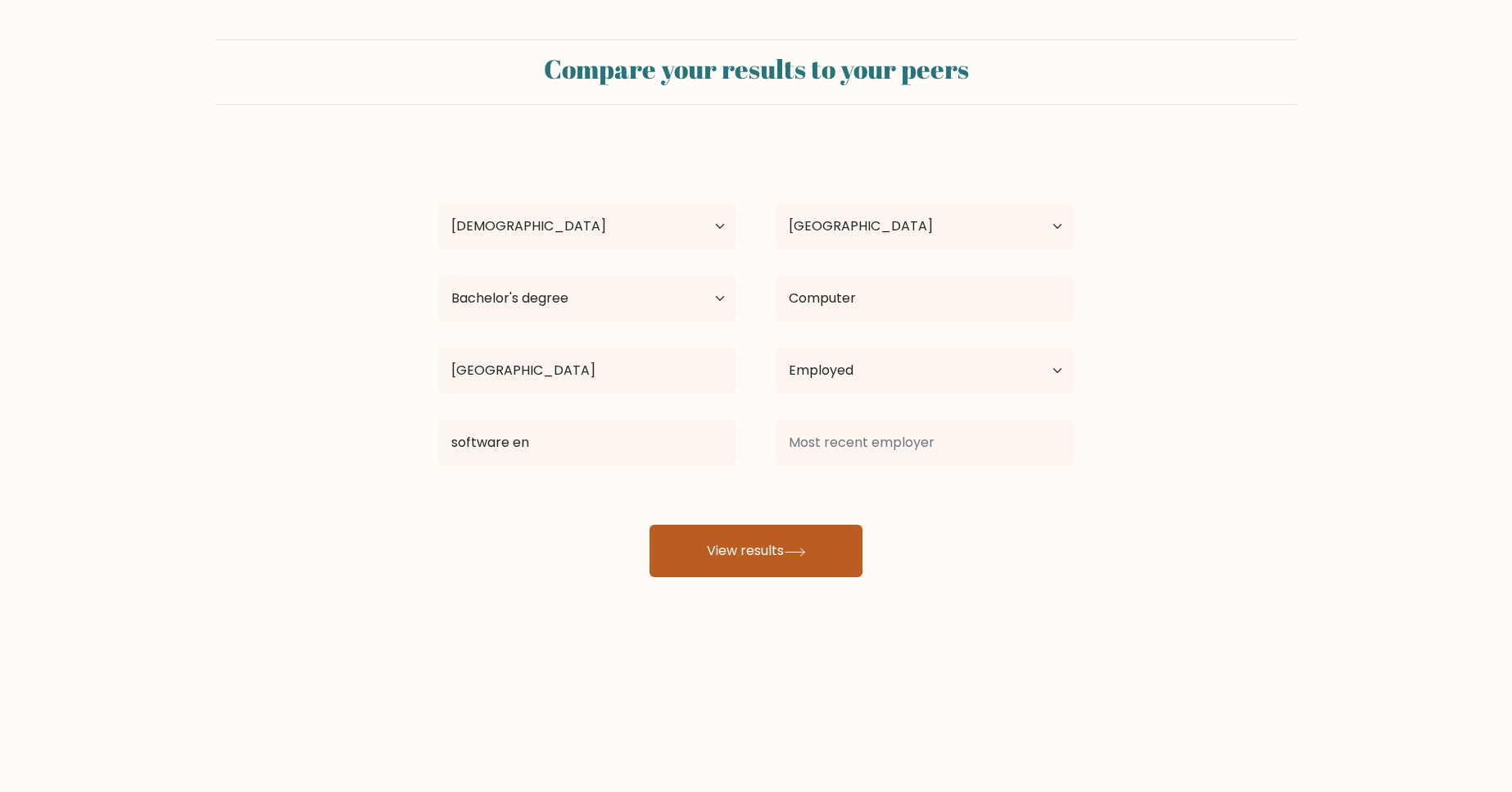
click at [680, 544] on button "View results" at bounding box center [756, 550] width 213 height 52
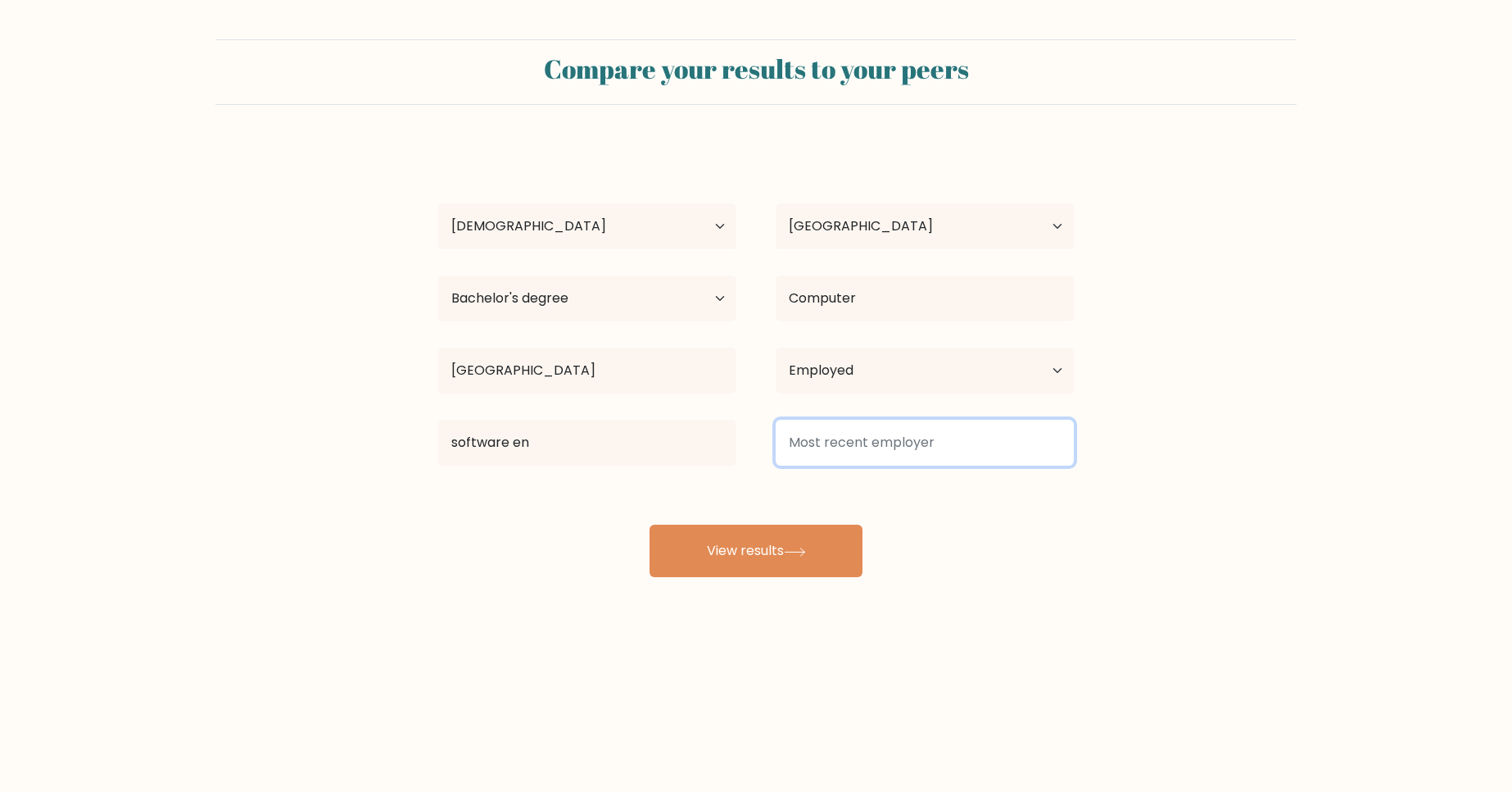
click at [821, 450] on input at bounding box center [924, 442] width 299 height 46
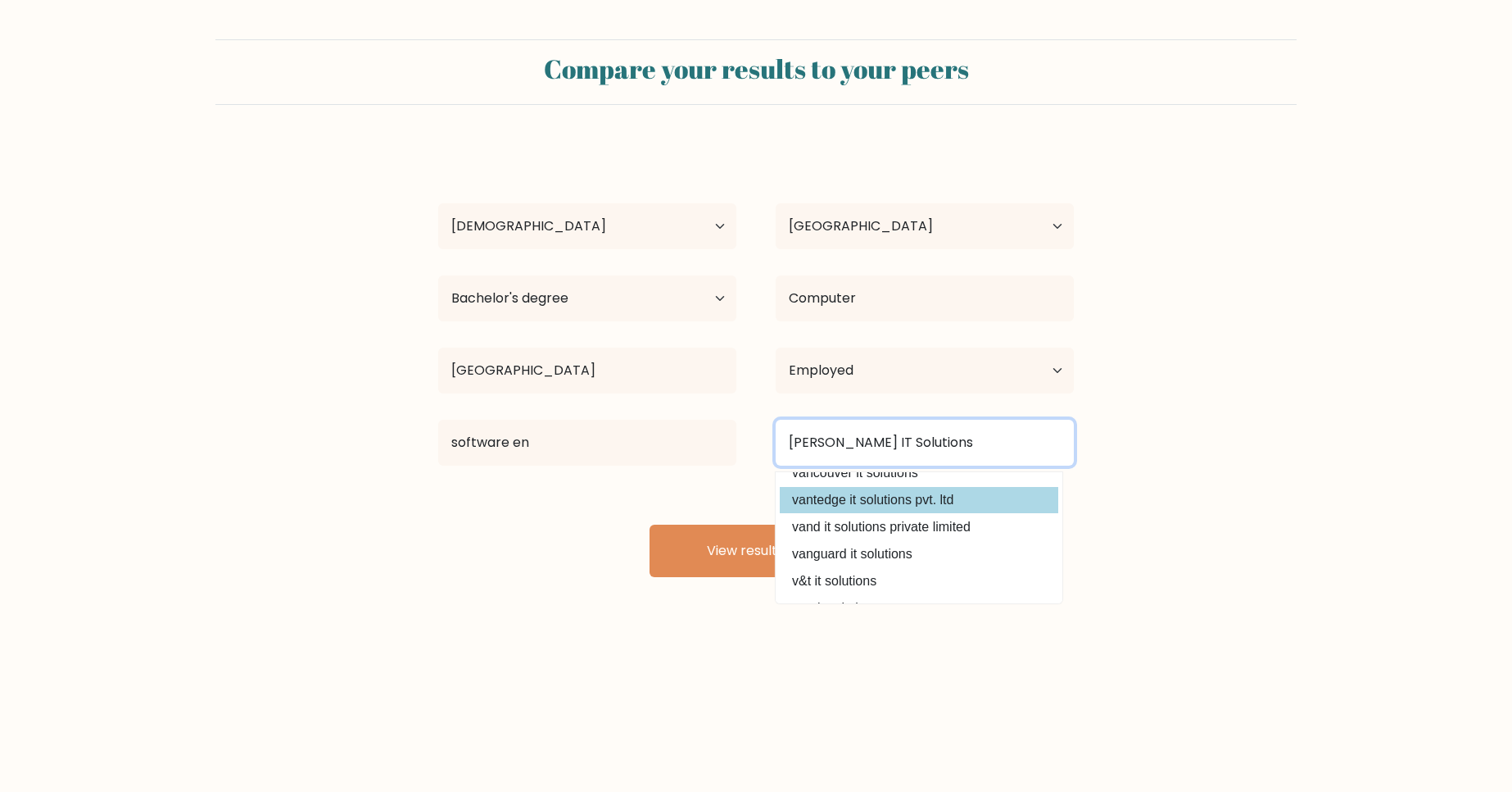
scroll to position [39, 0]
type input "Van Maarseveen IT Solutions"
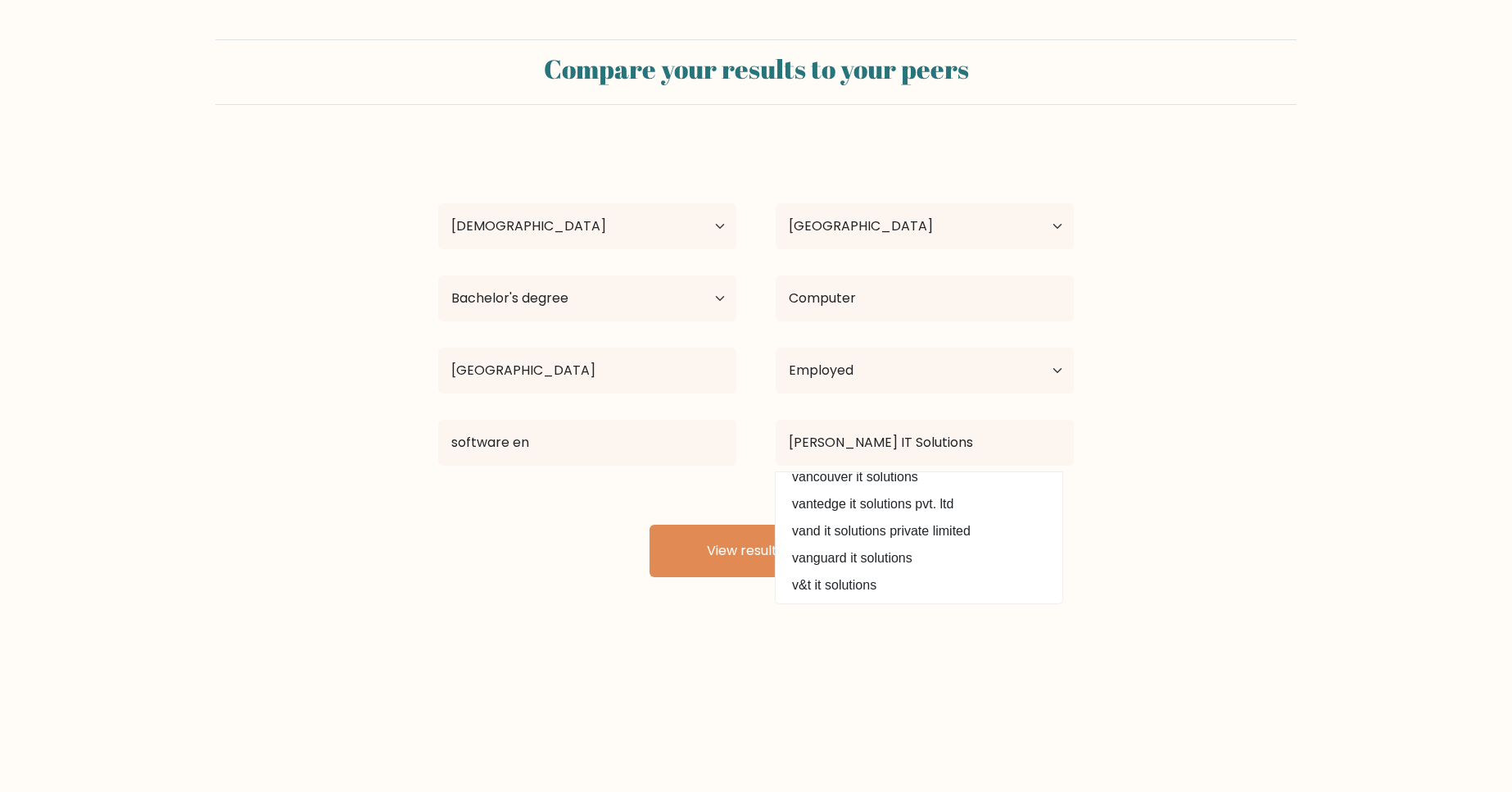
click at [865, 637] on body "Compare your results to your peers chris van maarseveen Age Under 18 years old …" at bounding box center [756, 396] width 1512 height 792
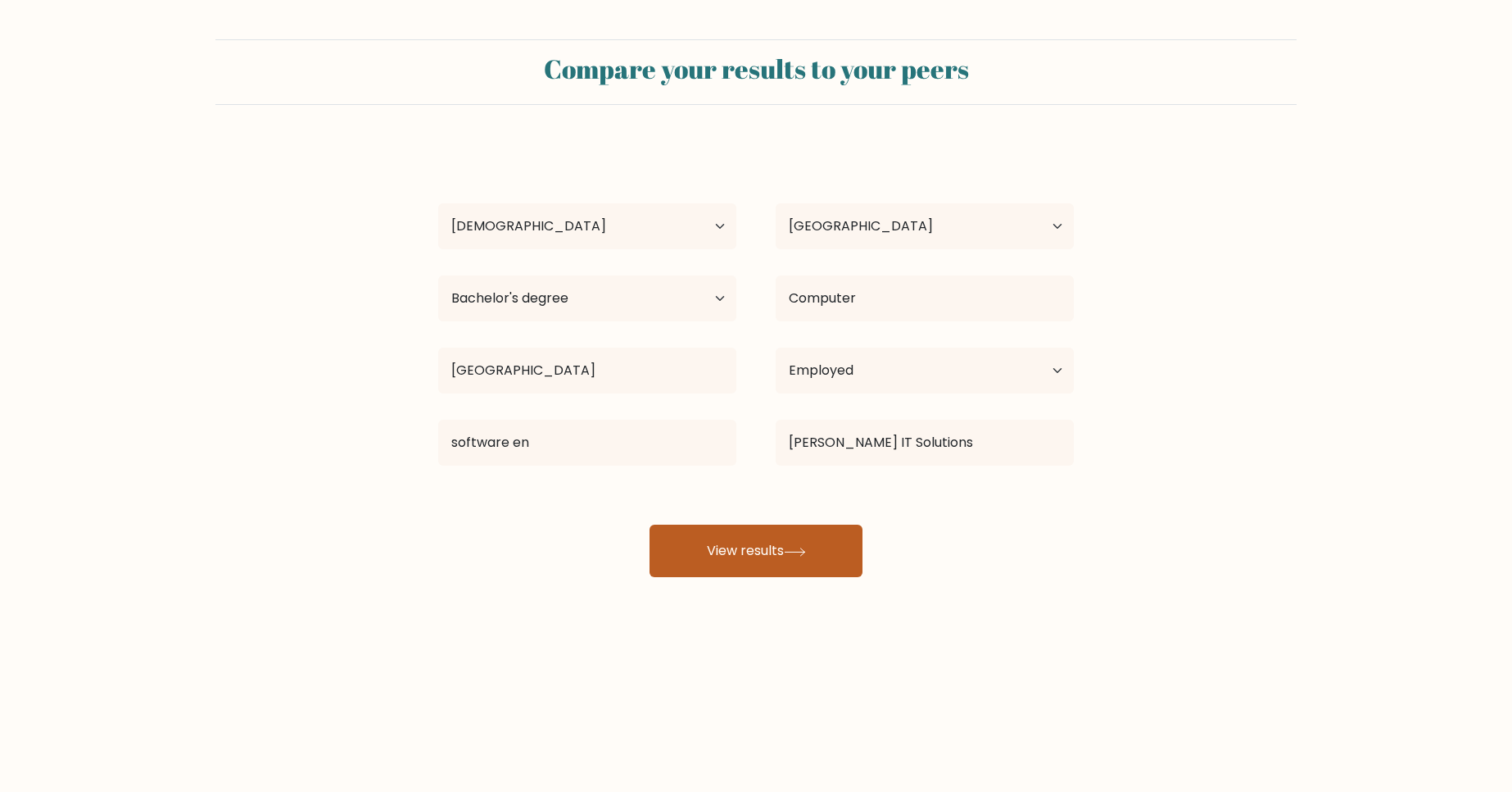
click at [781, 555] on button "View results" at bounding box center [756, 550] width 213 height 52
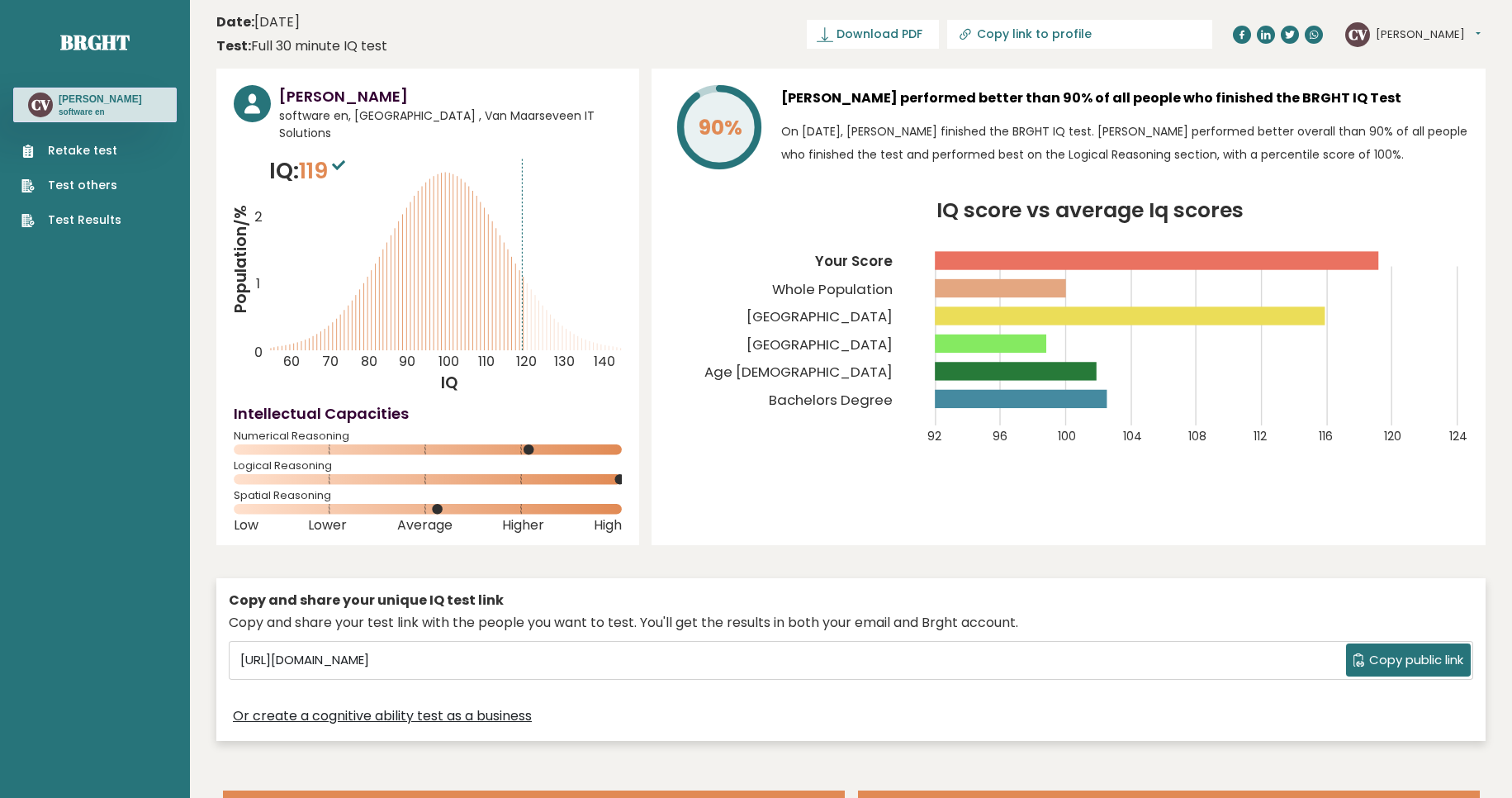
drag, startPoint x: 269, startPoint y: 152, endPoint x: 419, endPoint y: 228, distance: 168.2
click at [421, 229] on icon "Population/% IQ 0 1 2 60 70 80 90 100 110 120 130 140" at bounding box center [428, 274] width 388 height 240
drag, startPoint x: 557, startPoint y: 345, endPoint x: 247, endPoint y: 142, distance: 370.6
click at [247, 155] on icon "Population/% IQ 0 1 2 60 70 80 90 100 110 120 130 140" at bounding box center [428, 274] width 388 height 240
click at [708, 137] on tspan "90%" at bounding box center [721, 127] width 44 height 29
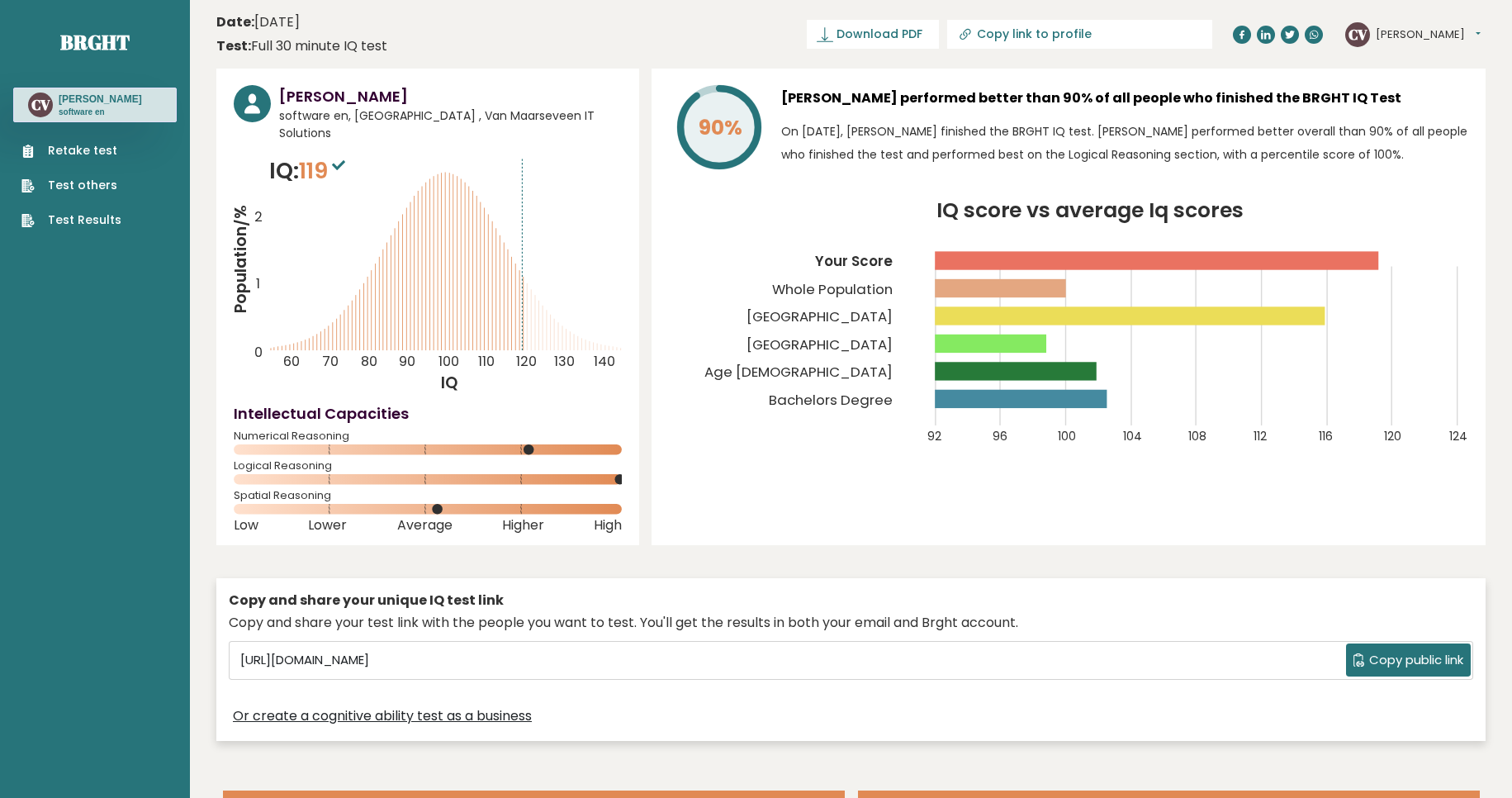
scroll to position [32, 0]
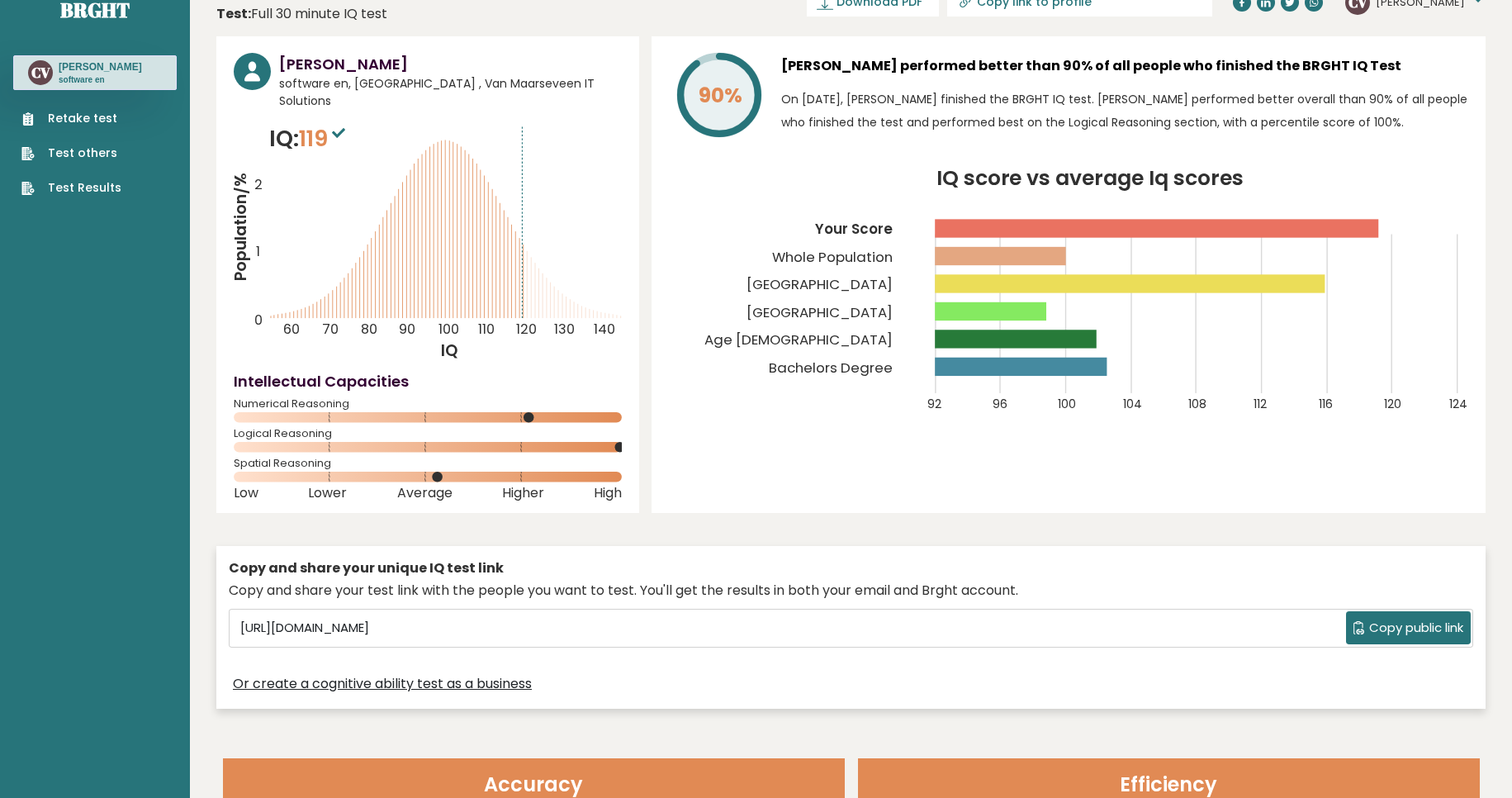
click at [456, 430] on div "Logical Reasoning" at bounding box center [428, 443] width 388 height 27
click at [248, 70] on circle at bounding box center [252, 71] width 37 height 37
click at [295, 122] on p "IQ: 119" at bounding box center [310, 139] width 80 height 33
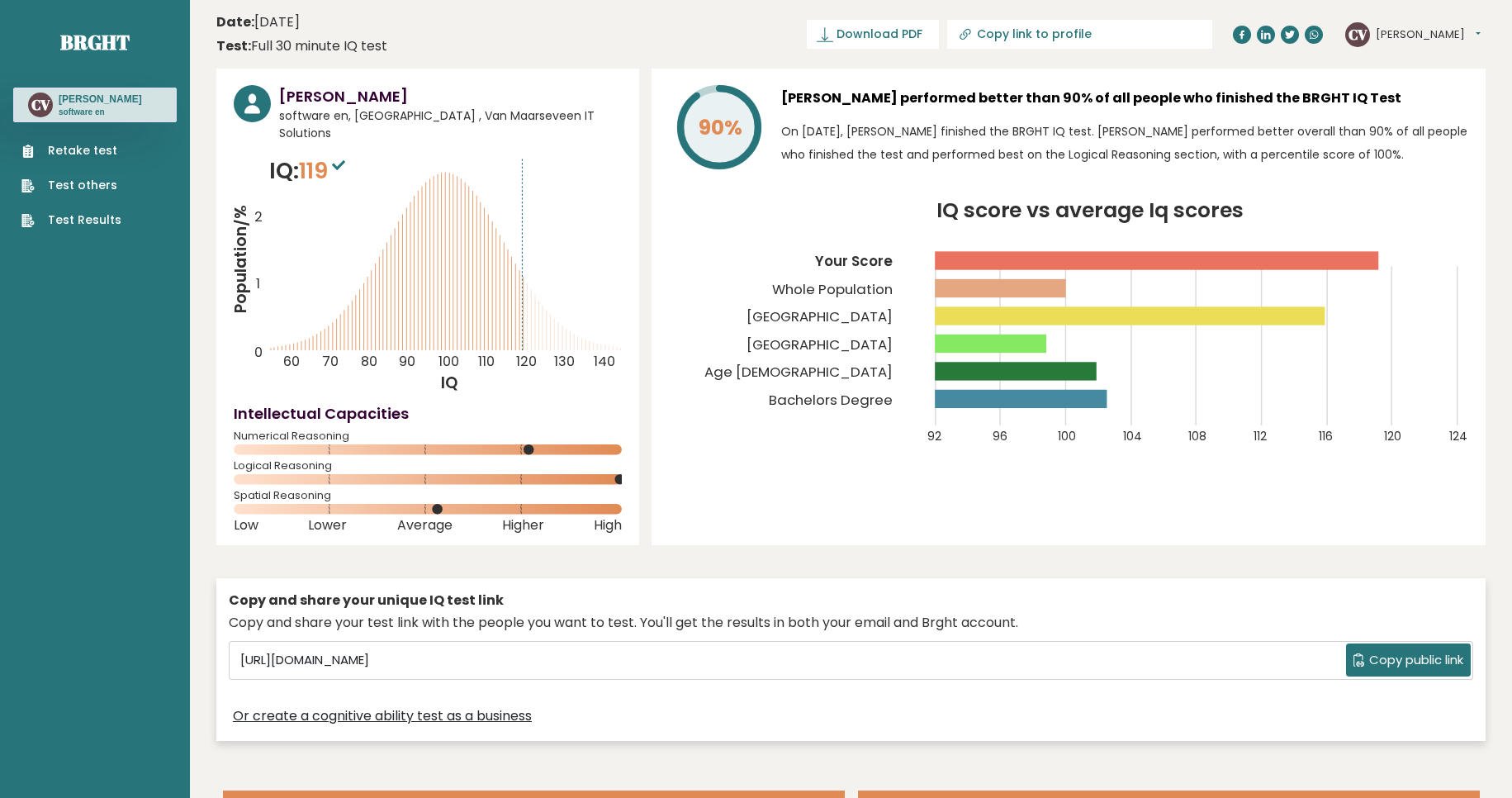
click at [736, 133] on tspan "90%" at bounding box center [721, 127] width 44 height 29
click at [925, 164] on p "On October 15, 2025, Chris Van Maarseveen finished the BRGHT IQ test. Chris per…" at bounding box center [1124, 142] width 687 height 46
click at [984, 263] on rect at bounding box center [1157, 260] width 444 height 18
click at [768, 302] on icon "IQ score vs average Iq scores 92 96 100 104 108 112 116 120 124 Your Score Whol…" at bounding box center [1069, 332] width 799 height 263
click at [832, 37] on icon at bounding box center [825, 34] width 16 height 16
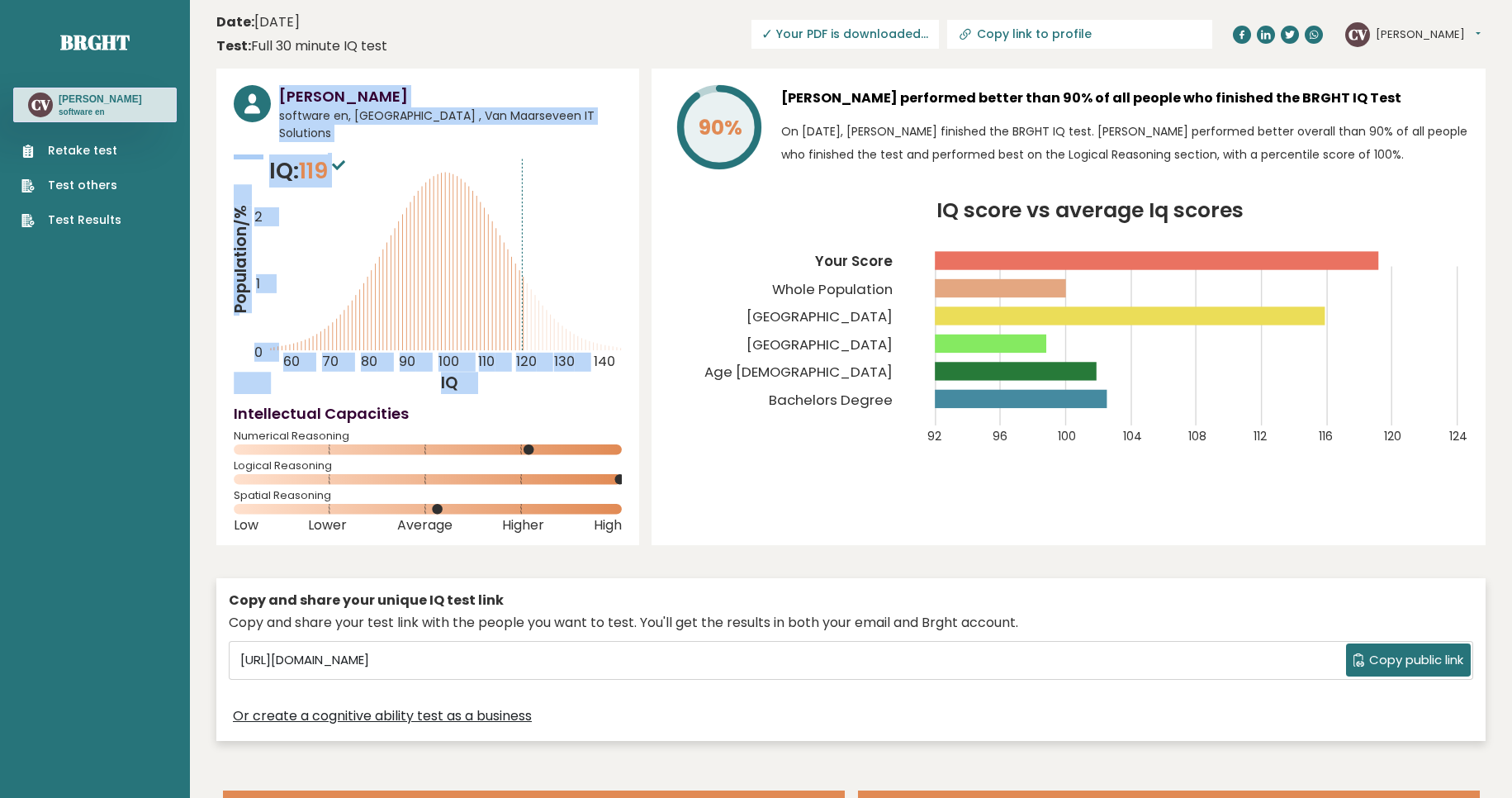
drag, startPoint x: 236, startPoint y: 105, endPoint x: 374, endPoint y: 213, distance: 175.2
click at [376, 214] on div "Chris Van Maarseveen software en, Indonesia , Van Maarseveen IT Solutions IQ: 1…" at bounding box center [427, 307] width 422 height 477
click at [374, 213] on icon "Population/% IQ 0 1 2 60 70 80 90 100 110 120 130 140" at bounding box center [428, 274] width 388 height 240
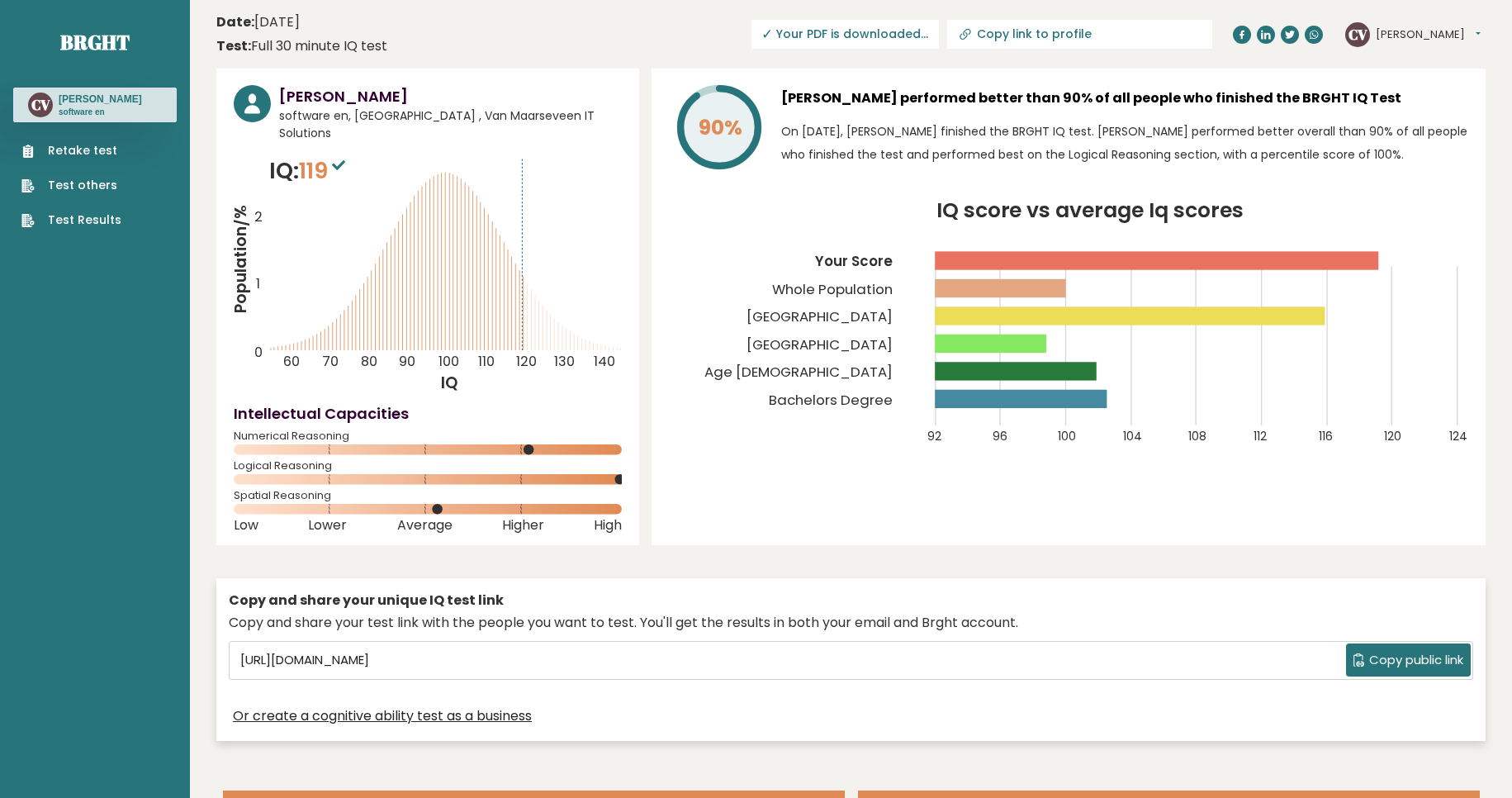
click at [483, 433] on div "Numerical Reasoning" at bounding box center [428, 446] width 388 height 27
click at [525, 470] on div "Logical Reasoning" at bounding box center [428, 476] width 388 height 27
click at [619, 463] on div "Logical Reasoning" at bounding box center [428, 476] width 388 height 27
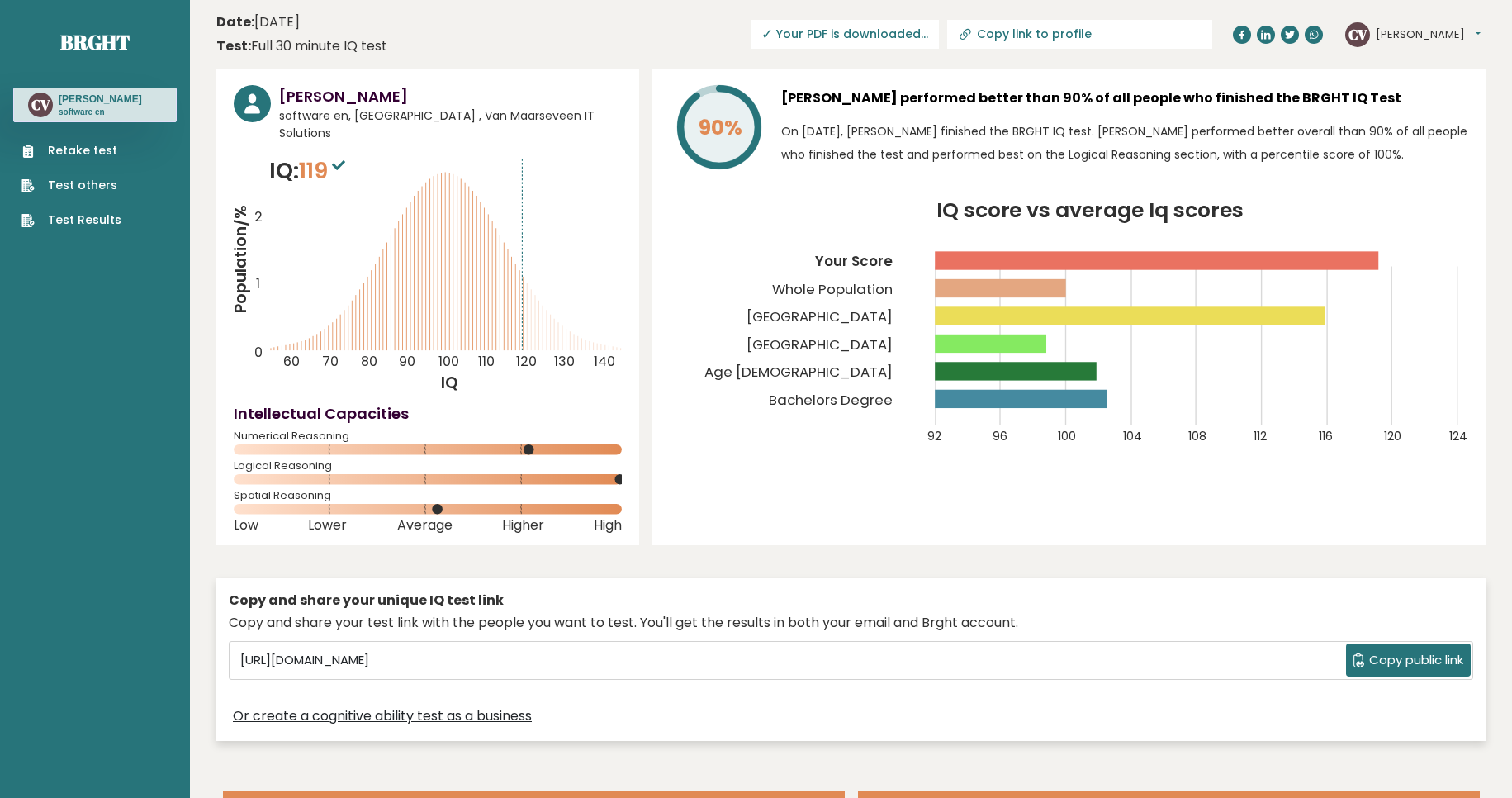
click at [619, 463] on div "Logical Reasoning" at bounding box center [428, 476] width 388 height 27
click at [708, 98] on icon at bounding box center [719, 126] width 77 height 77
click at [892, 97] on h3 "Chris Van Maarseveen performed better than 90% of all people who finished the B…" at bounding box center [1124, 98] width 687 height 27
click at [872, 32] on span "✓ Your PDF is downloaded..." at bounding box center [845, 34] width 187 height 29
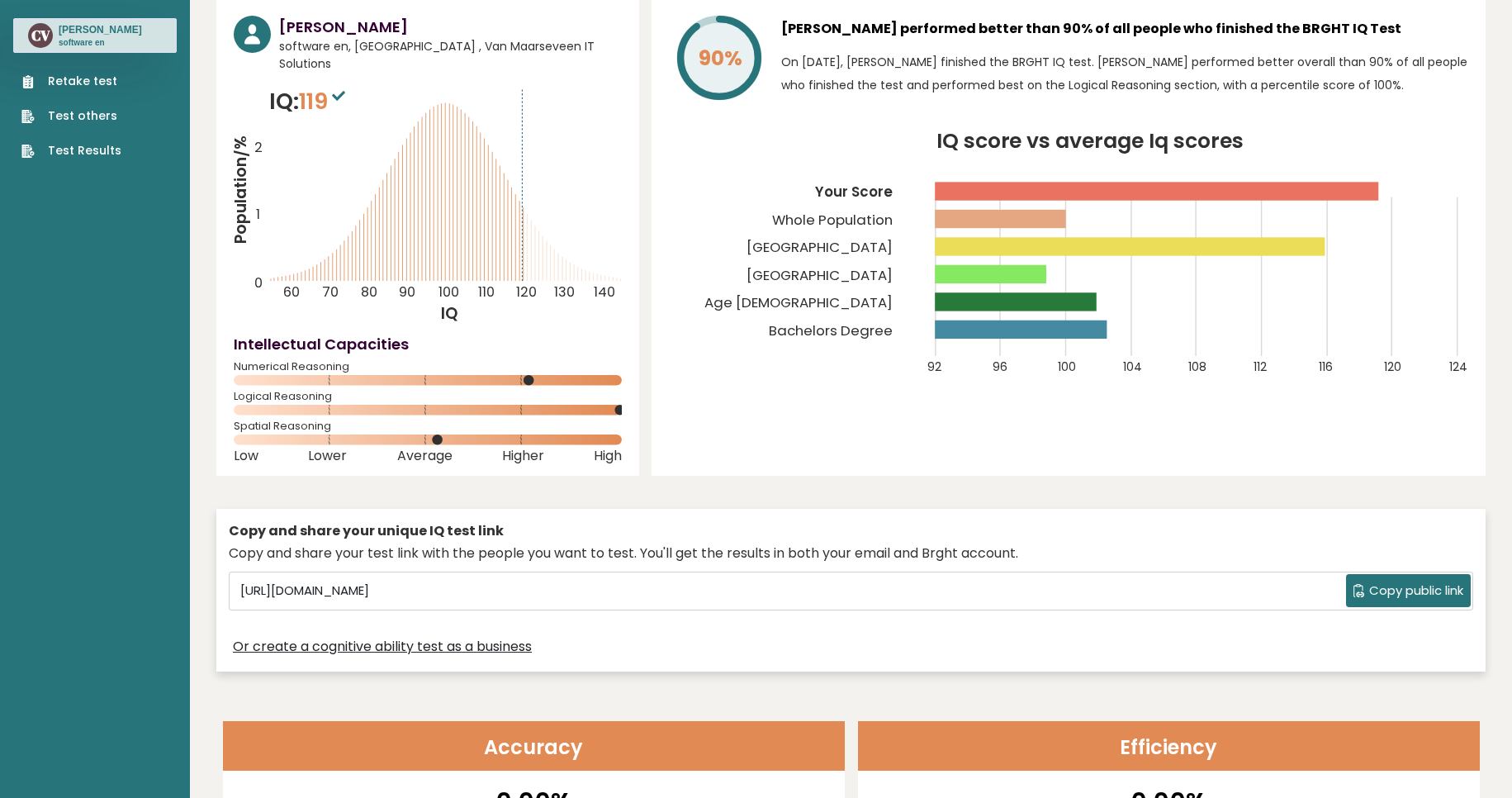
scroll to position [69, 0]
click at [587, 405] on rect at bounding box center [428, 410] width 388 height 11
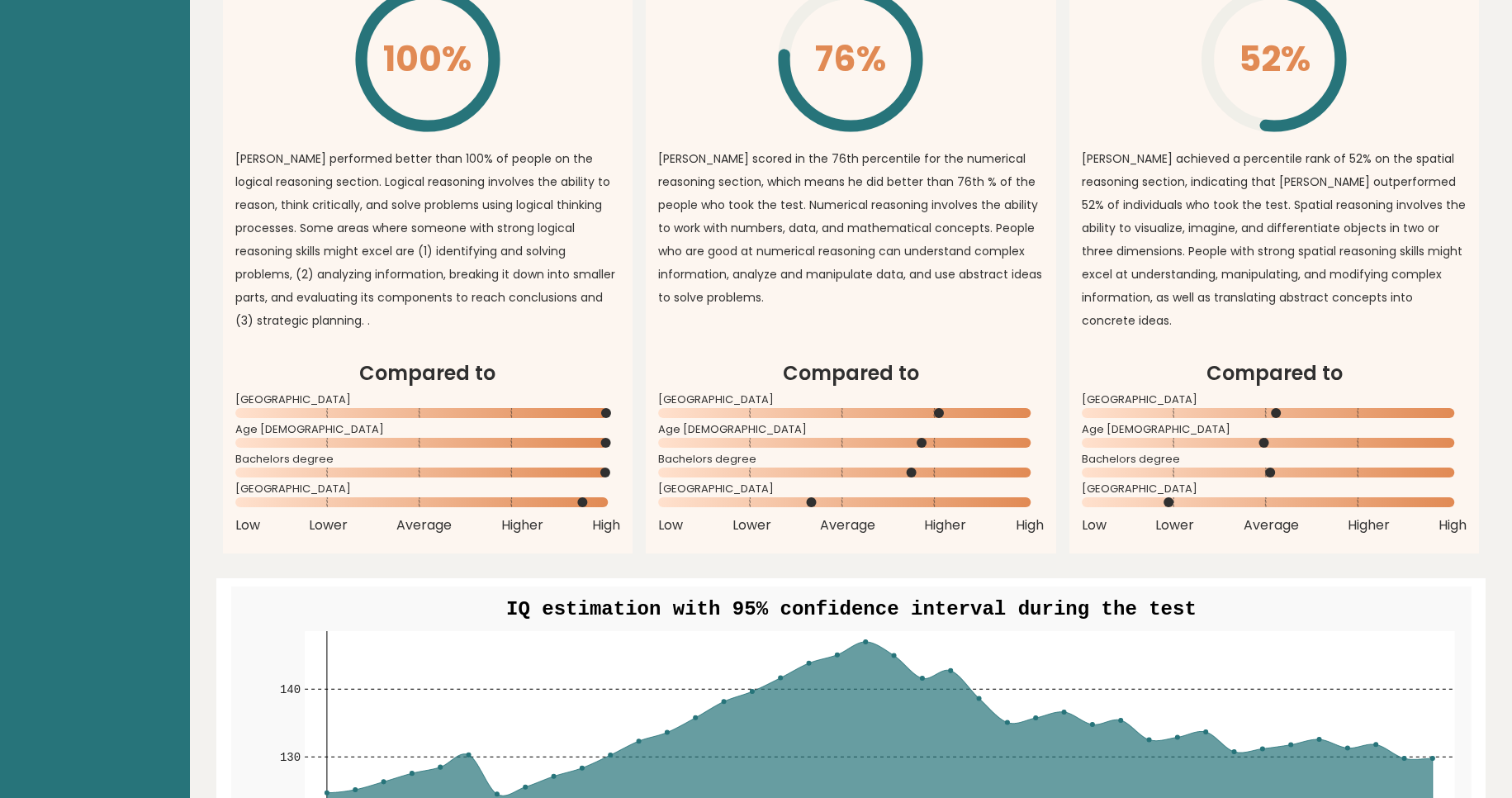
scroll to position [1401, 0]
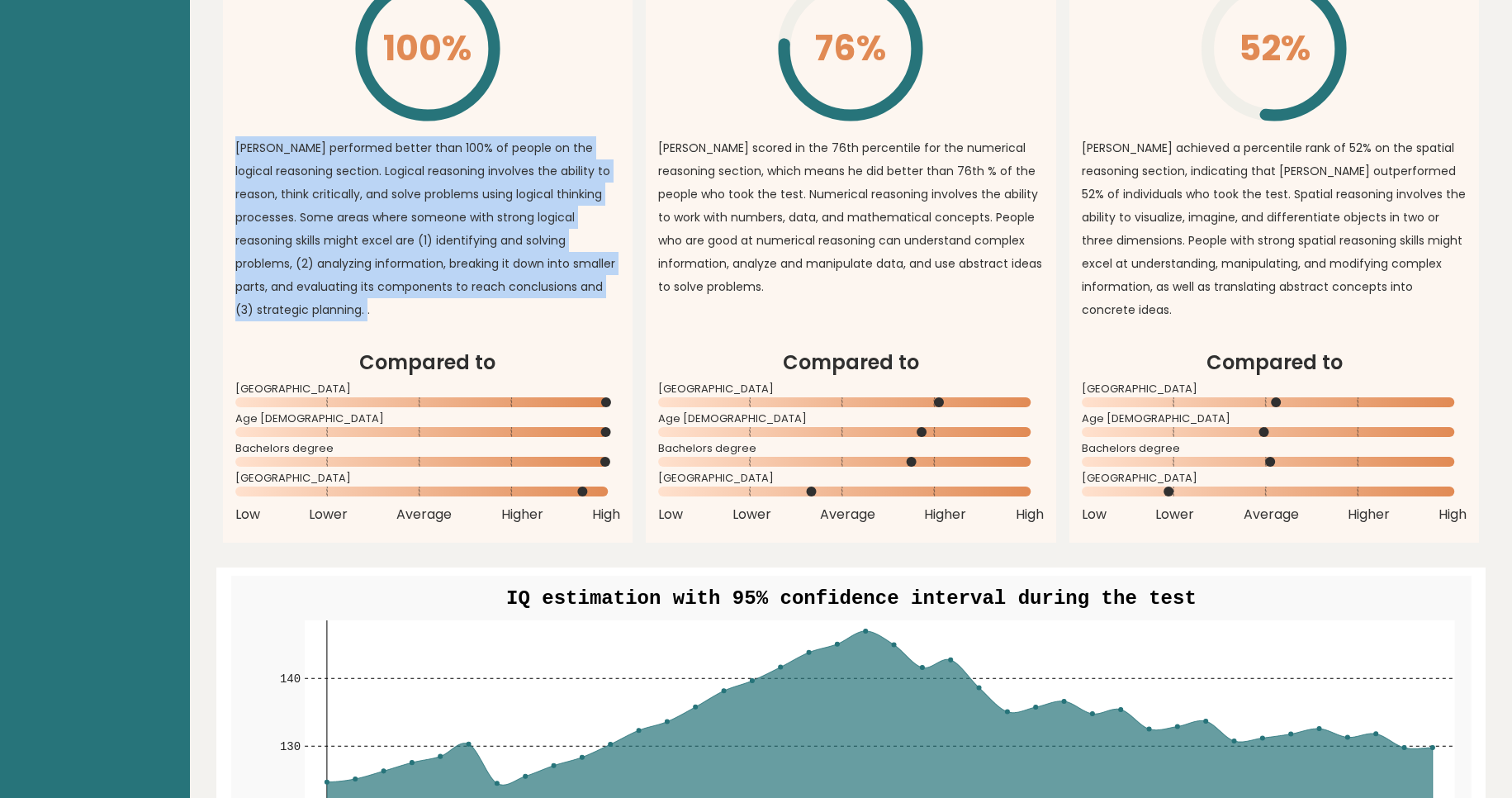
drag, startPoint x: 422, startPoint y: 305, endPoint x: 234, endPoint y: 124, distance: 261.0
click at [235, 137] on div "chris performed better than 100% of people on the logical reasoning section. Lo…" at bounding box center [428, 233] width 386 height 193
click at [387, 253] on p "chris performed better than 100% of people on the logical reasoning section. Lo…" at bounding box center [428, 229] width 386 height 185
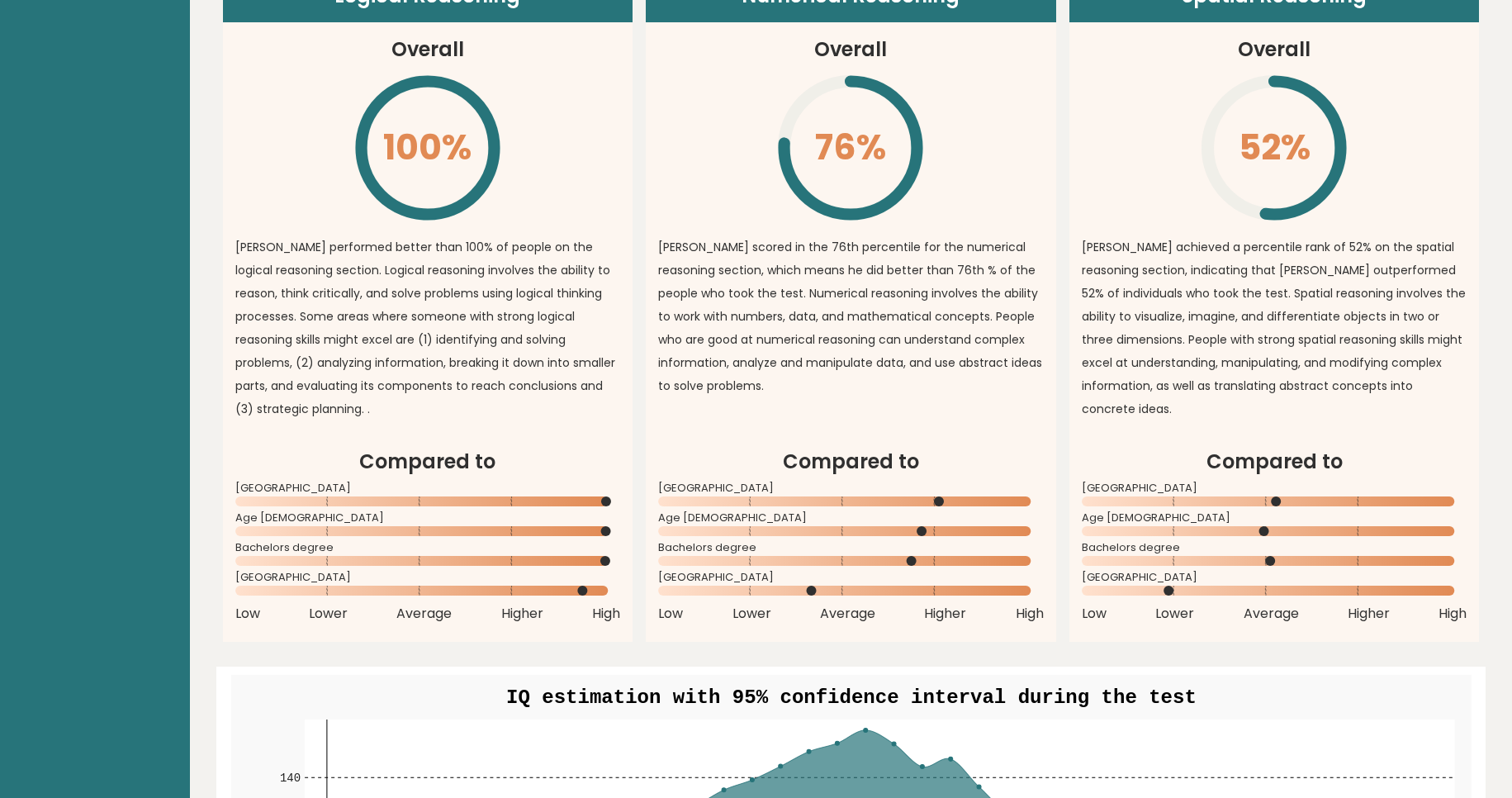
scroll to position [1300, 0]
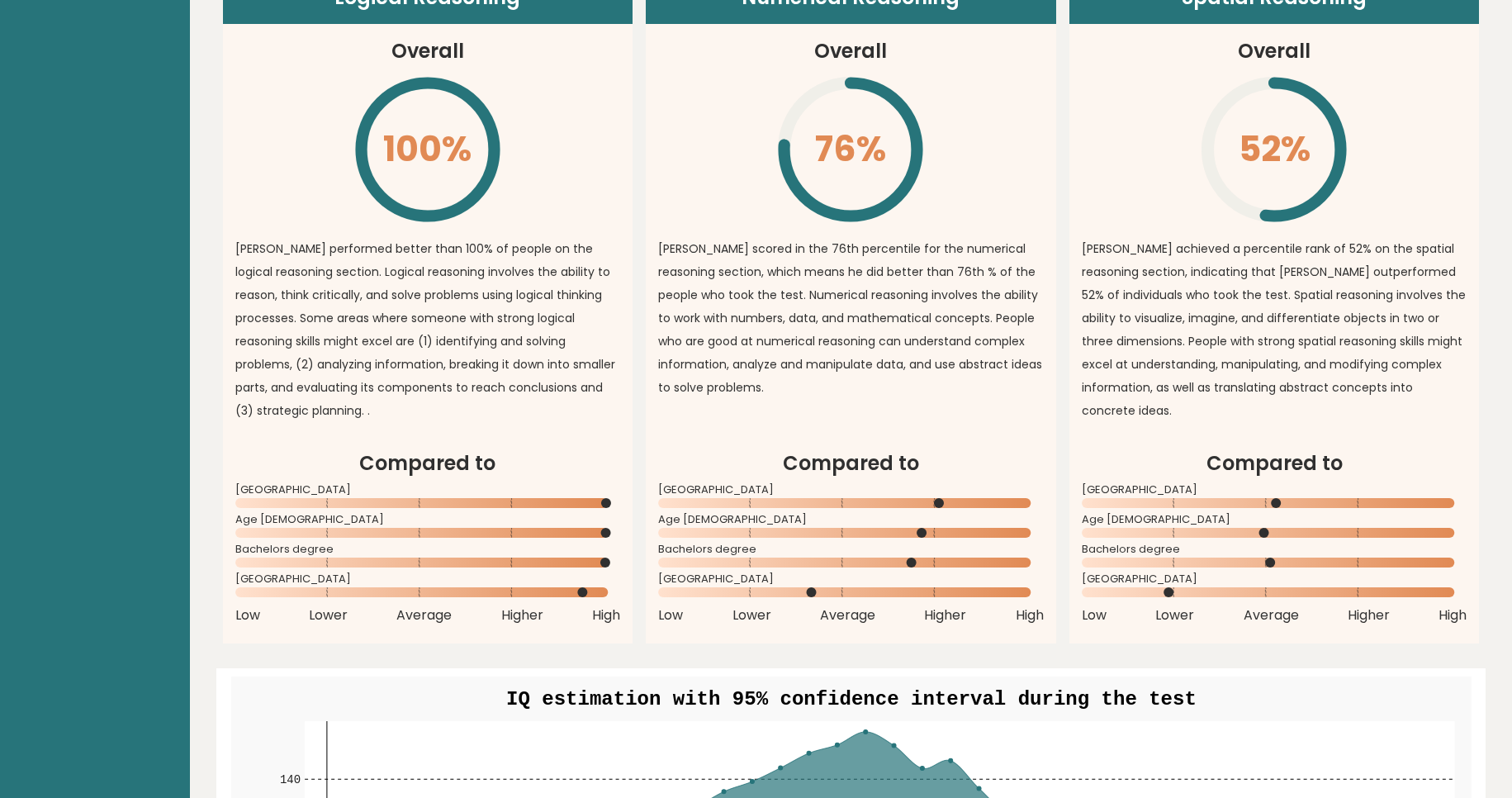
click at [412, 179] on icon "\" at bounding box center [427, 149] width 150 height 150
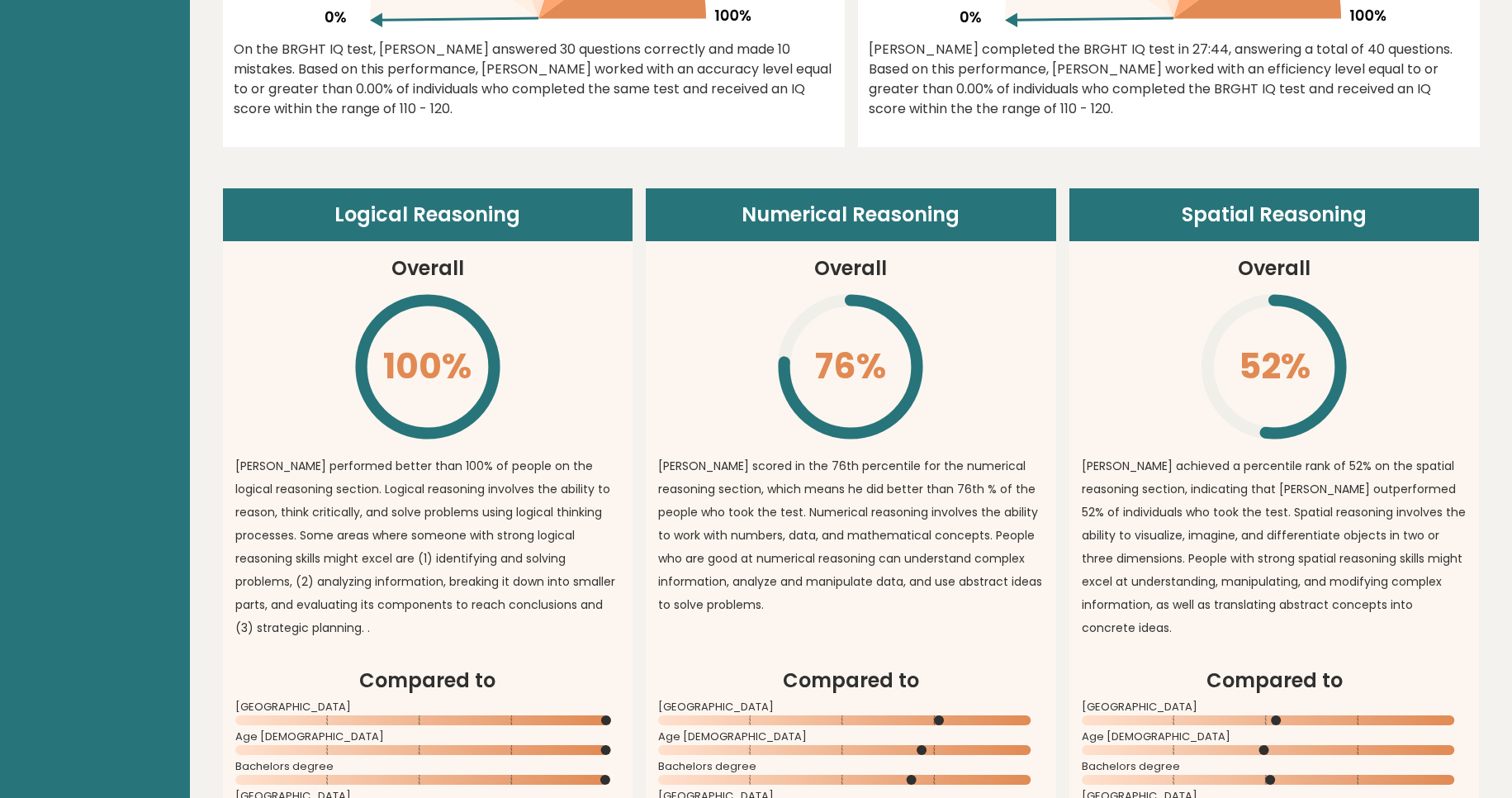
click at [461, 302] on icon "\" at bounding box center [427, 366] width 150 height 150
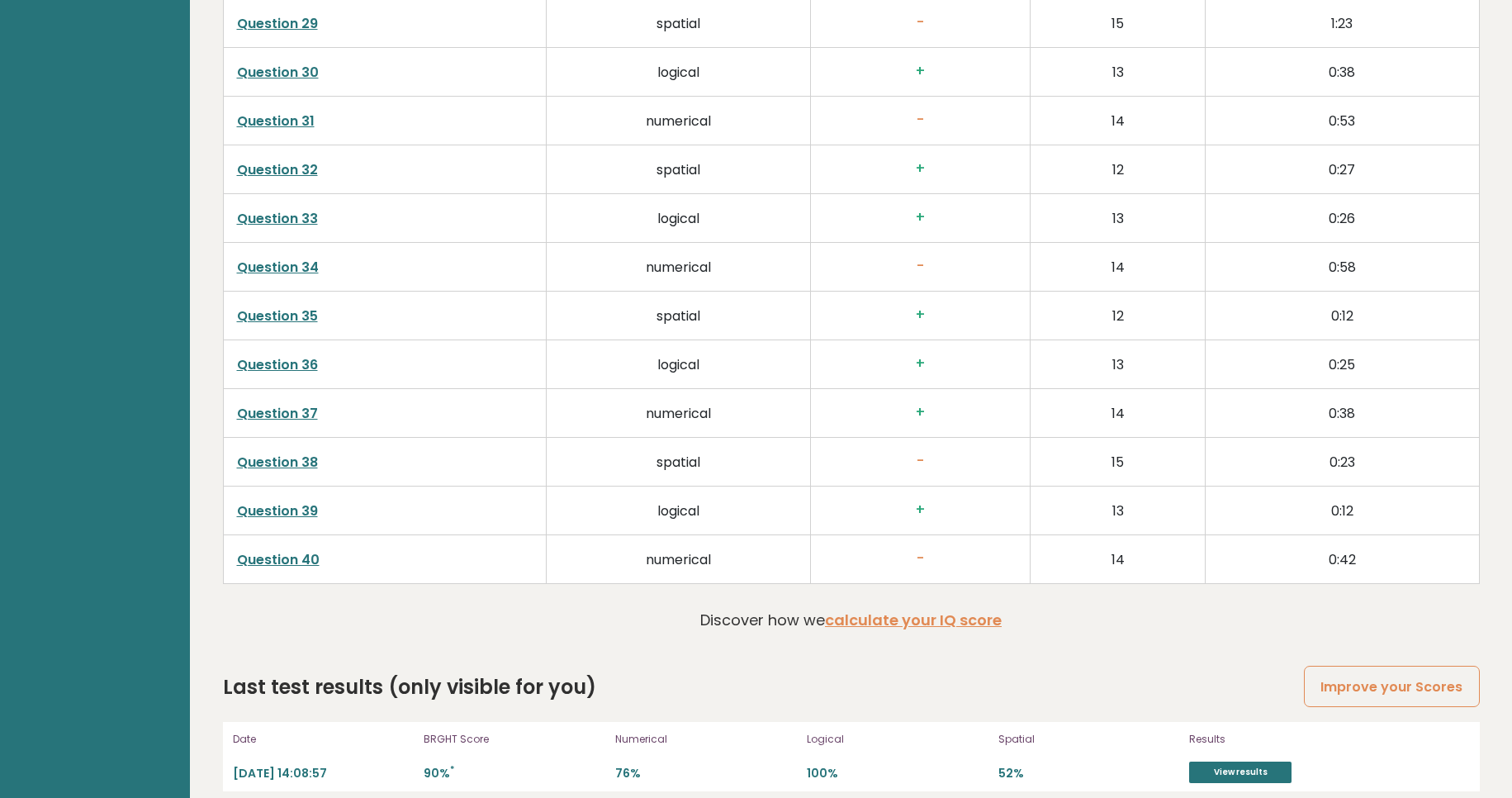
scroll to position [4184, 0]
click at [910, 609] on link "calculate your IQ score" at bounding box center [913, 619] width 177 height 21
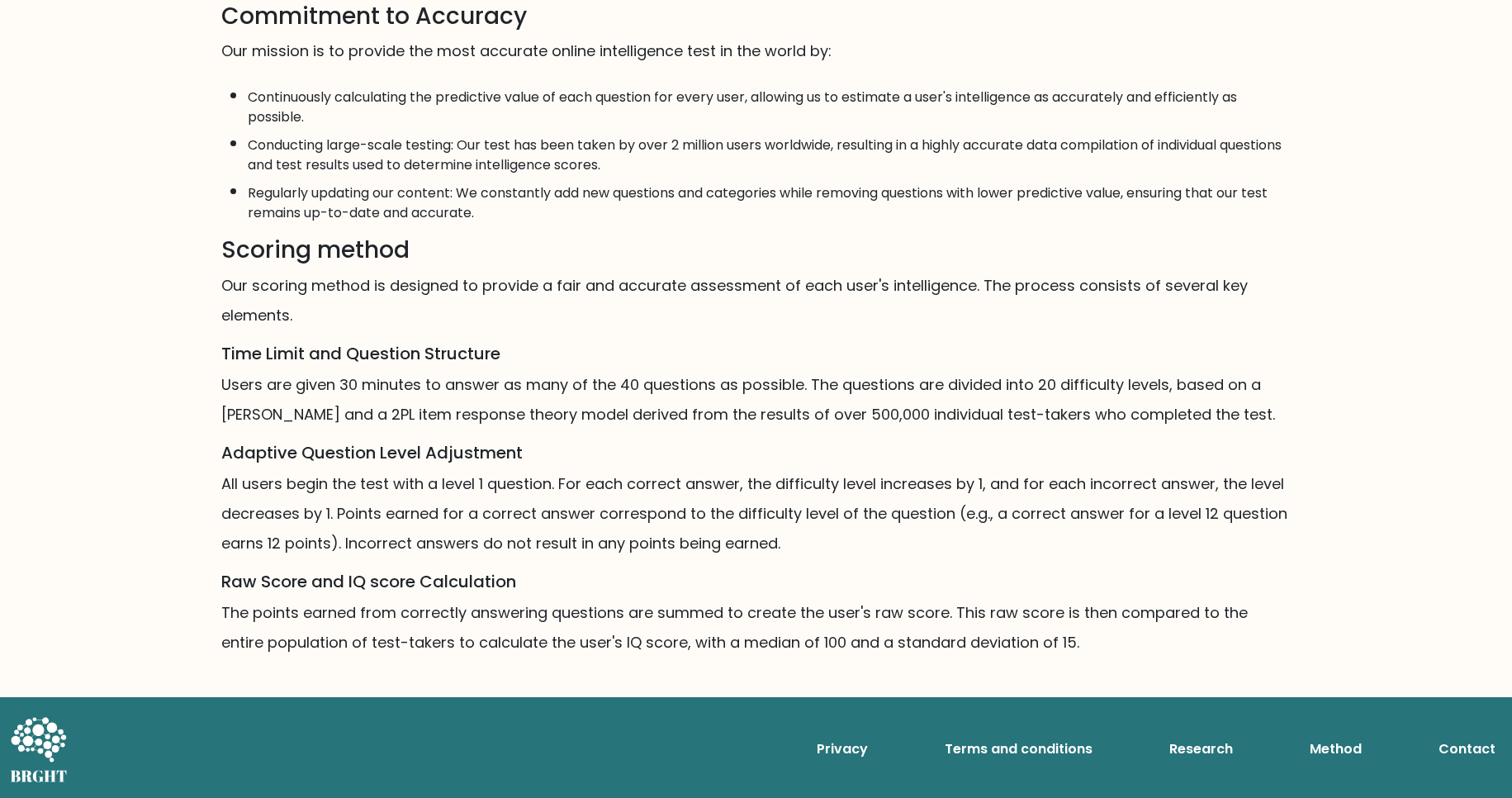
scroll to position [787, 0]
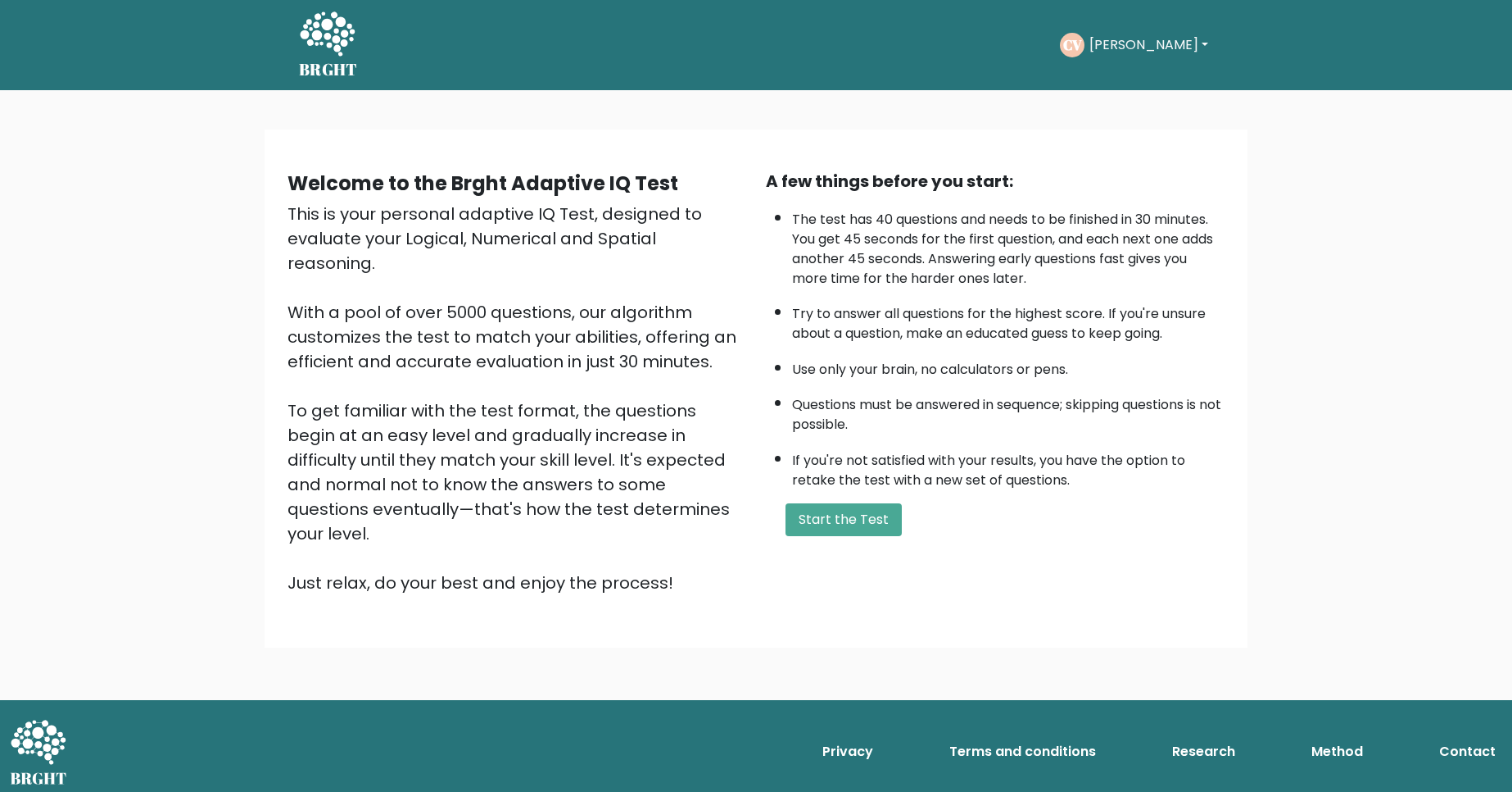
click at [1139, 43] on button "[PERSON_NAME]" at bounding box center [1149, 45] width 129 height 21
click at [1131, 94] on link "Dashboard" at bounding box center [1125, 88] width 130 height 27
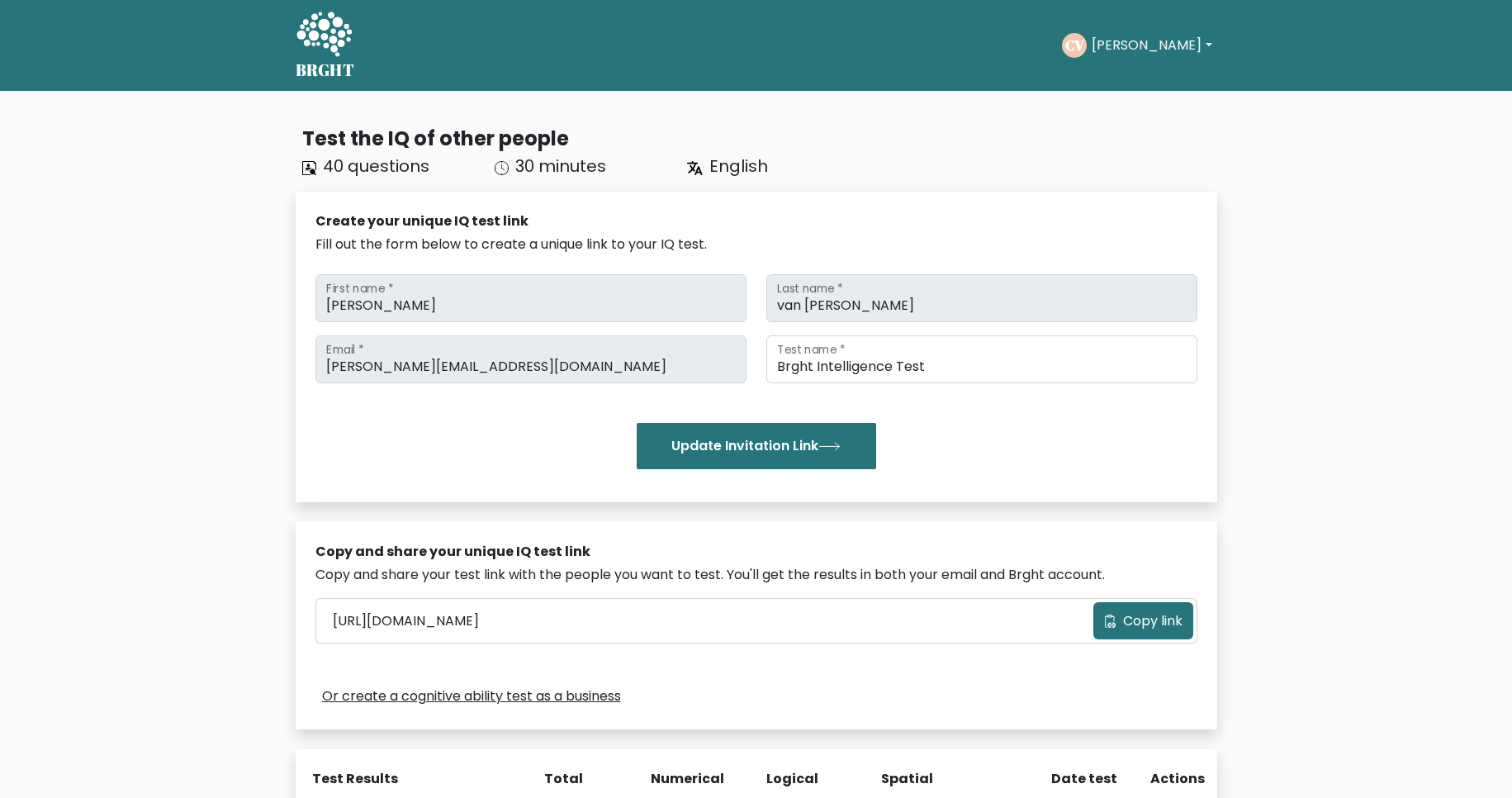
click at [1127, 56] on div "CV [PERSON_NAME] Dashboard Profile Settings Logout" at bounding box center [1139, 46] width 155 height 25
click at [1131, 47] on button "[PERSON_NAME]" at bounding box center [1152, 45] width 130 height 21
click at [1133, 115] on link "Profile" at bounding box center [1128, 107] width 131 height 27
